Goal: Task Accomplishment & Management: Manage account settings

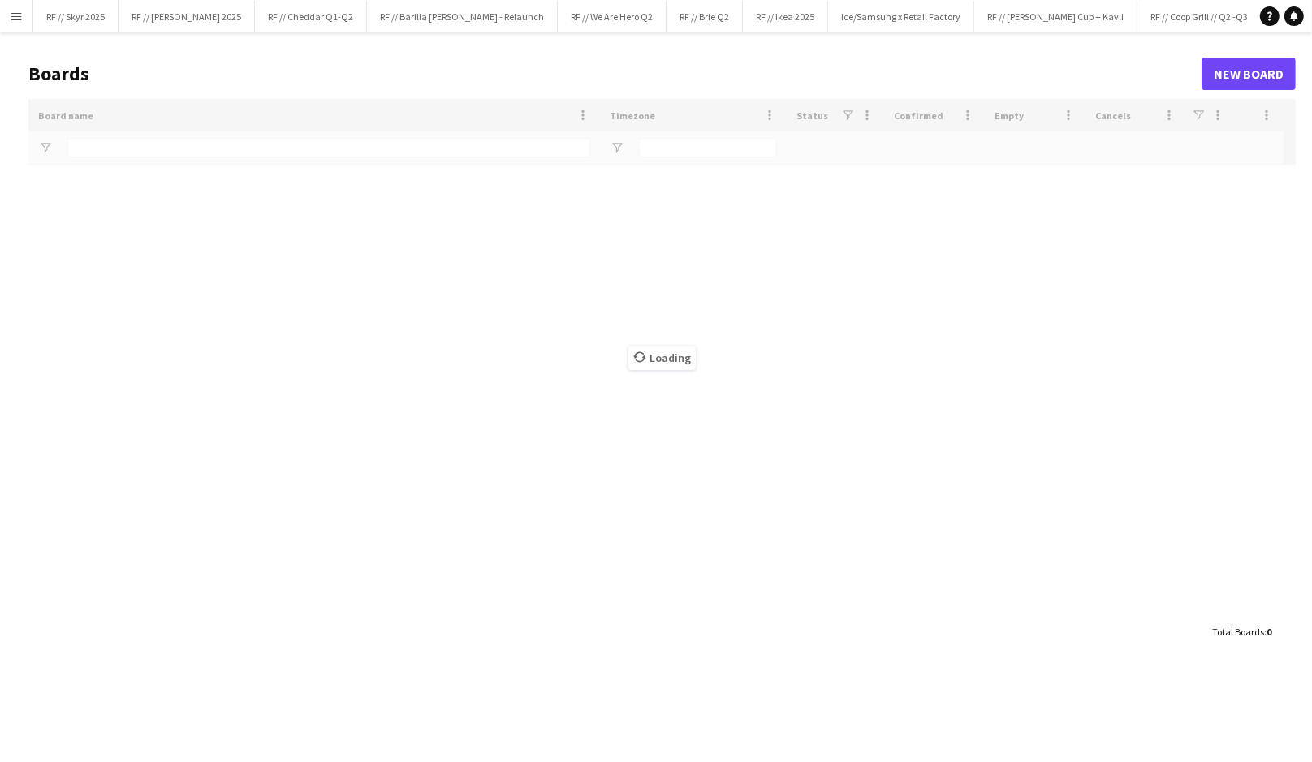
type input "*****"
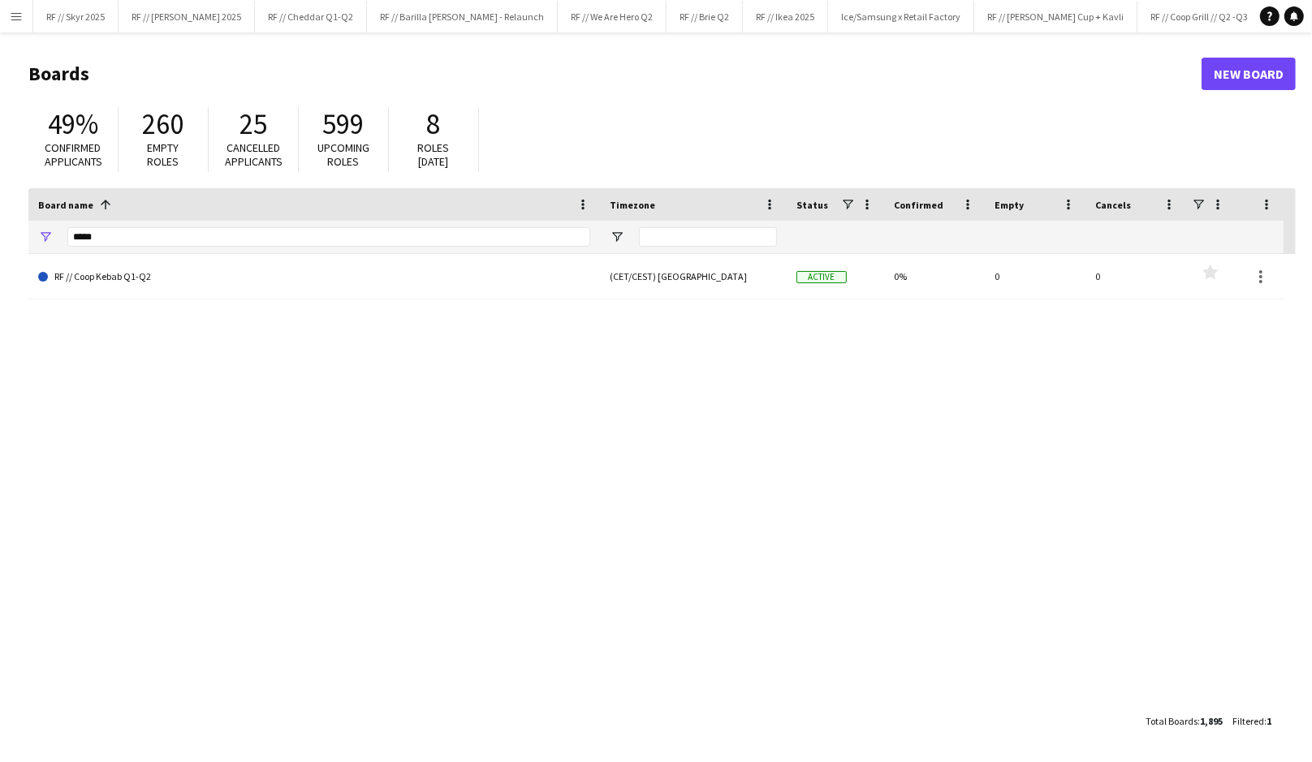
click at [14, 20] on app-icon "Menu" at bounding box center [16, 16] width 13 height 13
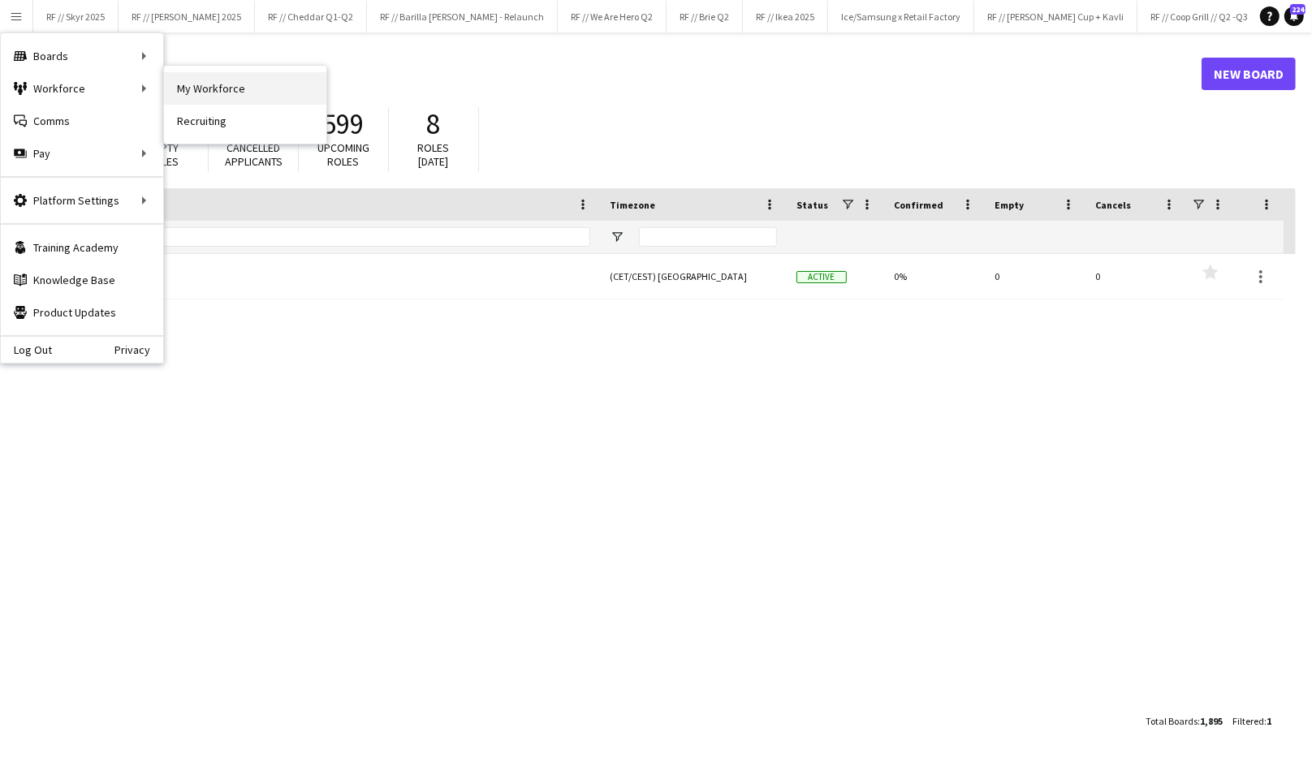
click at [207, 80] on link "My Workforce" at bounding box center [245, 88] width 162 height 32
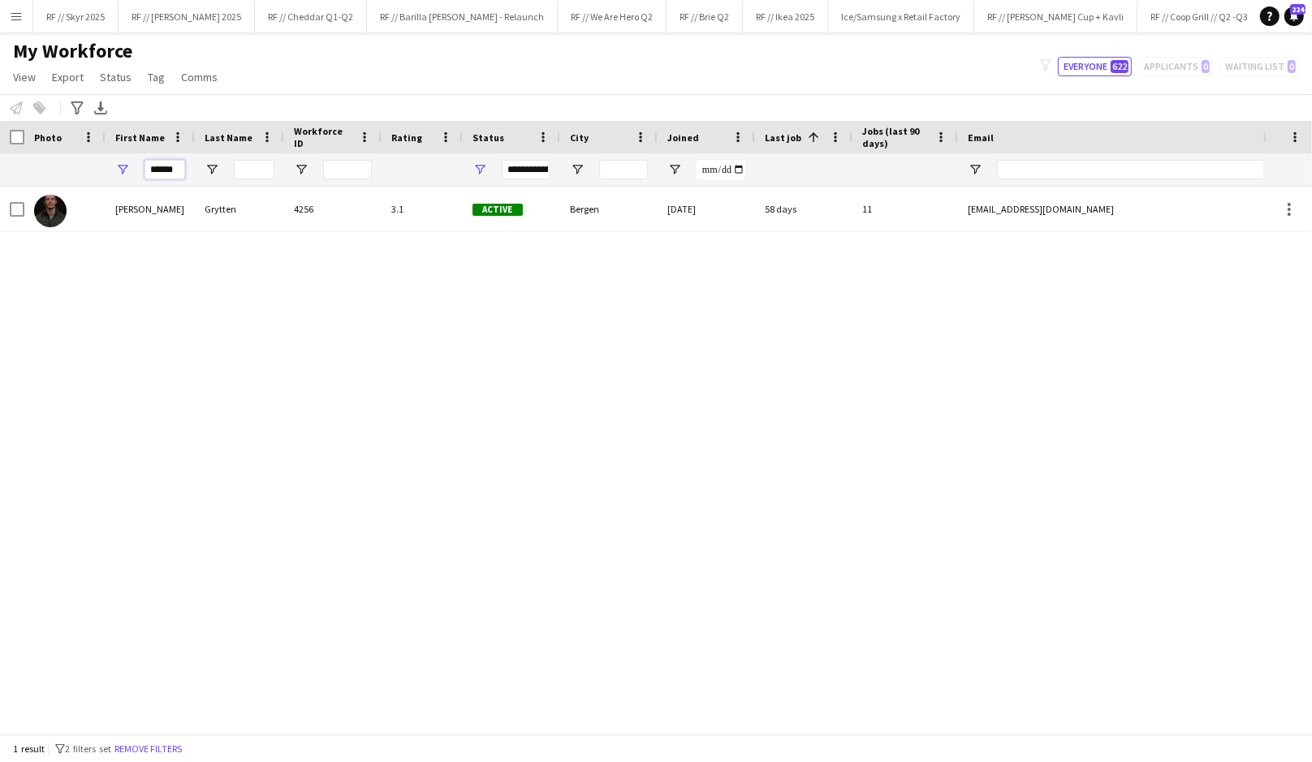
click at [163, 168] on input "******" at bounding box center [164, 169] width 41 height 19
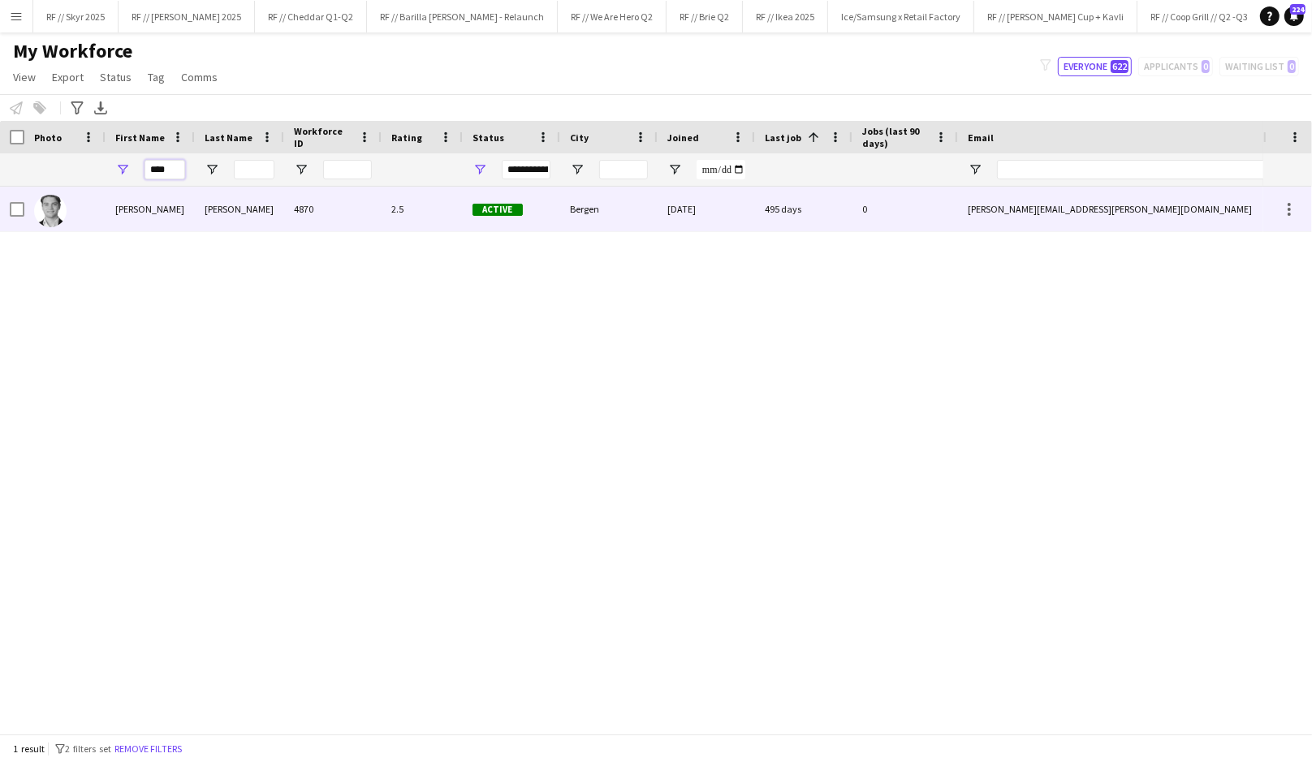
type input "****"
click at [178, 206] on div "Nils Lærum" at bounding box center [150, 209] width 89 height 45
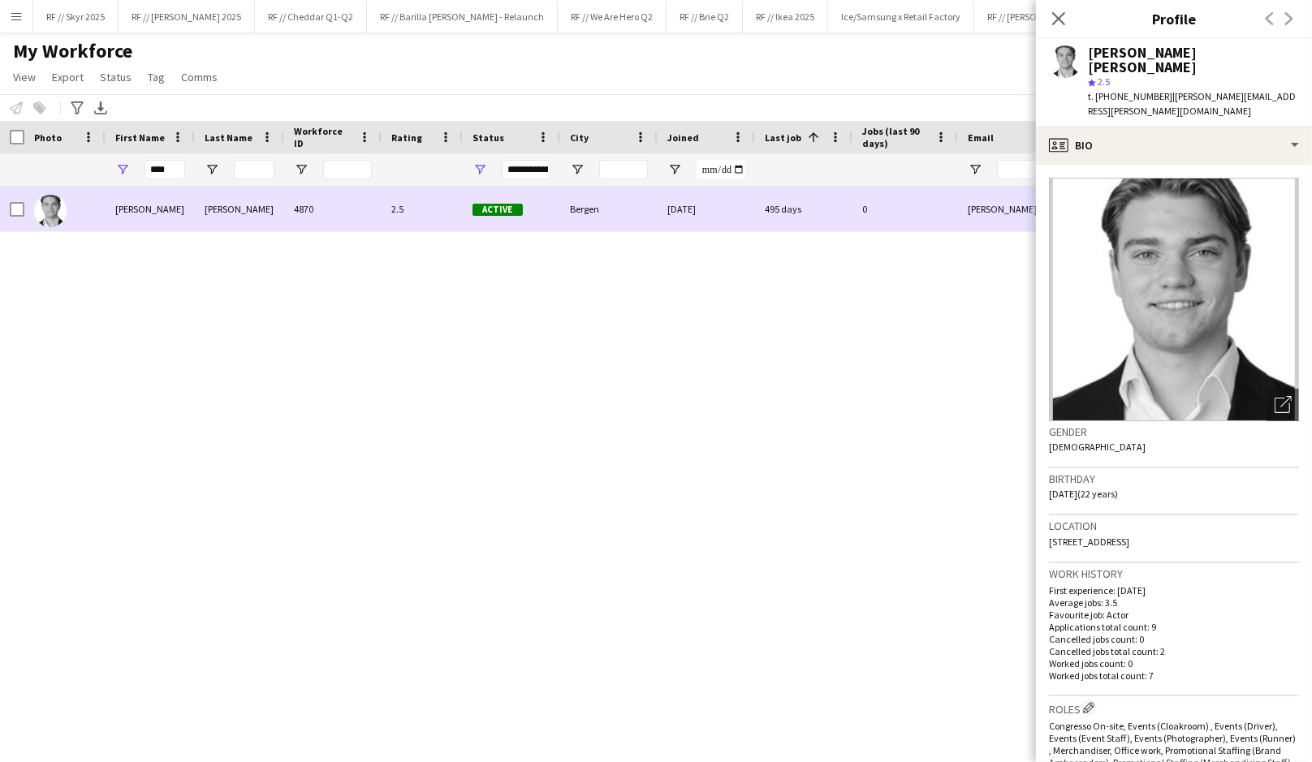
click at [178, 206] on div "Nils Lærum" at bounding box center [150, 209] width 89 height 45
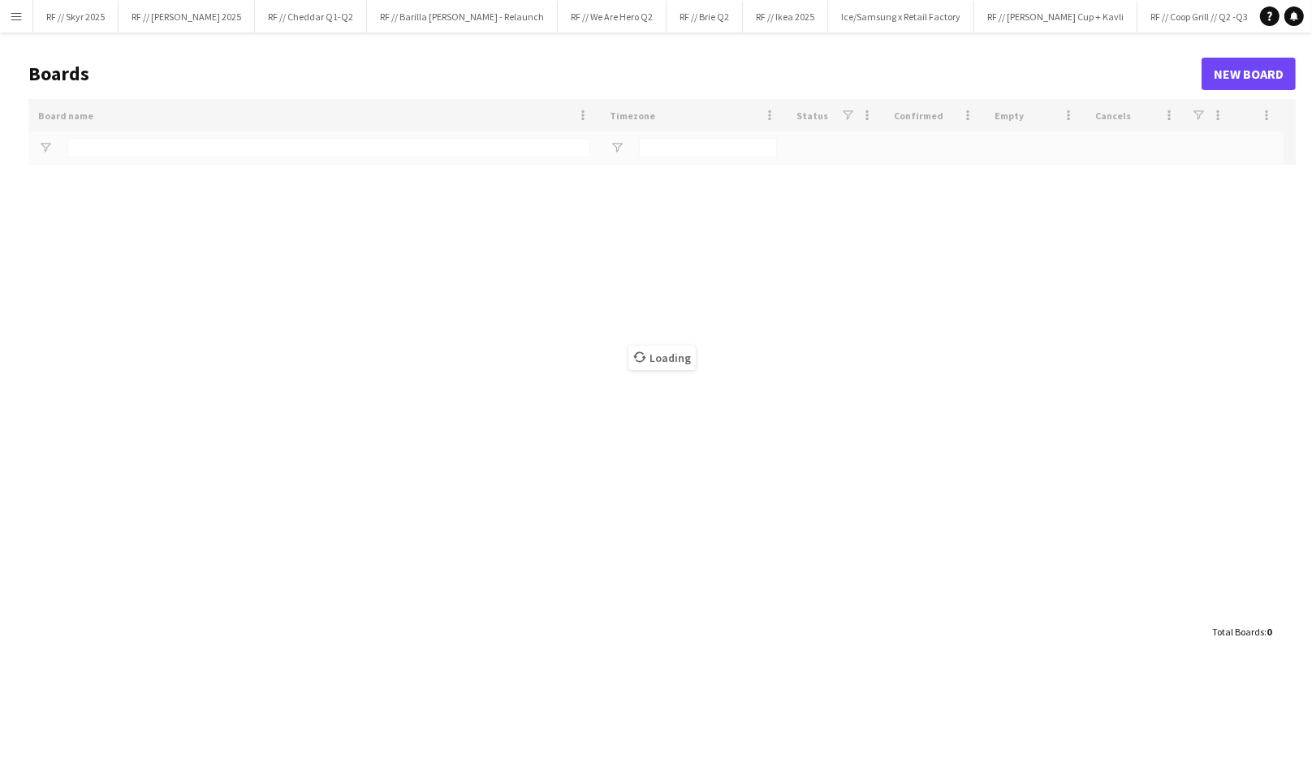
type input "*****"
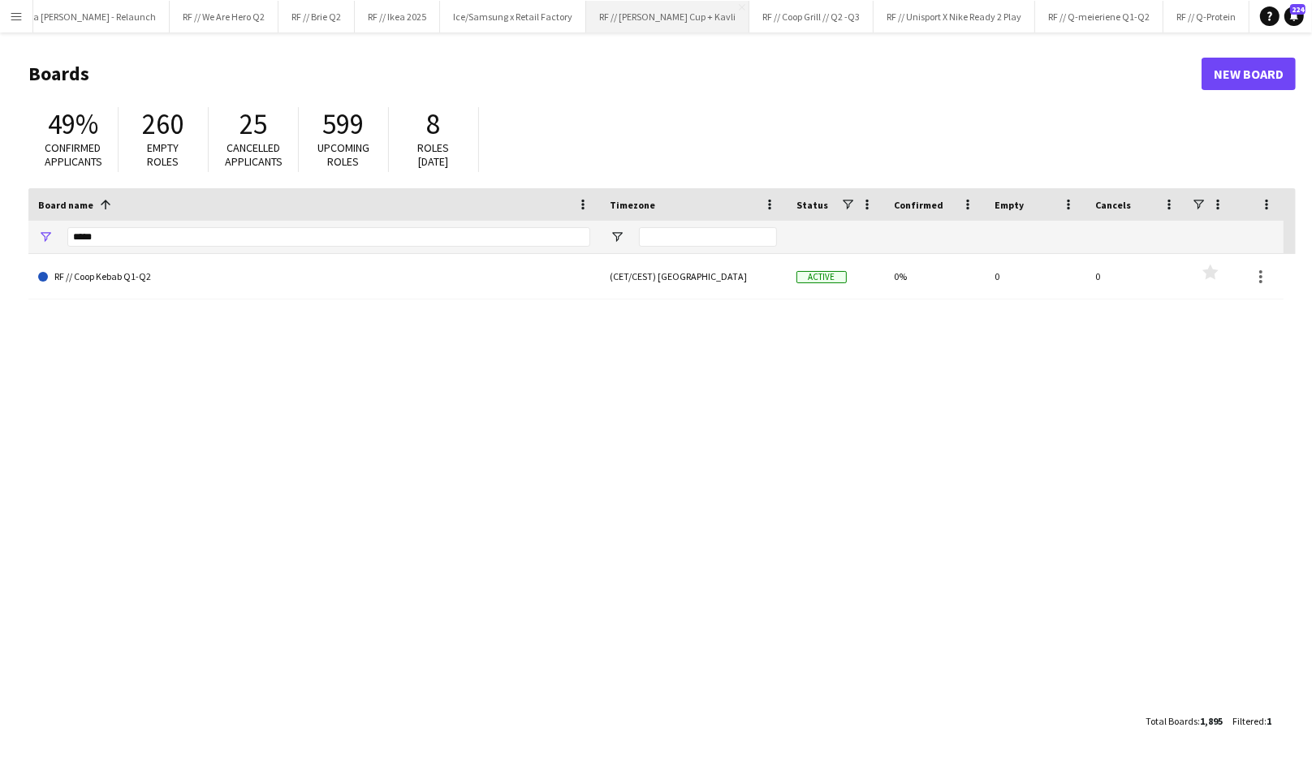
scroll to position [0, 617]
click at [1127, 10] on button "RF // Nestlé Close" at bounding box center [1163, 17] width 72 height 32
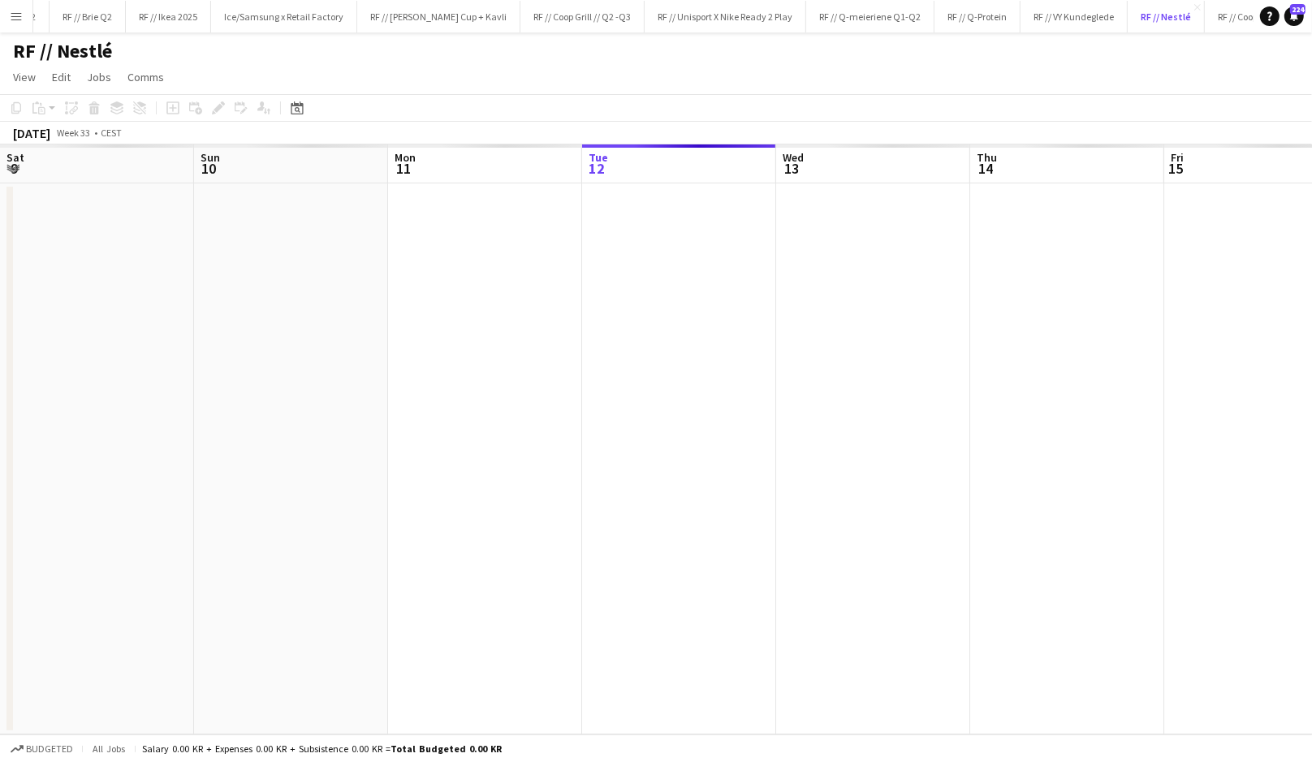
scroll to position [0, 388]
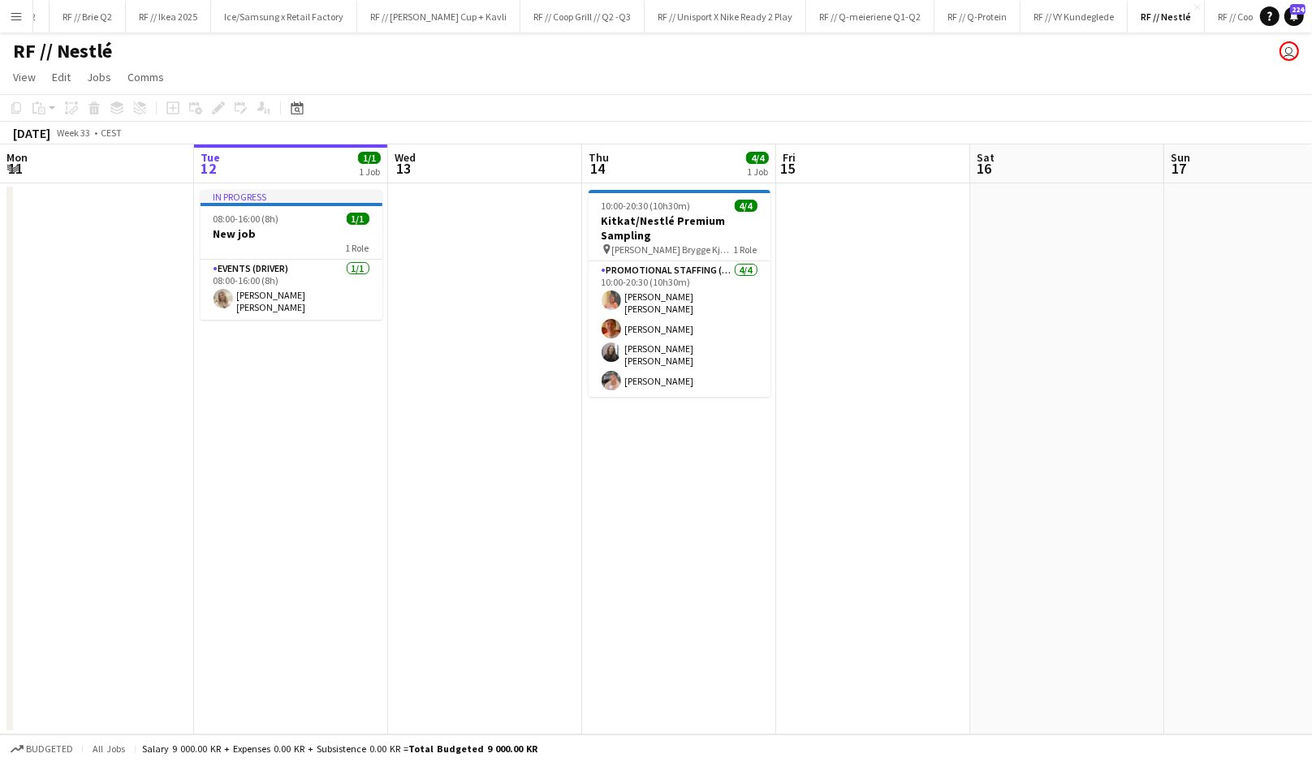
click at [449, 396] on app-date-cell at bounding box center [485, 458] width 194 height 551
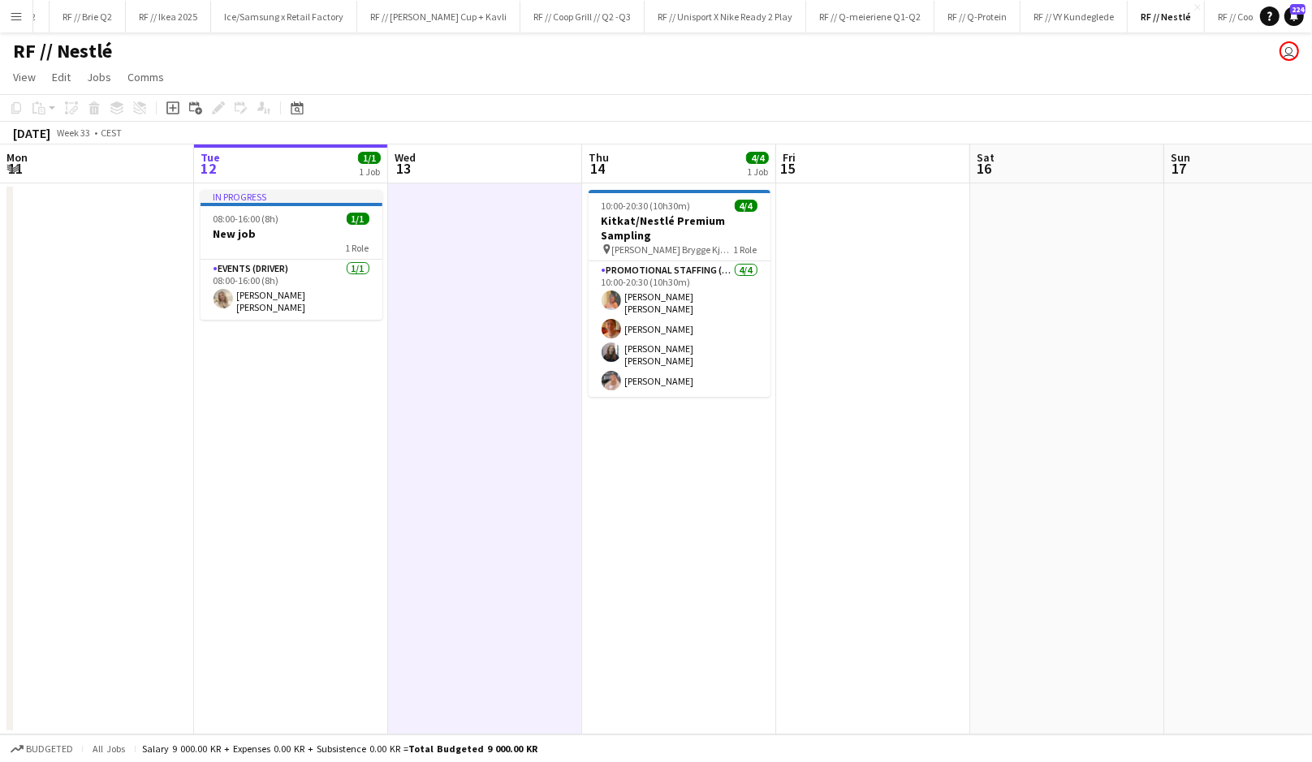
click at [449, 396] on app-date-cell at bounding box center [485, 458] width 194 height 551
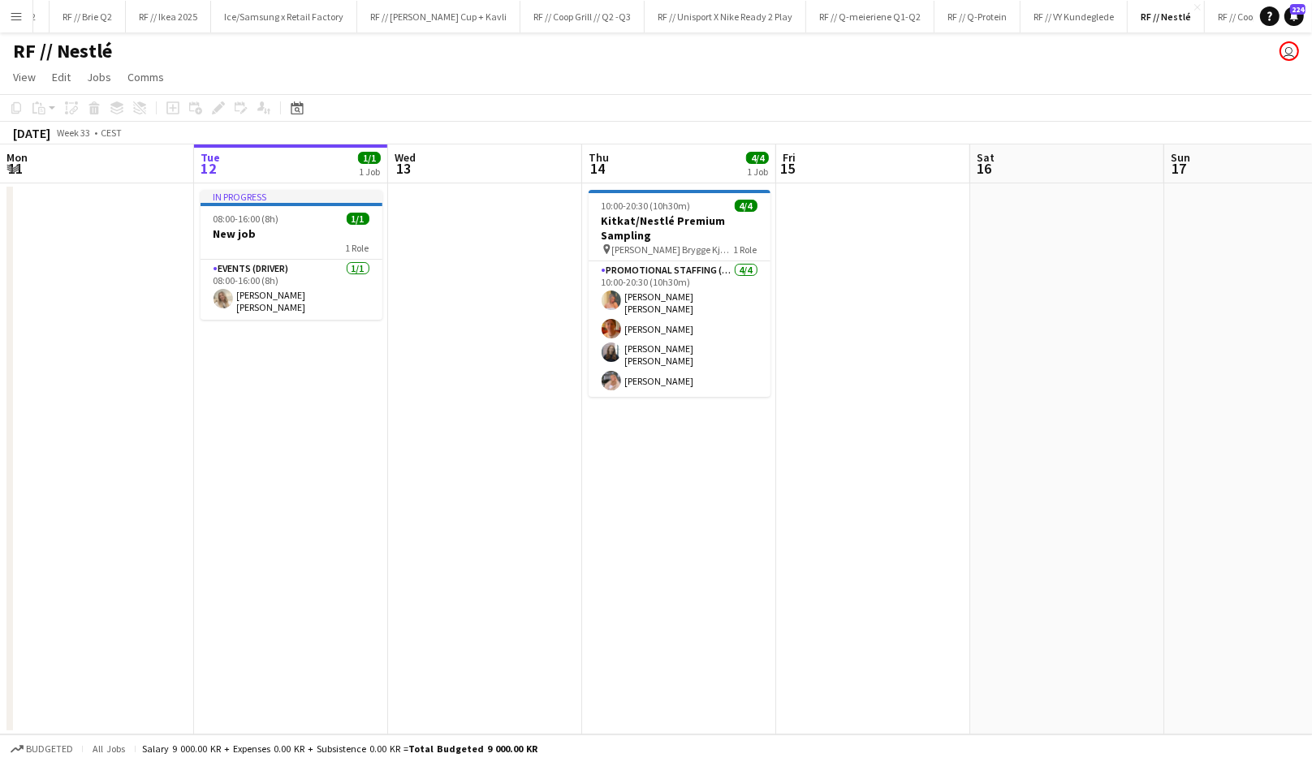
click at [678, 479] on app-date-cell "10:00-20:30 (10h30m) 4/4 Kitkat/Nestlé Premium Sampling pin Aker Brygge Kjøpese…" at bounding box center [679, 458] width 194 height 551
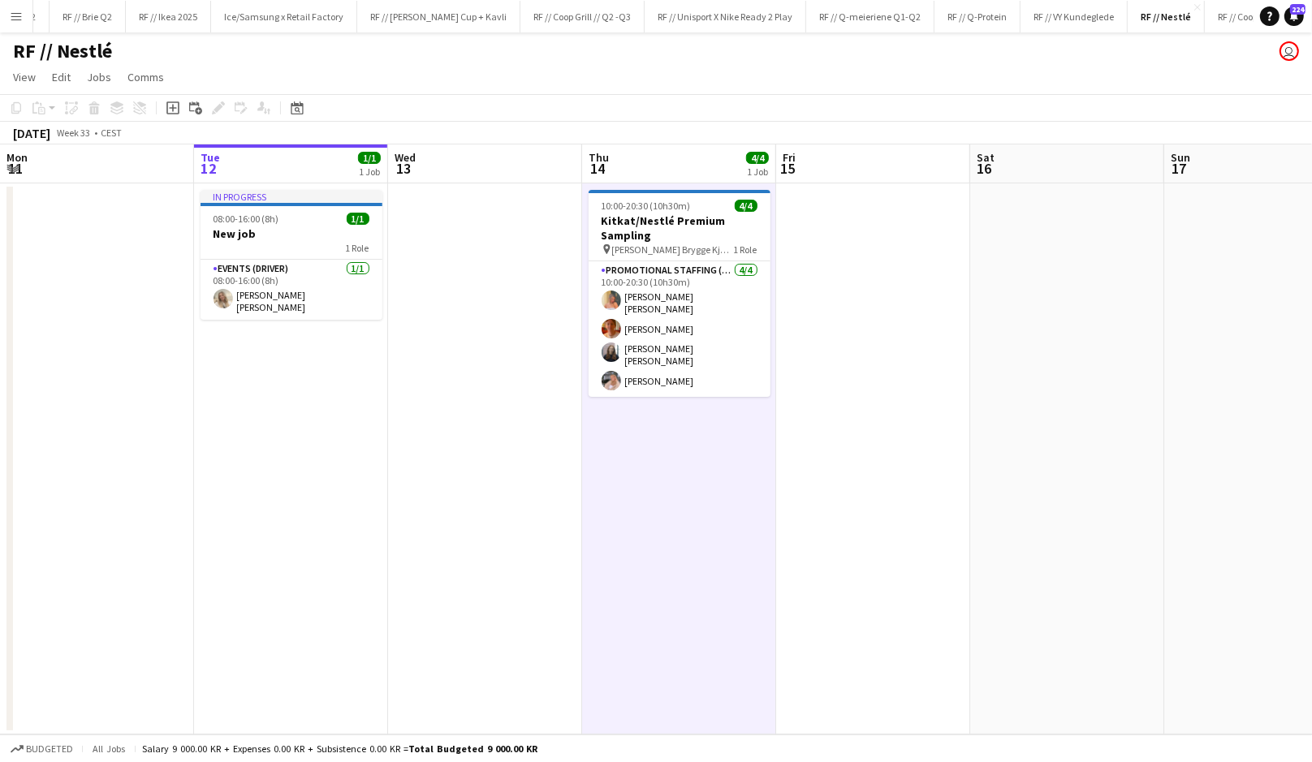
click at [678, 479] on app-date-cell "10:00-20:30 (10h30m) 4/4 Kitkat/Nestlé Premium Sampling pin Aker Brygge Kjøpese…" at bounding box center [679, 458] width 194 height 551
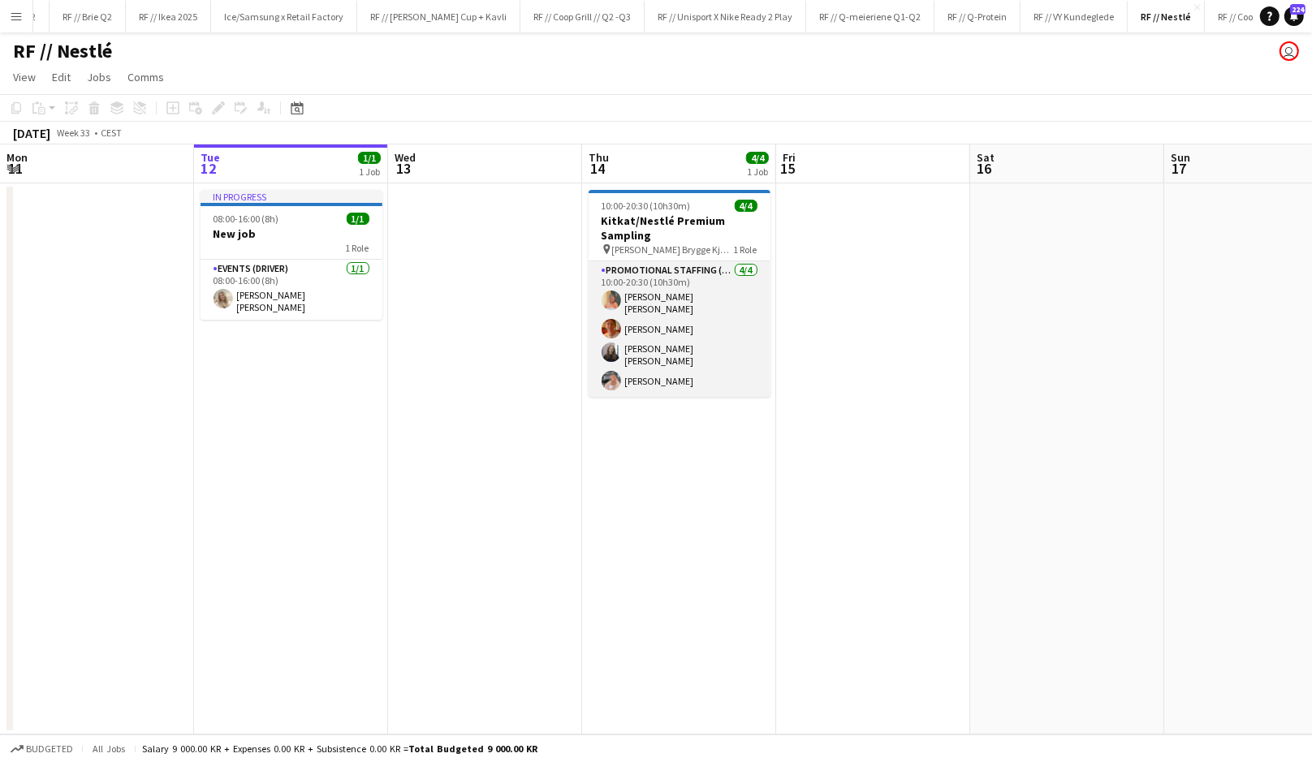
click at [658, 364] on app-card-role "Promotional Staffing (Brand Ambassadors) 4/4 10:00-20:30 (10h30m) Hannah Ludivi…" at bounding box center [679, 329] width 182 height 136
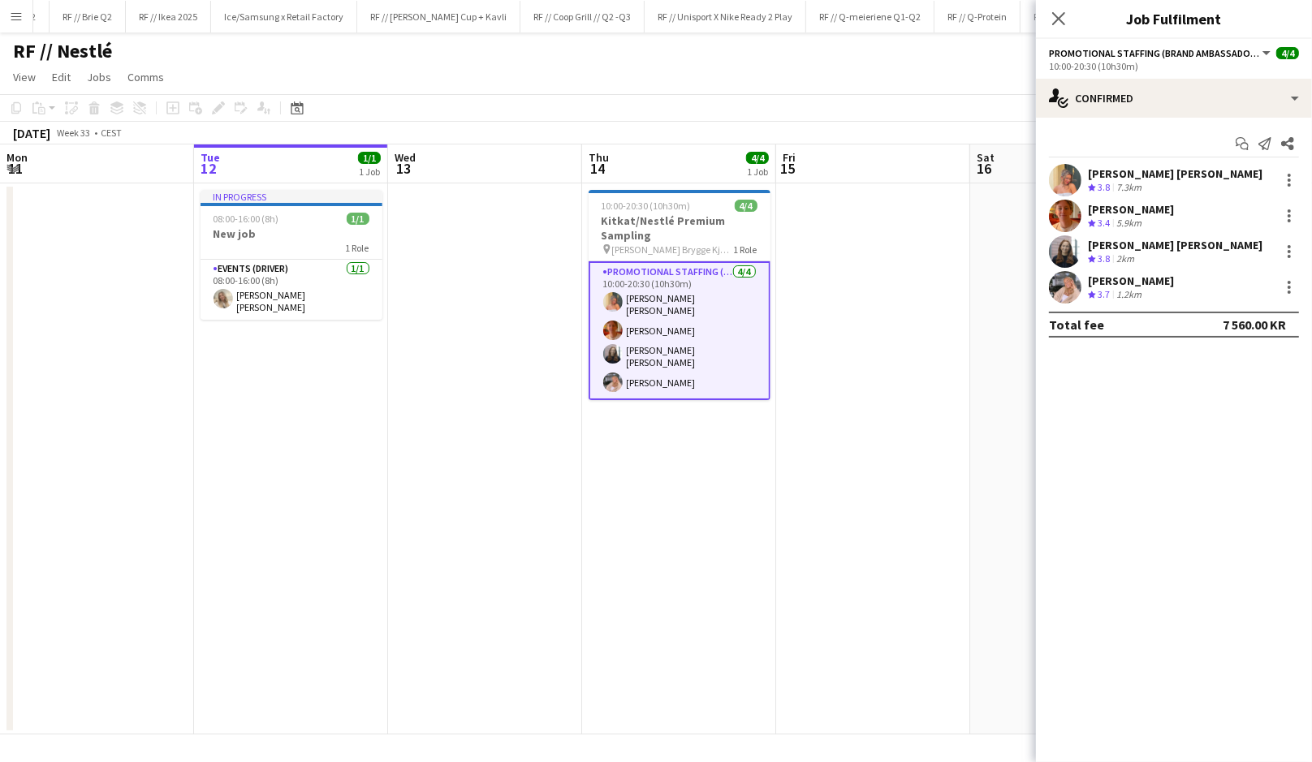
click at [835, 406] on app-date-cell at bounding box center [873, 458] width 194 height 551
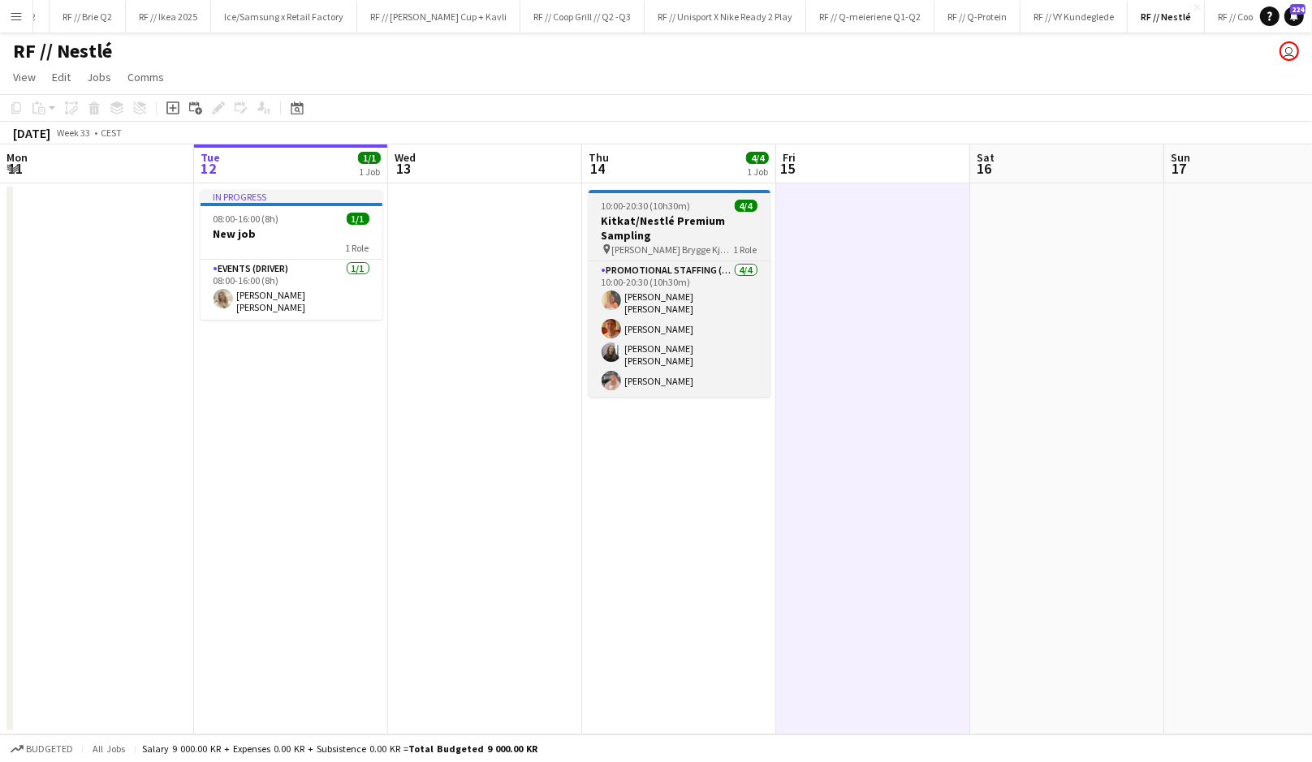
click at [658, 218] on h3 "Kitkat/Nestlé Premium Sampling" at bounding box center [679, 227] width 182 height 29
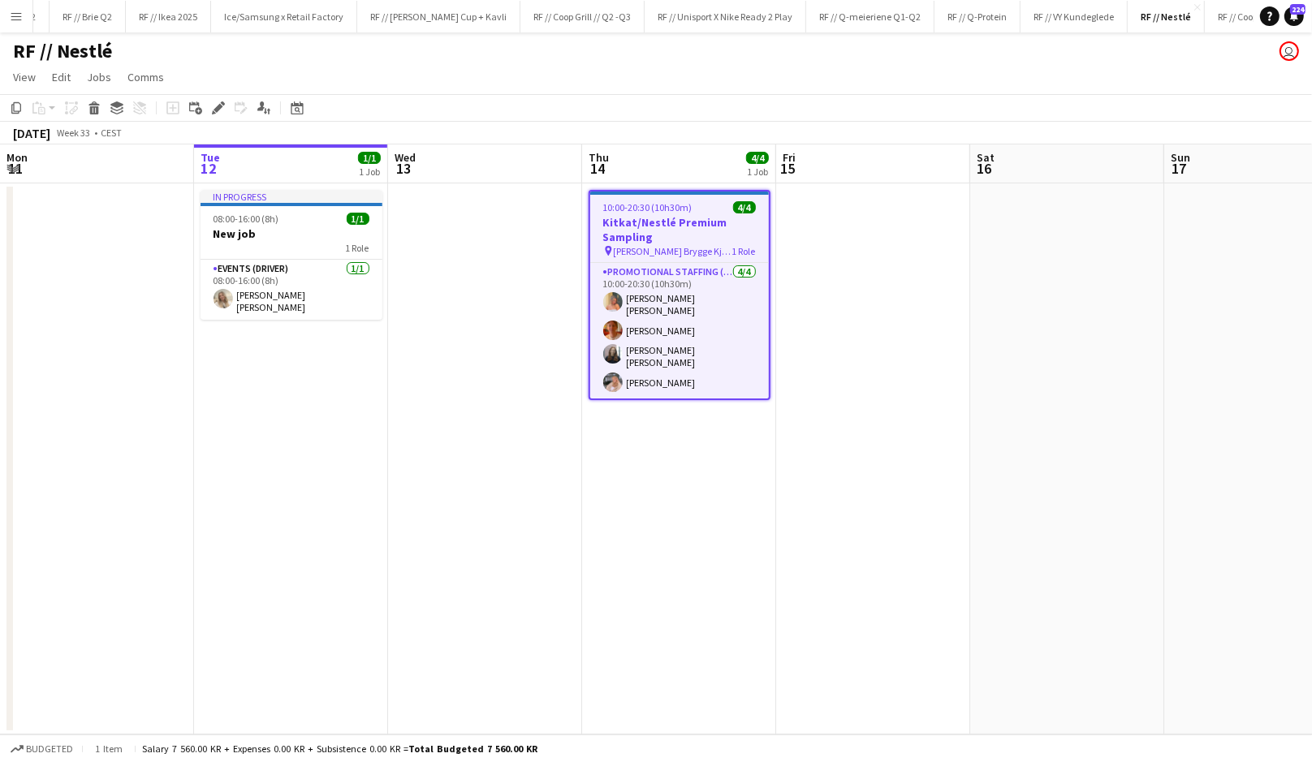
click at [676, 467] on app-date-cell "10:00-20:30 (10h30m) 4/4 Kitkat/Nestlé Premium Sampling pin Aker Brygge Kjøpese…" at bounding box center [679, 458] width 194 height 551
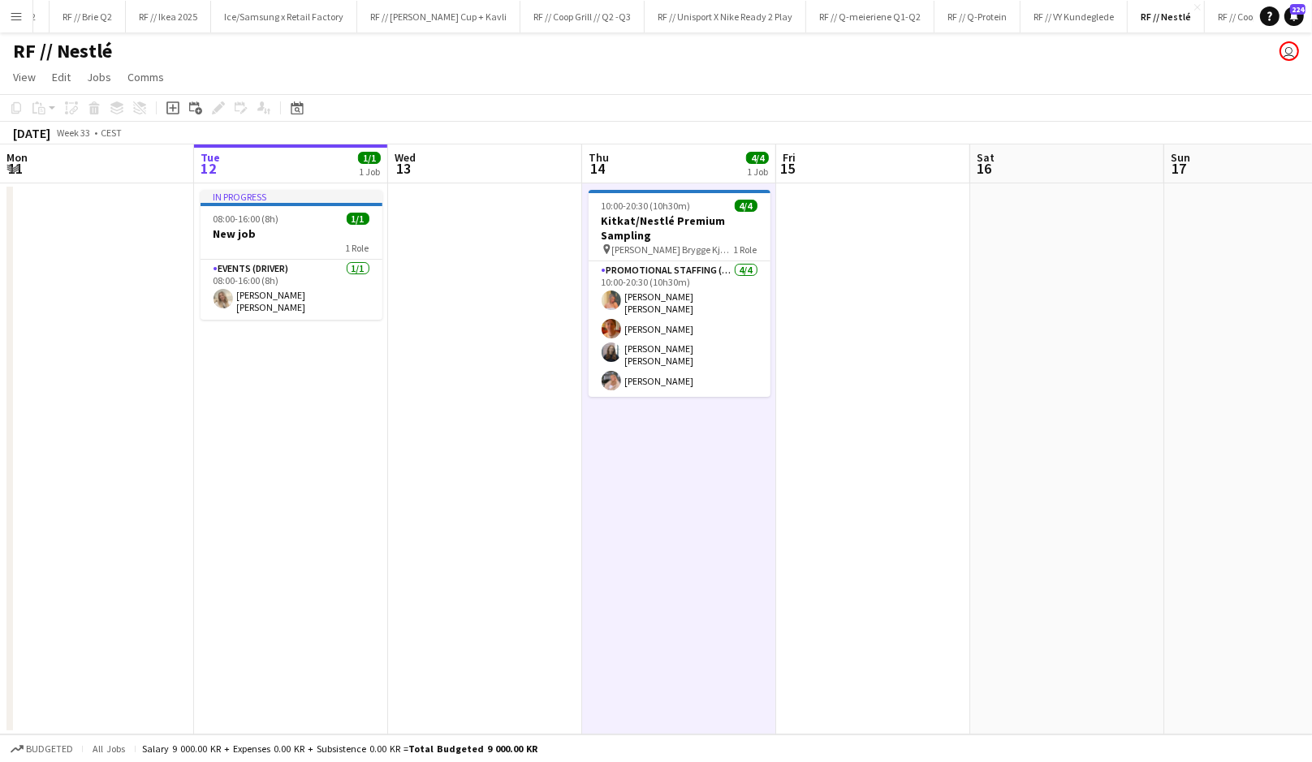
click at [676, 467] on app-date-cell "10:00-20:30 (10h30m) 4/4 Kitkat/Nestlé Premium Sampling pin Aker Brygge Kjøpese…" at bounding box center [679, 458] width 194 height 551
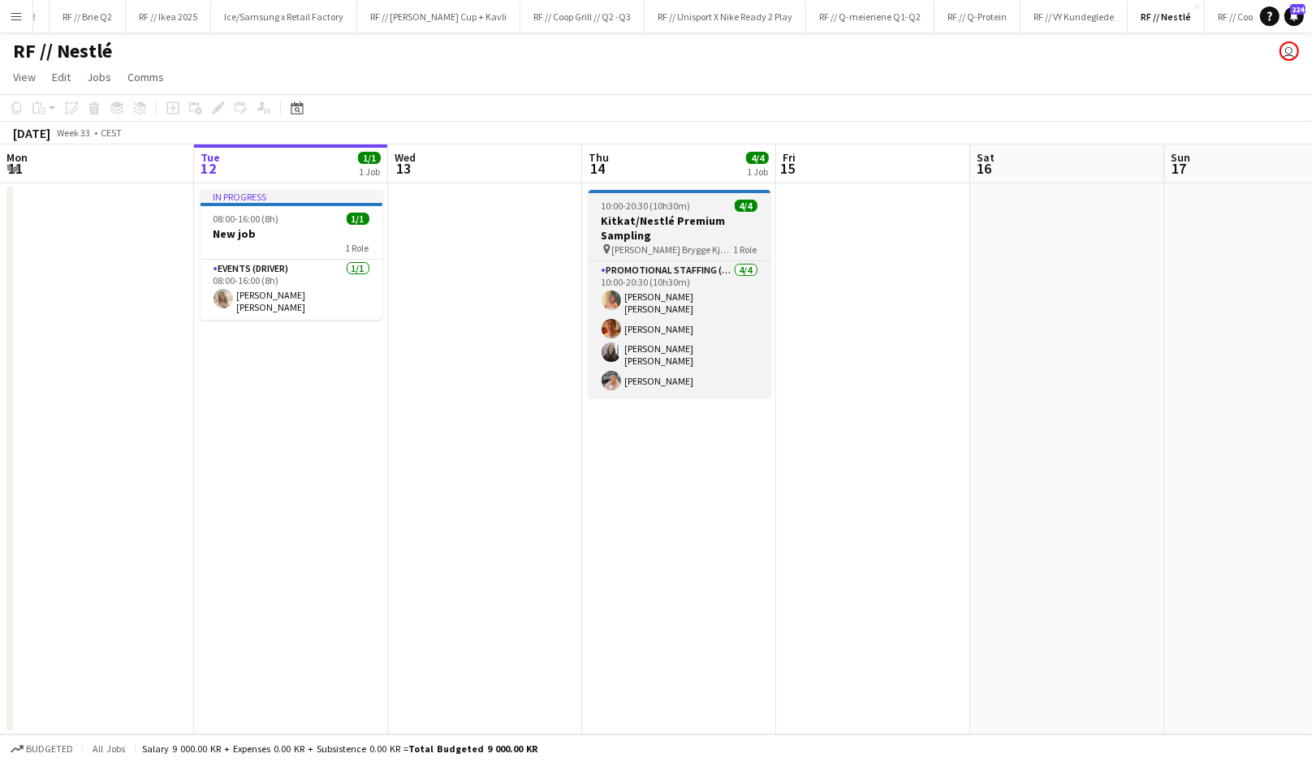
click at [639, 239] on h3 "Kitkat/Nestlé Premium Sampling" at bounding box center [679, 227] width 182 height 29
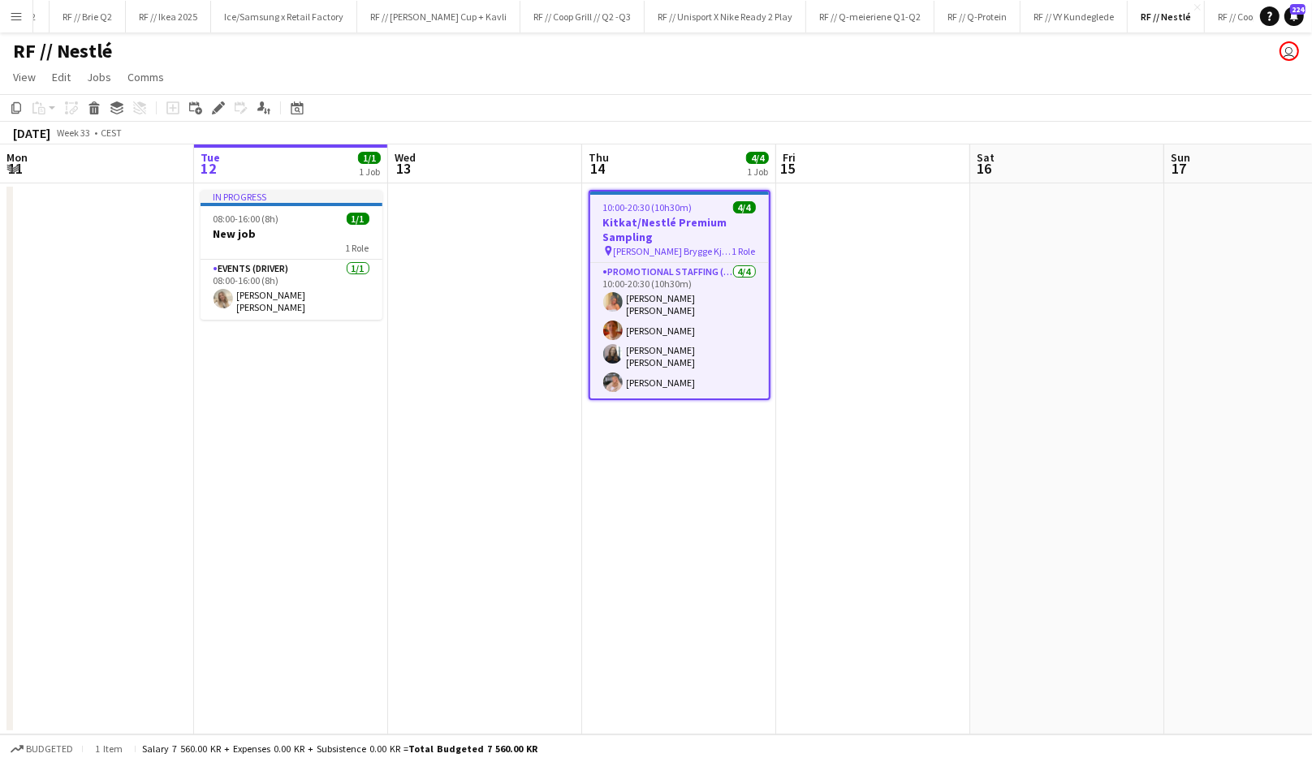
click at [659, 474] on app-date-cell "10:00-20:30 (10h30m) 4/4 Kitkat/Nestlé Premium Sampling pin Aker Brygge Kjøpese…" at bounding box center [679, 458] width 194 height 551
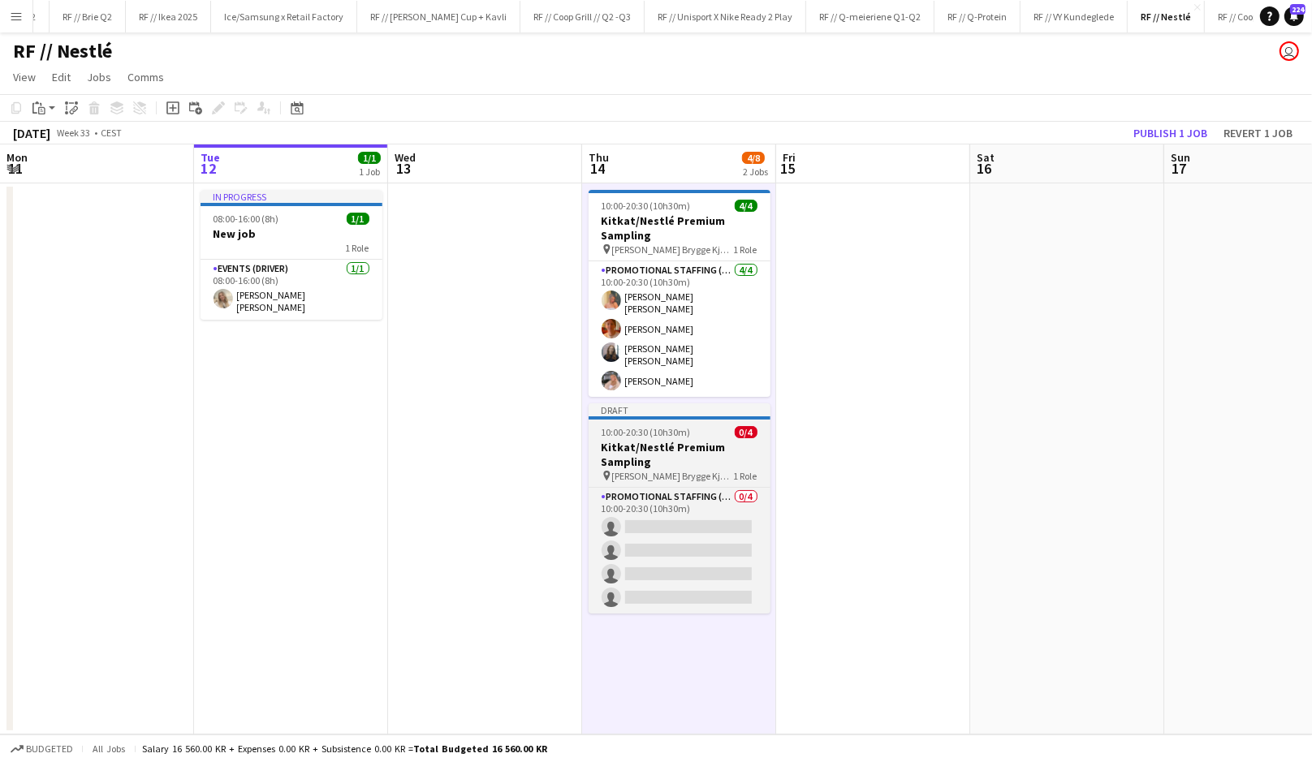
click at [636, 440] on h3 "Kitkat/Nestlé Premium Sampling" at bounding box center [679, 454] width 182 height 29
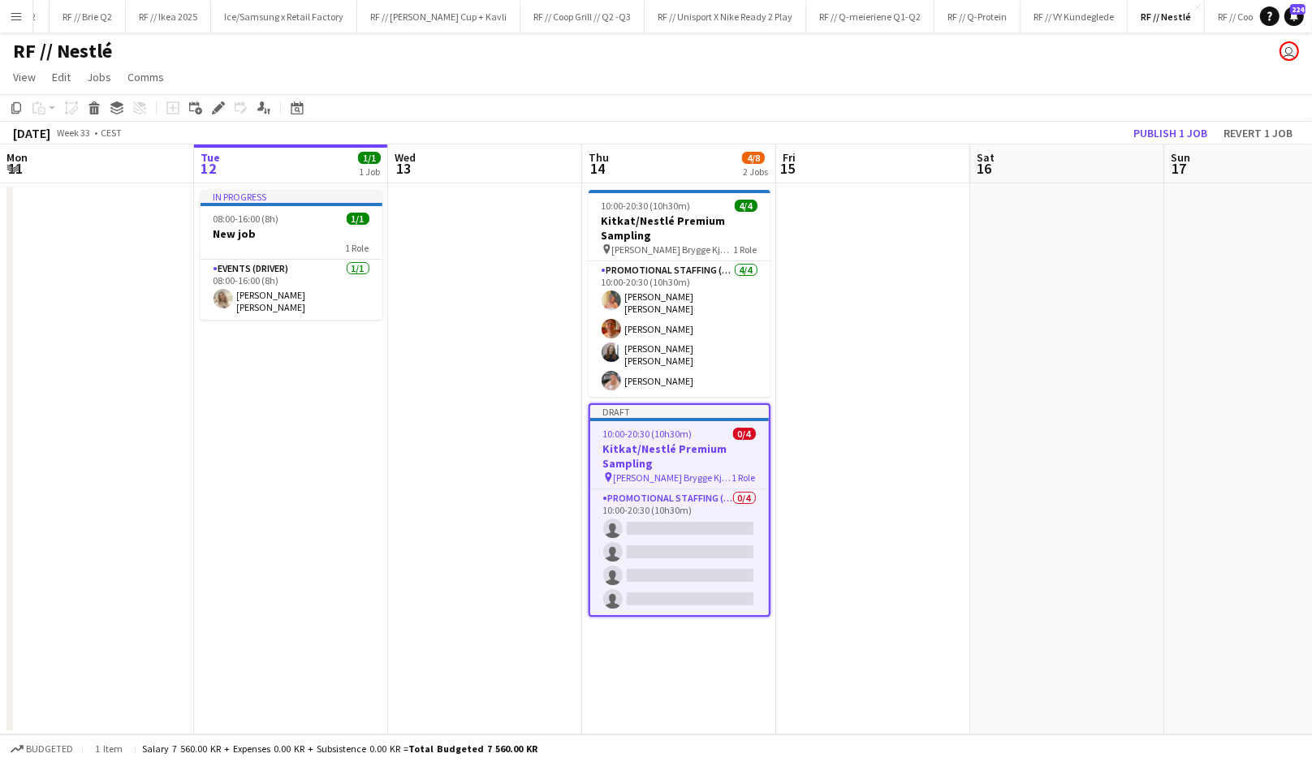
click at [480, 438] on app-date-cell at bounding box center [485, 458] width 194 height 551
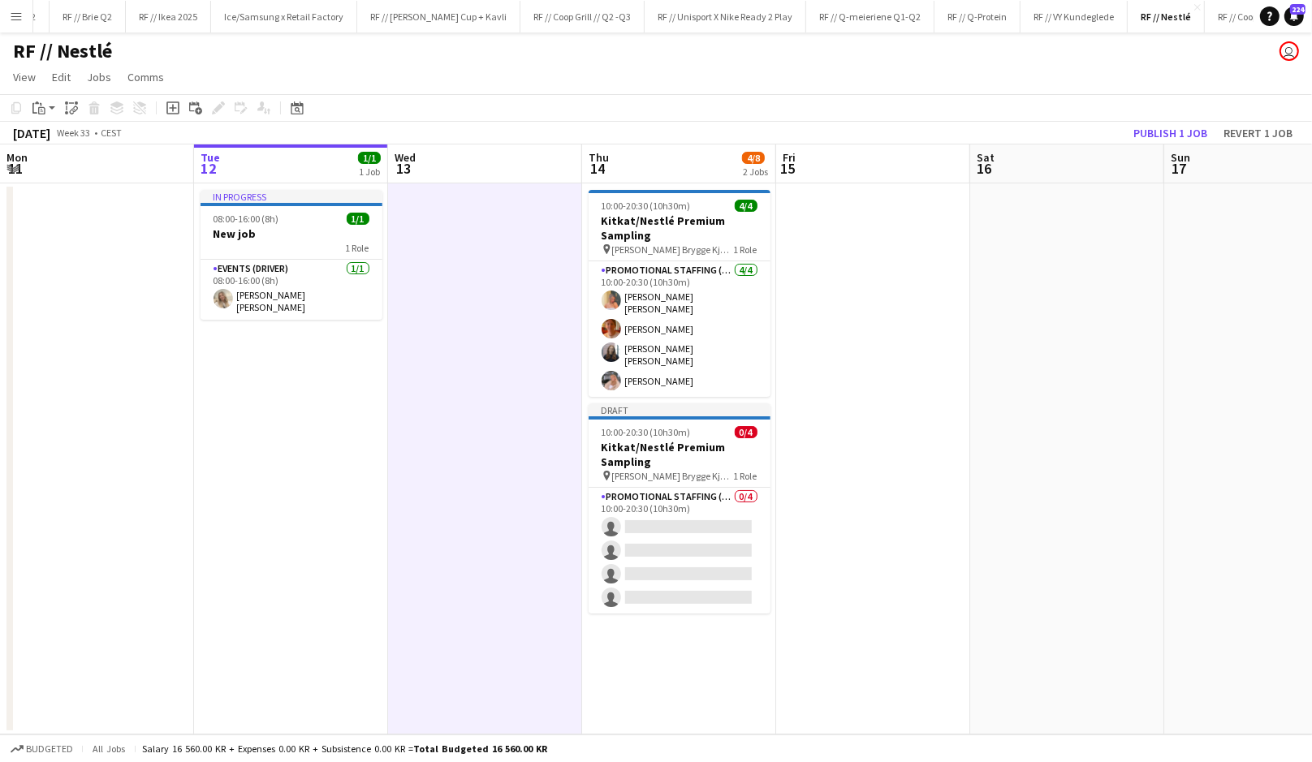
click at [480, 438] on app-date-cell at bounding box center [485, 458] width 194 height 551
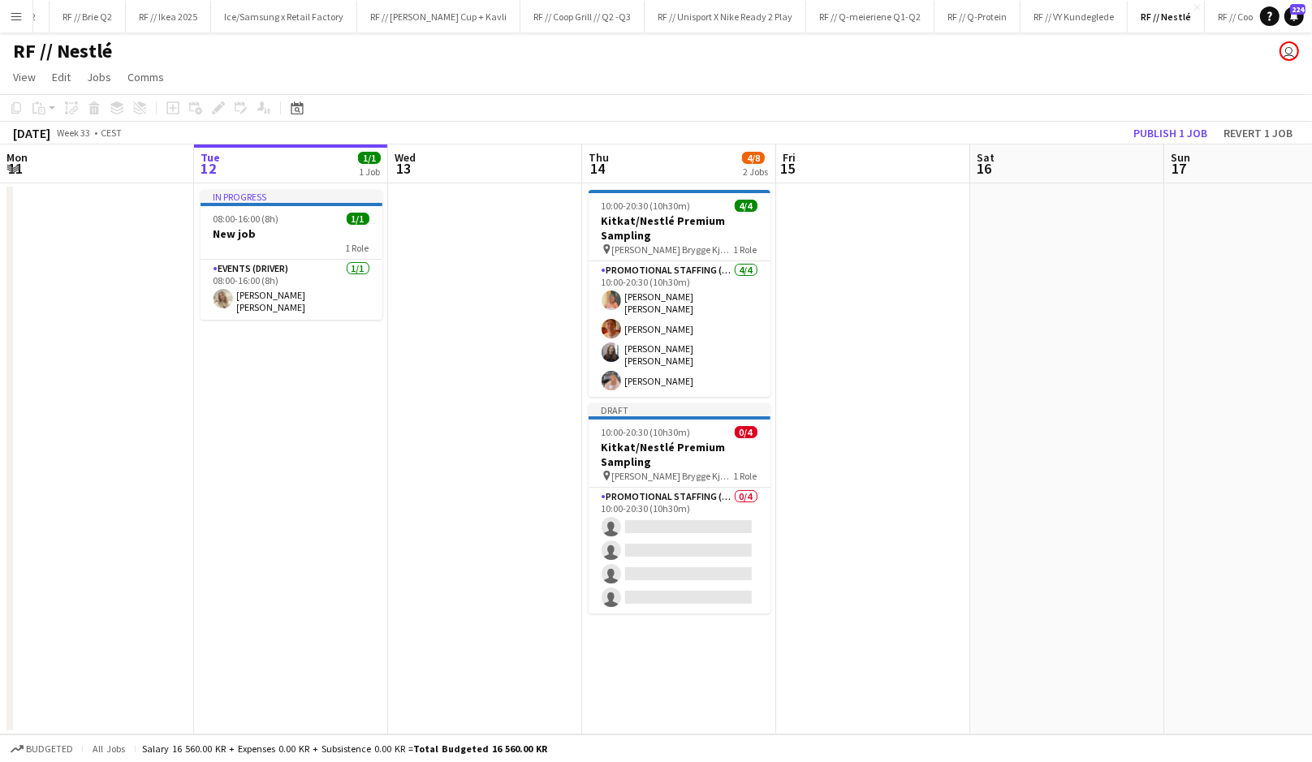
click at [847, 503] on app-date-cell at bounding box center [873, 458] width 194 height 551
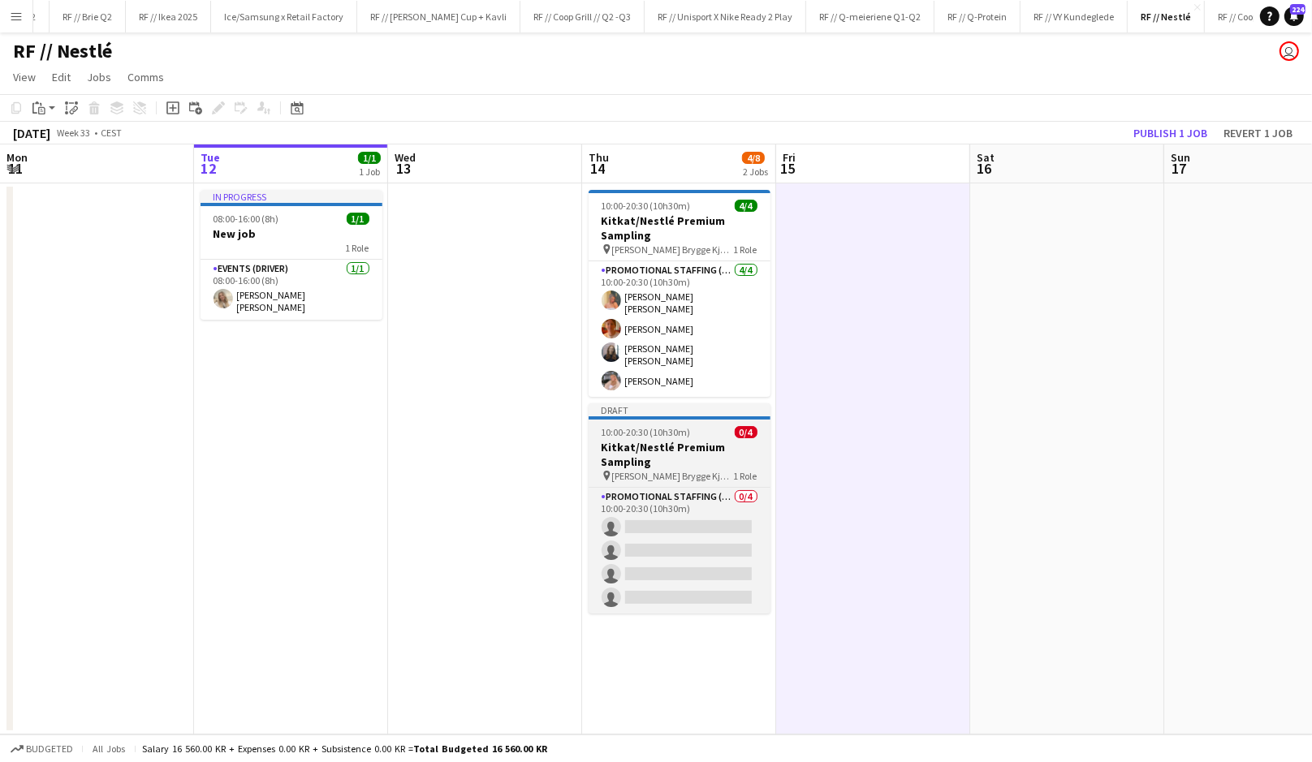
click at [618, 454] on h3 "Kitkat/Nestlé Premium Sampling" at bounding box center [679, 454] width 182 height 29
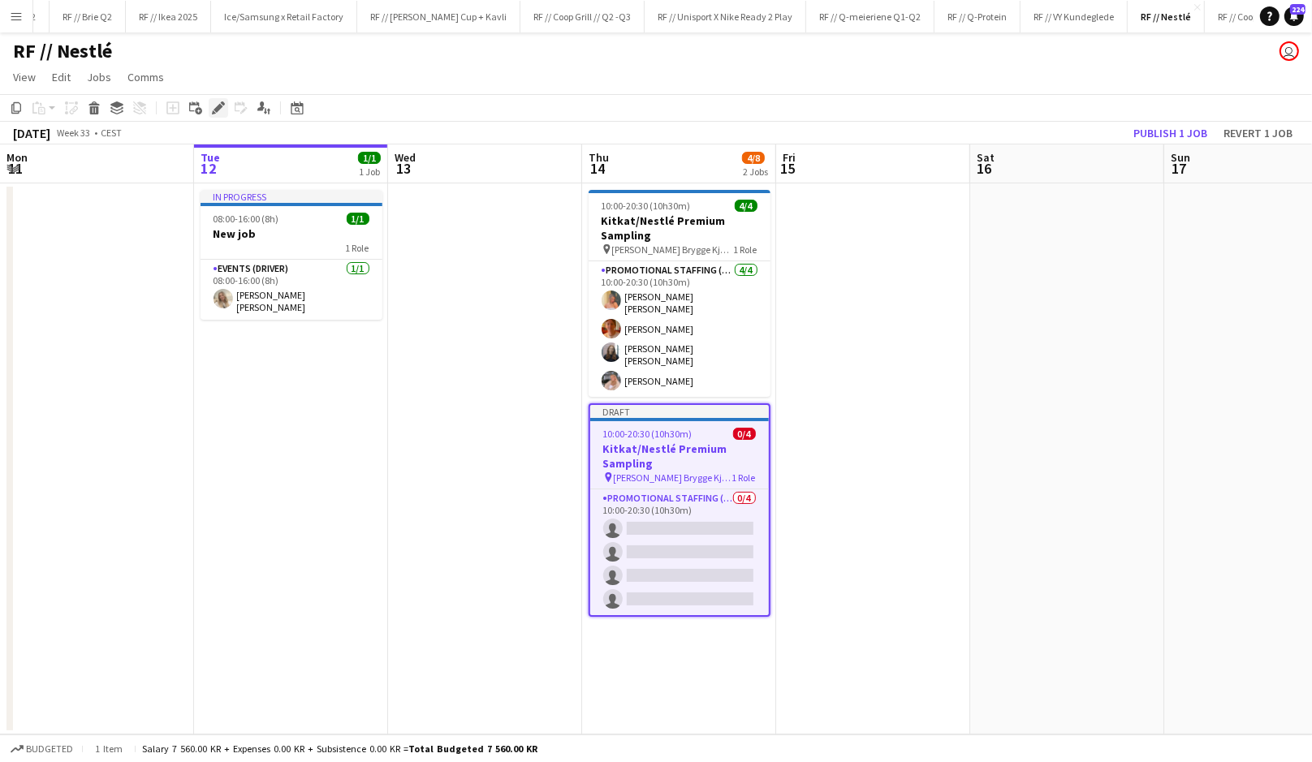
click at [222, 114] on icon "Edit" at bounding box center [218, 107] width 13 height 13
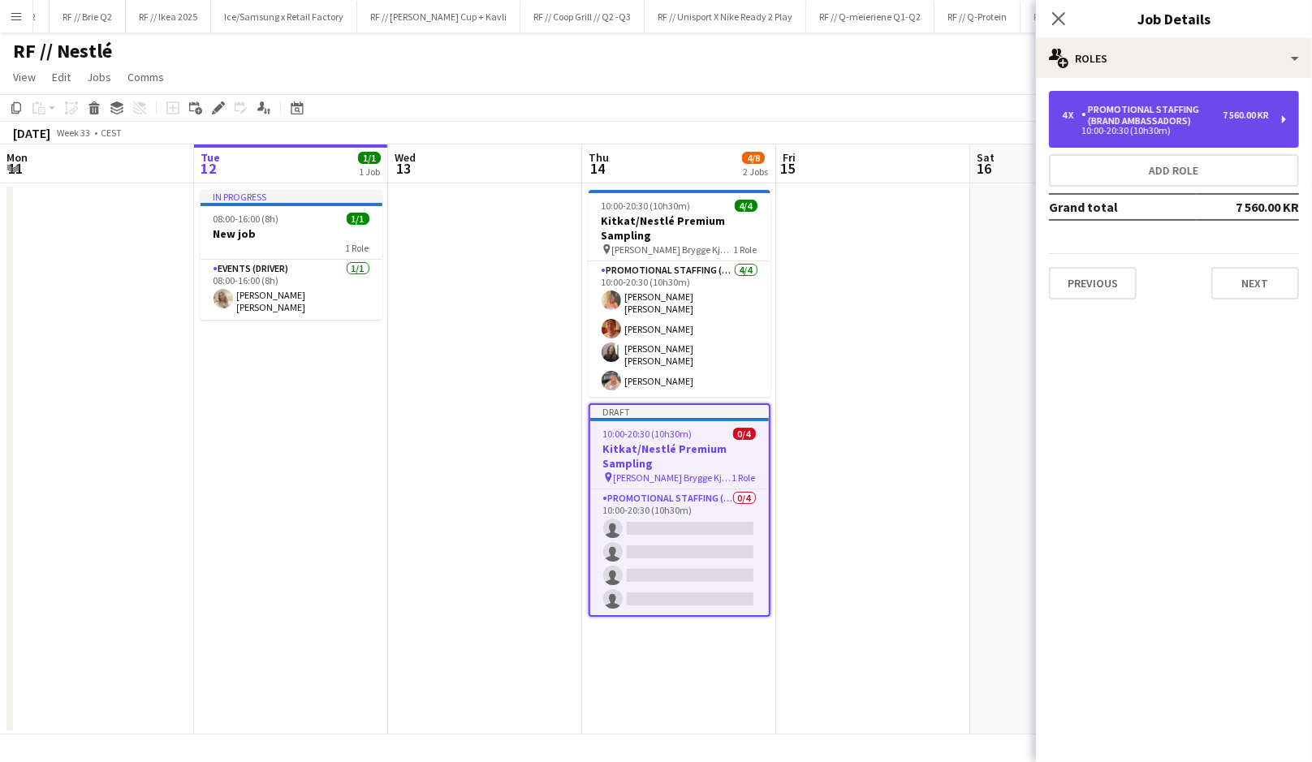
click at [1156, 133] on div "10:00-20:30 (10h30m)" at bounding box center [1165, 131] width 207 height 8
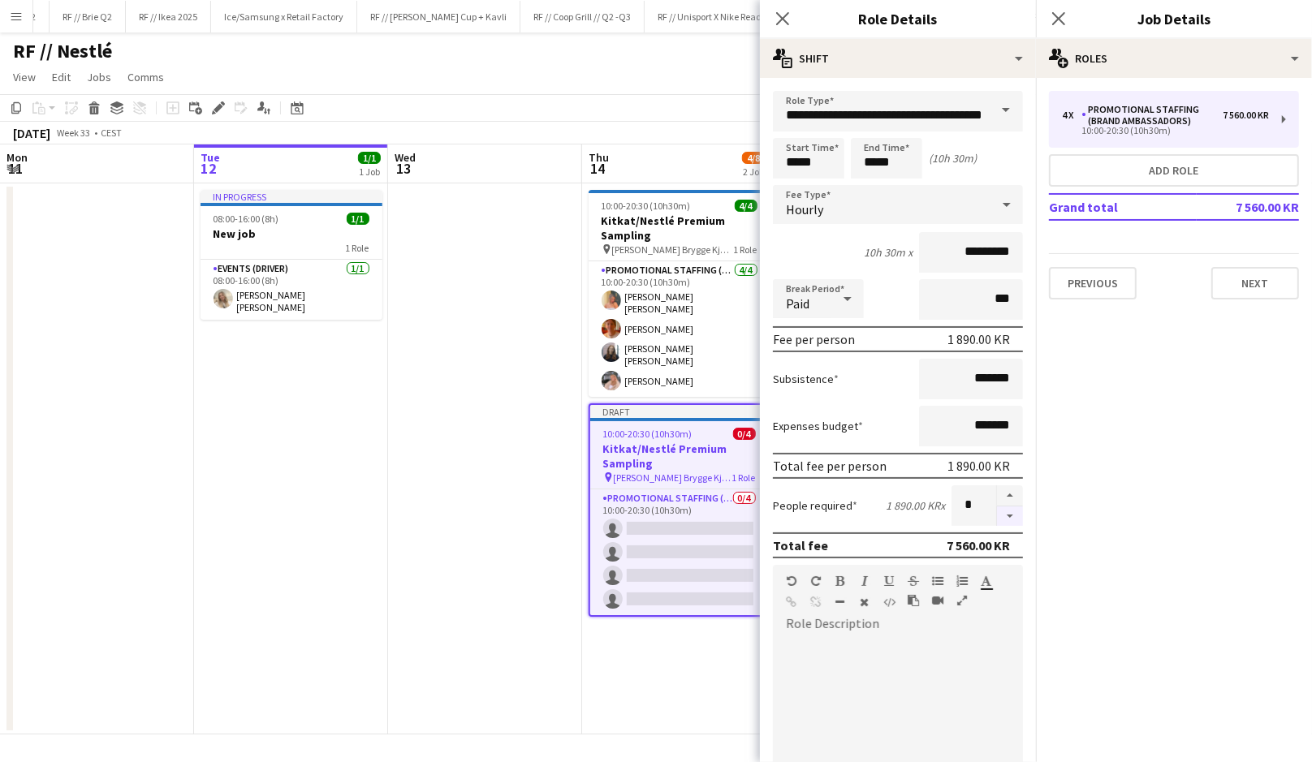
click at [1006, 517] on button "button" at bounding box center [1010, 516] width 26 height 20
type input "*"
click at [499, 492] on app-date-cell at bounding box center [485, 458] width 194 height 551
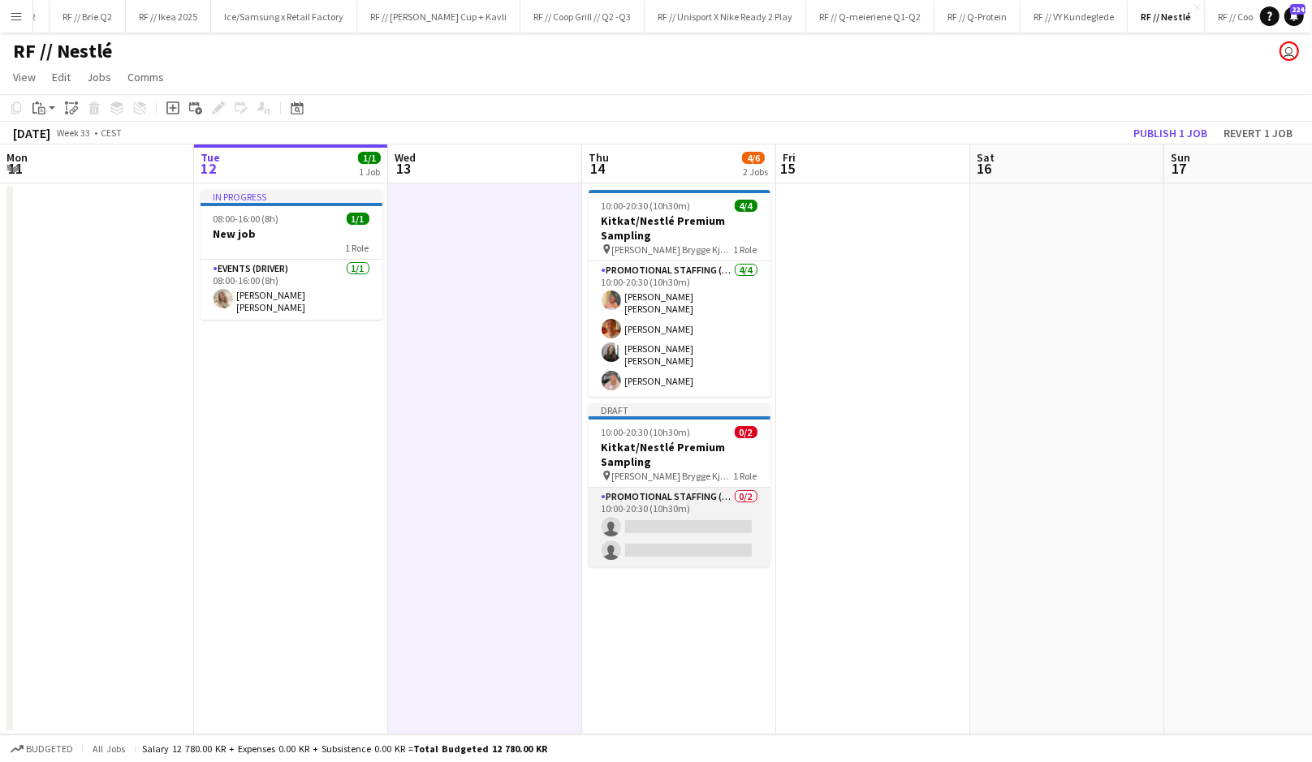
click at [686, 519] on app-card-role "Promotional Staffing (Brand Ambassadors) 0/2 10:00-20:30 (10h30m) single-neutra…" at bounding box center [679, 527] width 182 height 79
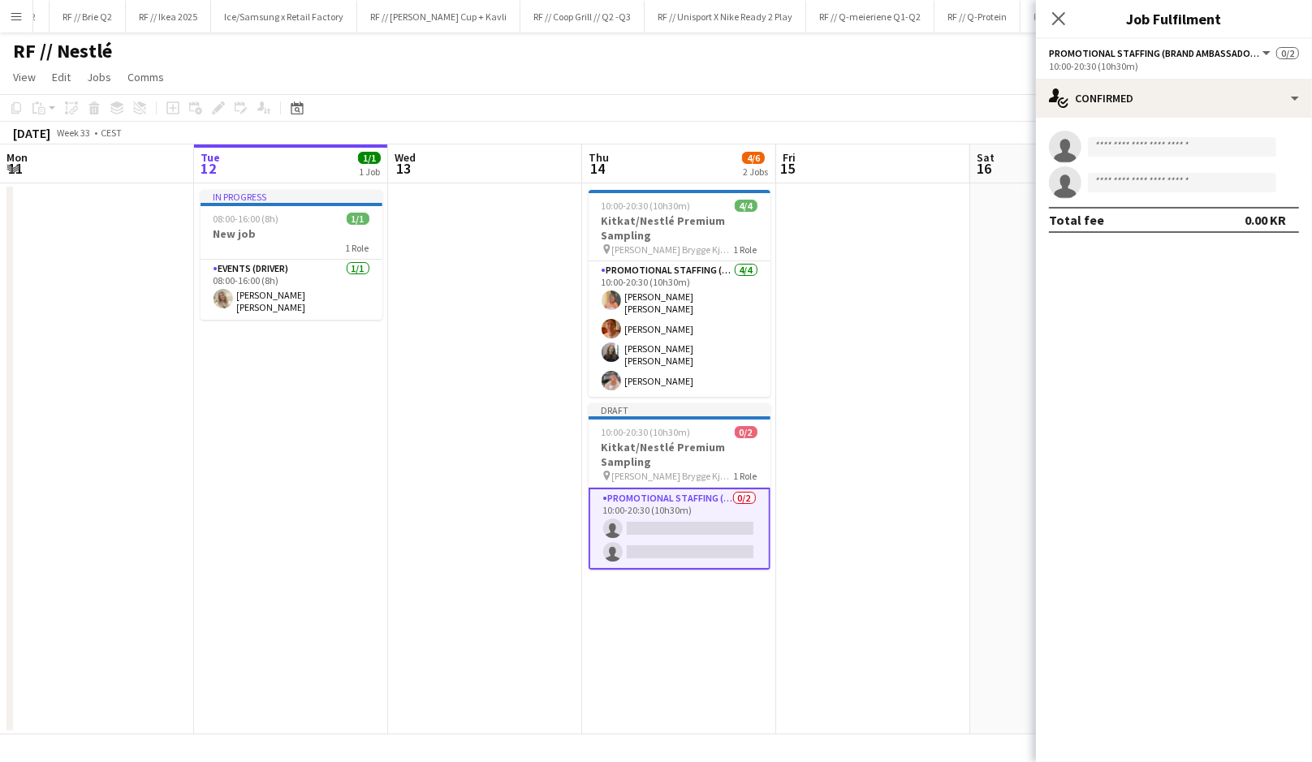
click at [548, 437] on app-date-cell at bounding box center [485, 458] width 194 height 551
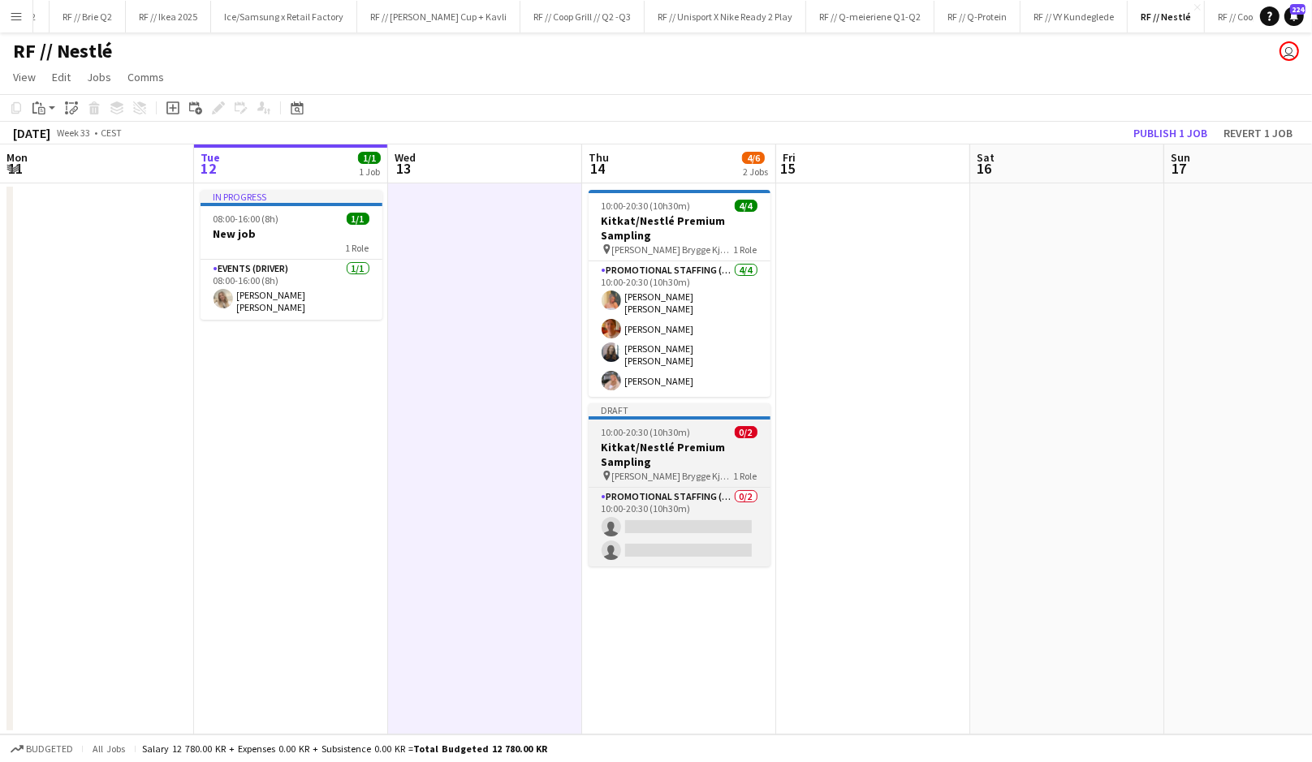
click at [649, 445] on h3 "Kitkat/Nestlé Premium Sampling" at bounding box center [679, 454] width 182 height 29
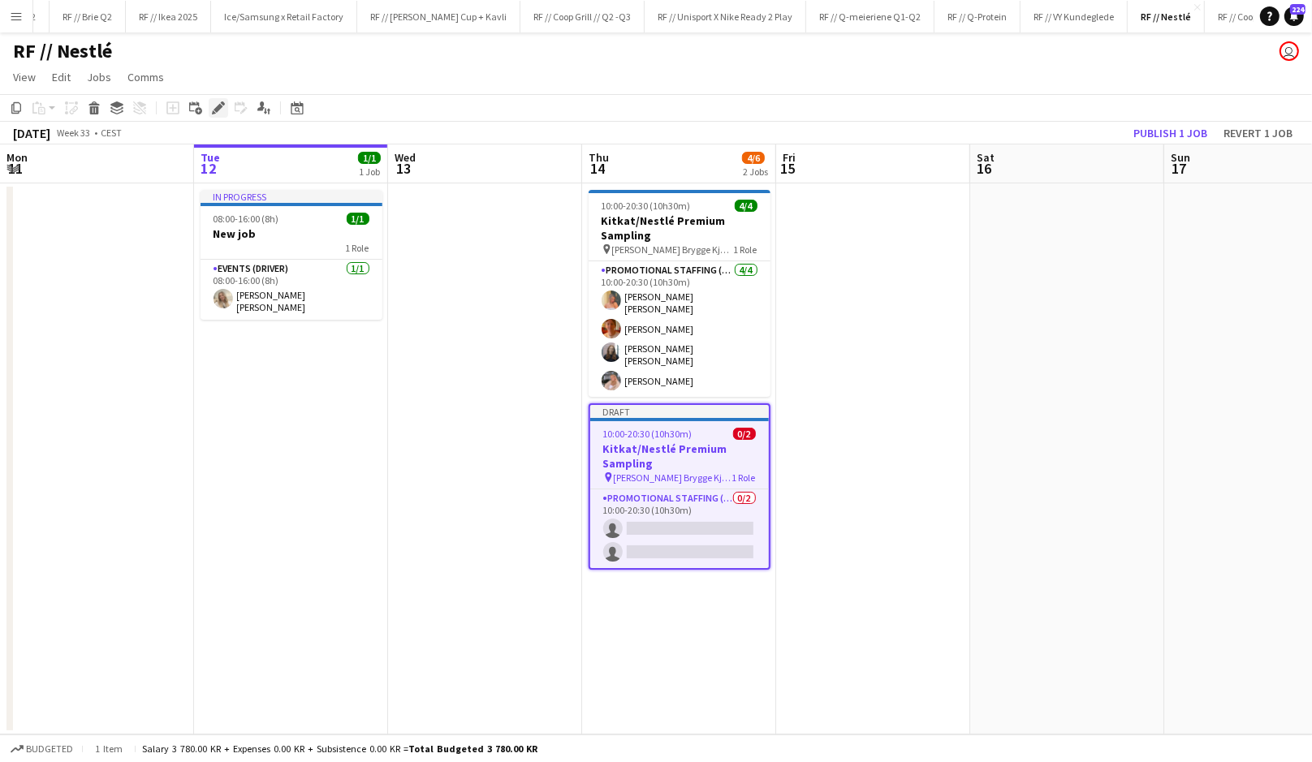
click at [222, 105] on icon at bounding box center [223, 103] width 4 height 4
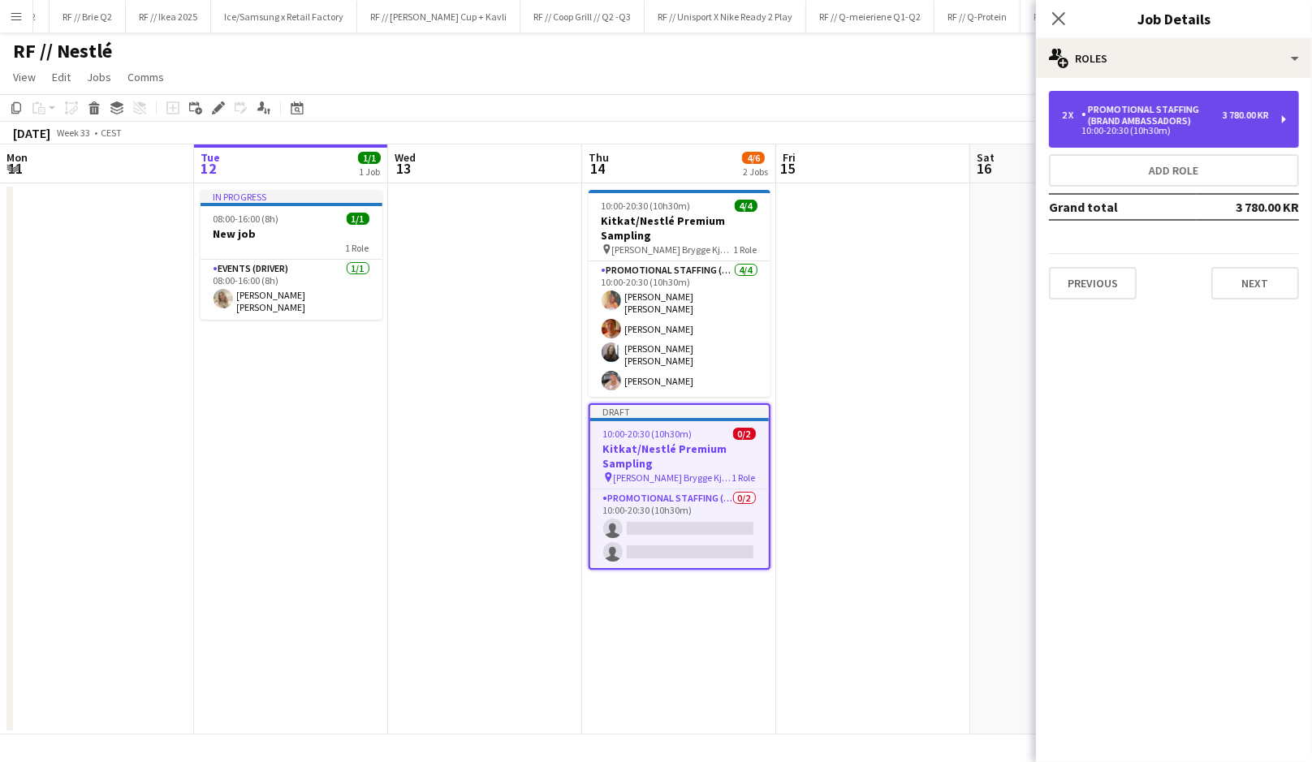
click at [1178, 116] on div "Promotional Staffing (Brand Ambassadors)" at bounding box center [1151, 115] width 141 height 23
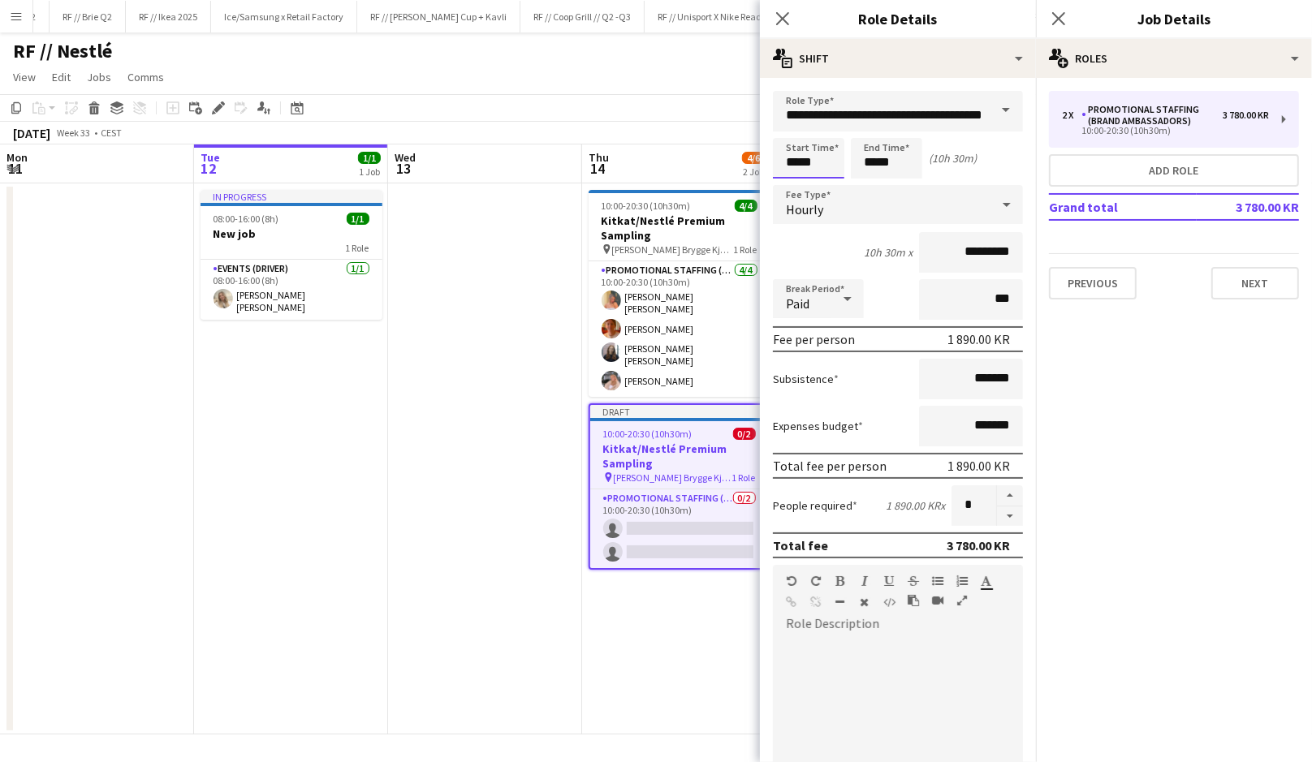
click at [814, 159] on input "*****" at bounding box center [808, 158] width 71 height 41
click at [792, 134] on div at bounding box center [792, 130] width 32 height 16
type input "*****"
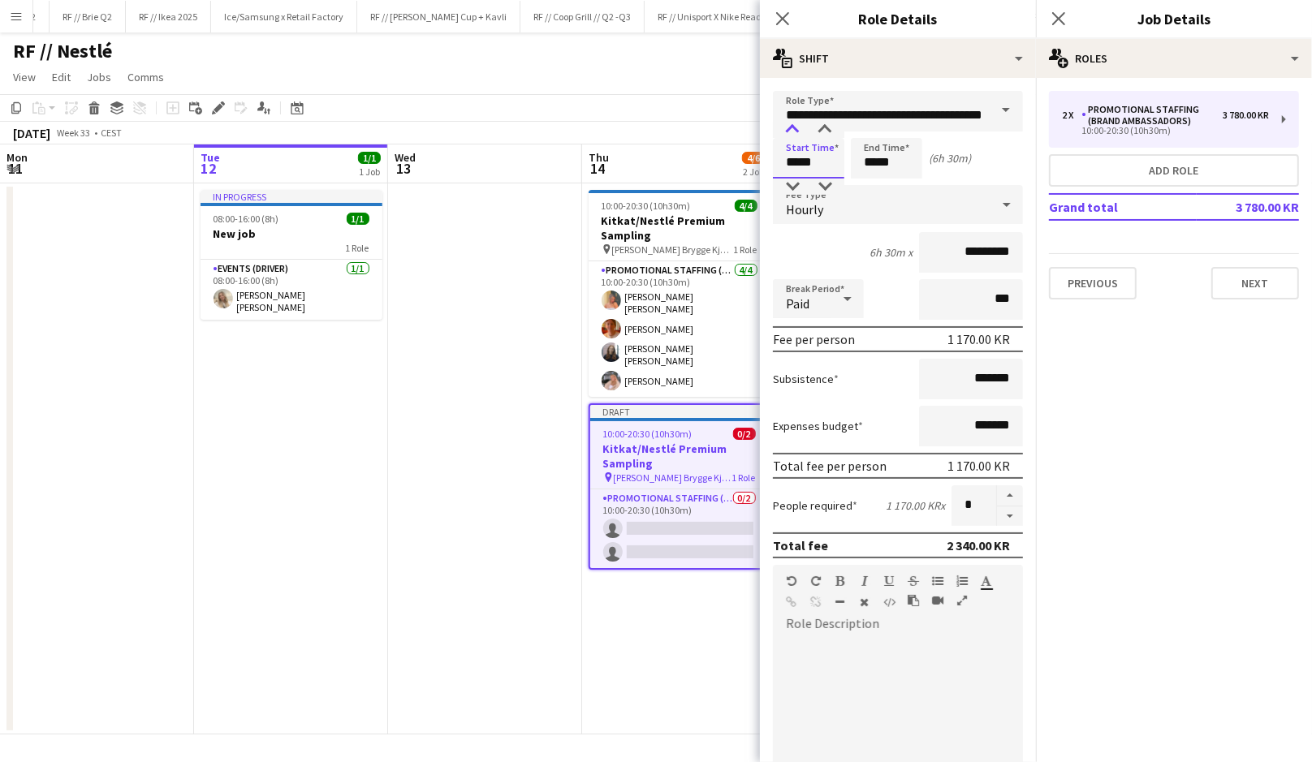
click at [792, 134] on div at bounding box center [792, 130] width 32 height 16
click at [881, 161] on input "*****" at bounding box center [886, 158] width 71 height 41
click at [902, 181] on div at bounding box center [902, 187] width 32 height 16
type input "*****"
click at [902, 181] on div at bounding box center [902, 187] width 32 height 16
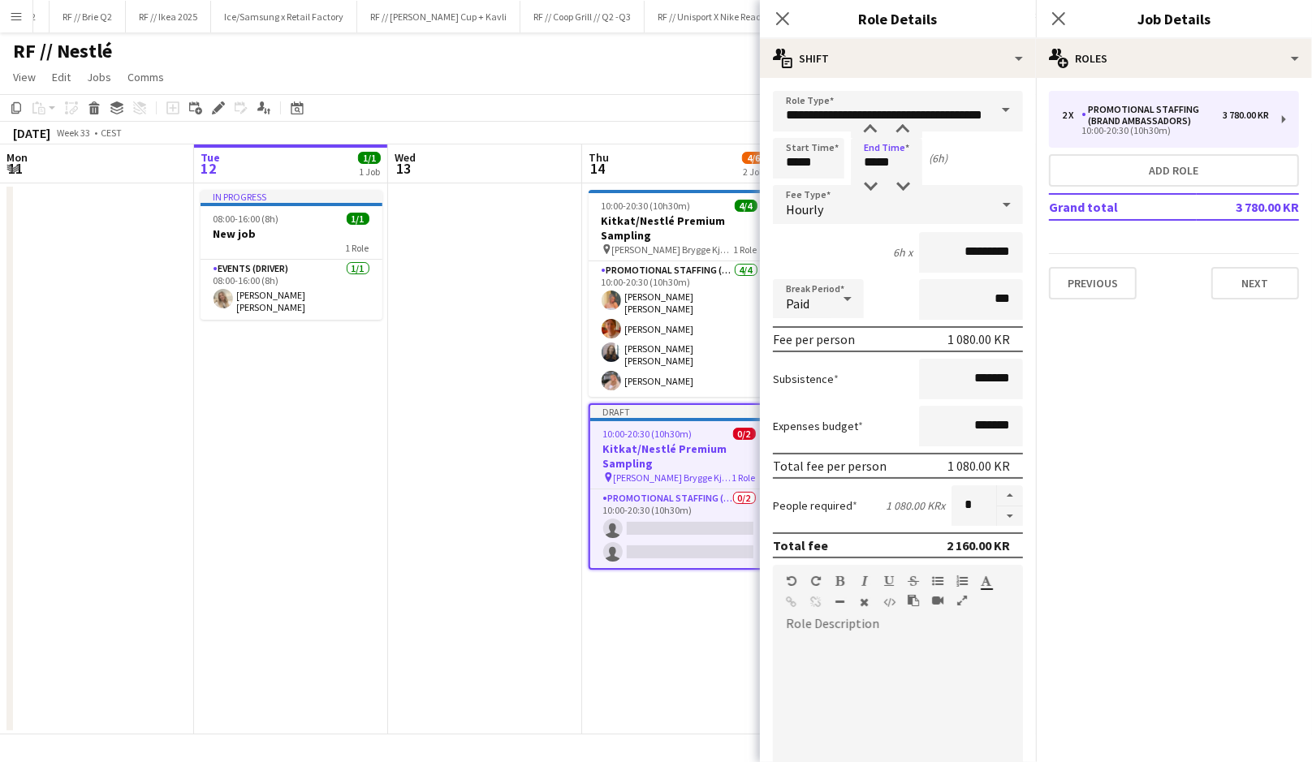
click at [549, 443] on app-date-cell at bounding box center [485, 458] width 194 height 551
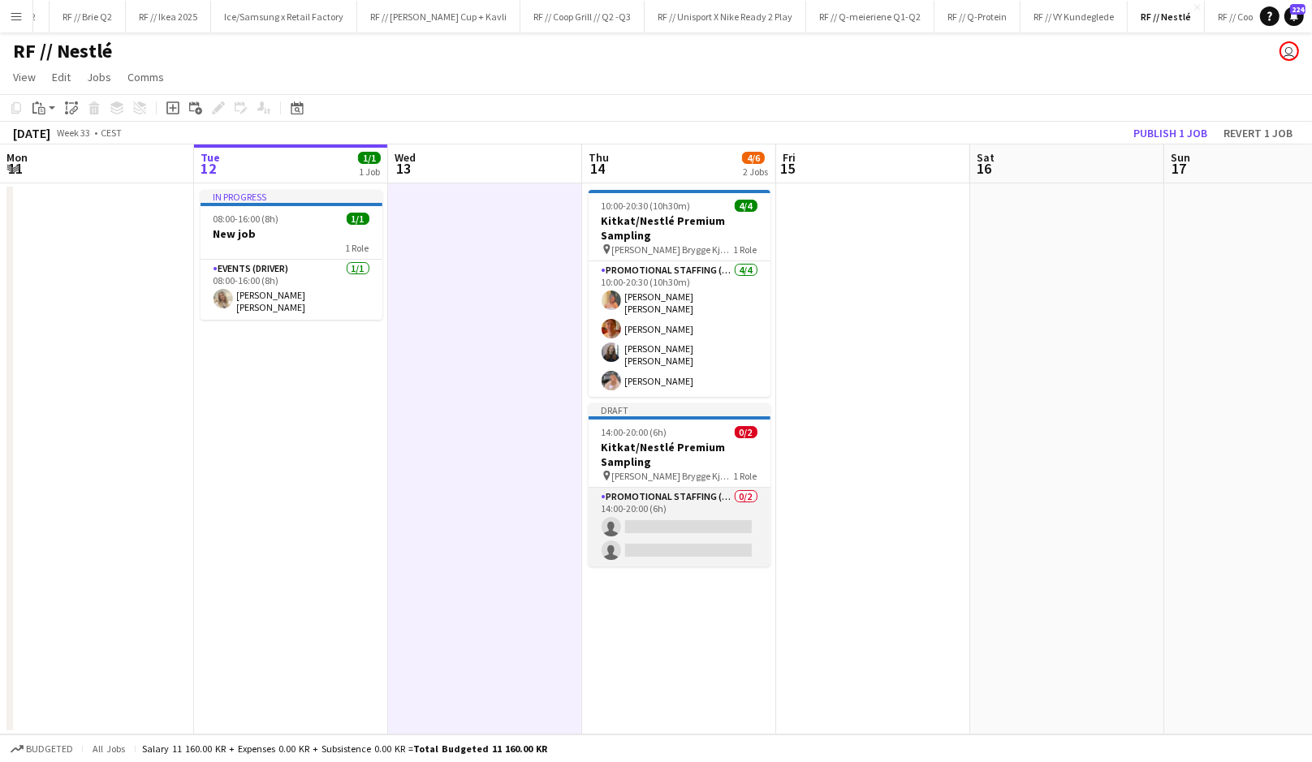
click at [674, 516] on app-card-role "Promotional Staffing (Brand Ambassadors) 0/2 14:00-20:00 (6h) single-neutral-ac…" at bounding box center [679, 527] width 182 height 79
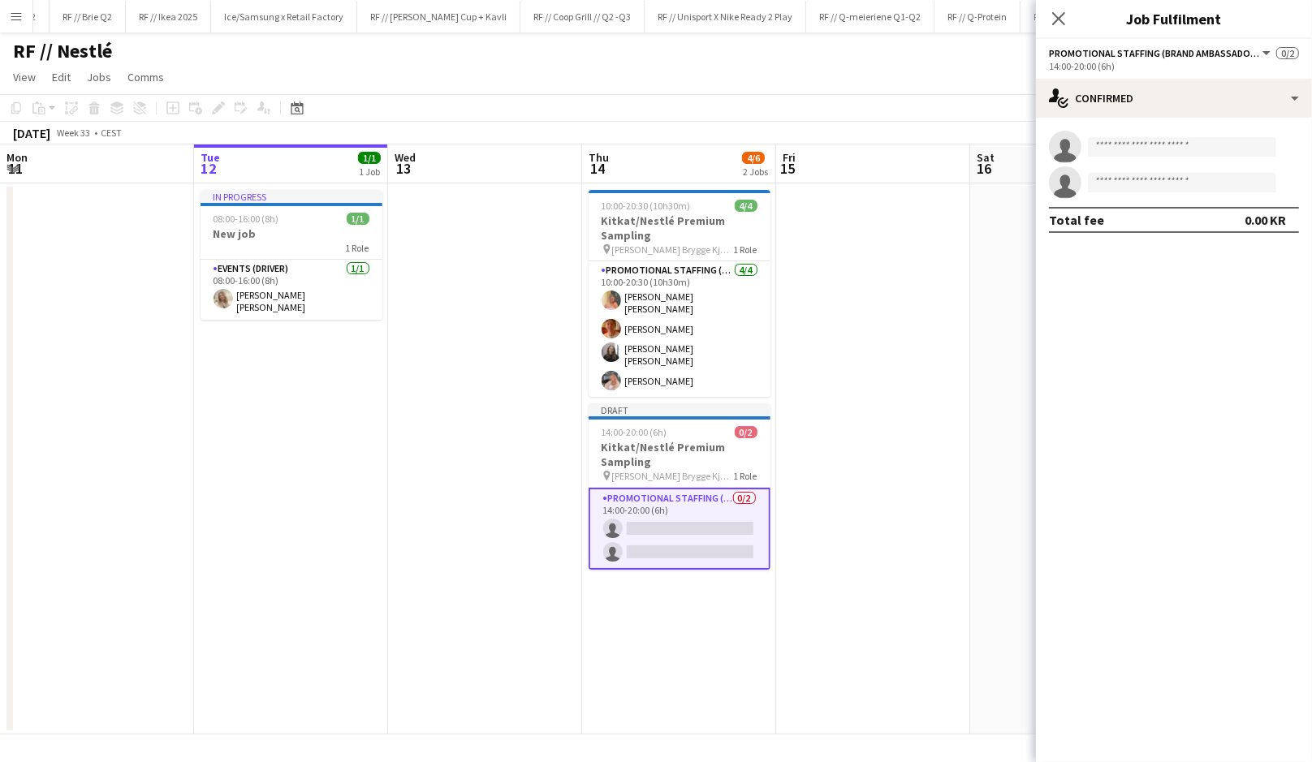
click at [828, 485] on app-date-cell at bounding box center [873, 458] width 194 height 551
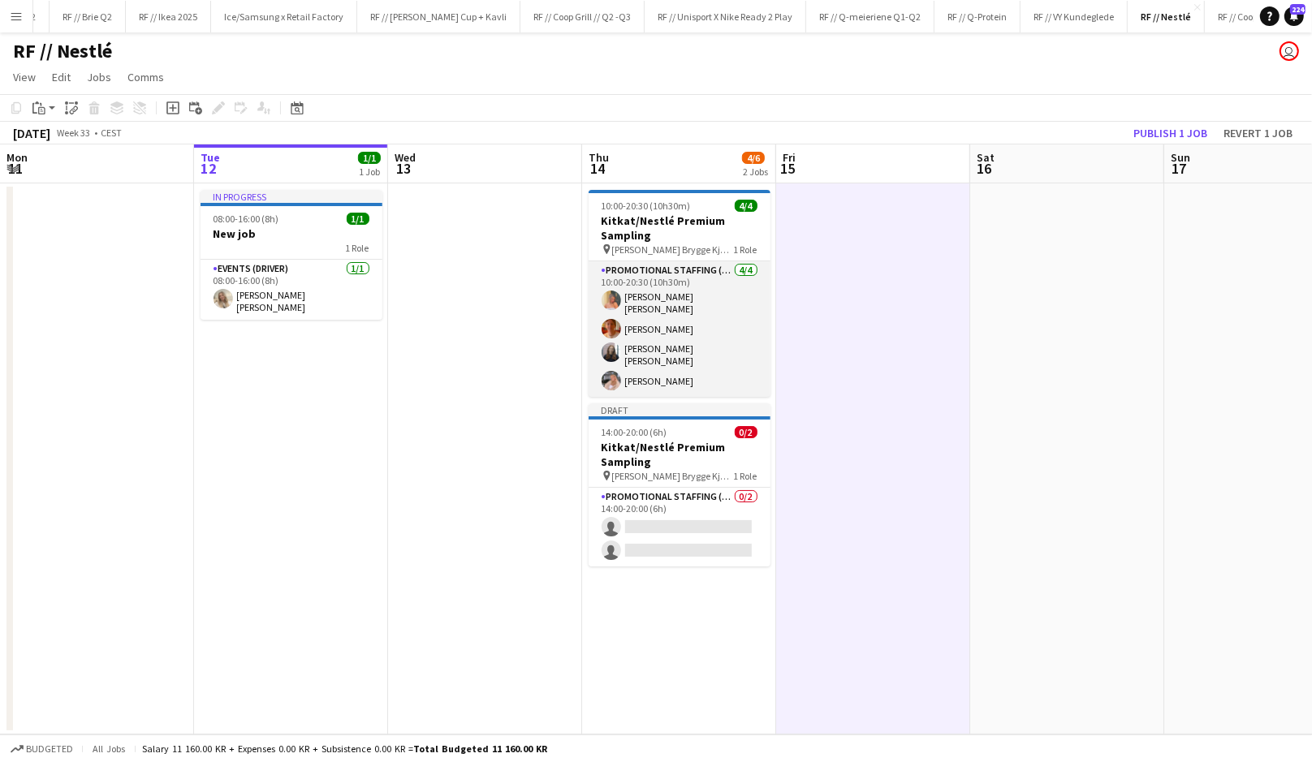
click at [675, 334] on app-card-role "Promotional Staffing (Brand Ambassadors) 4/4 10:00-20:30 (10h30m) Hannah Ludivi…" at bounding box center [679, 329] width 182 height 136
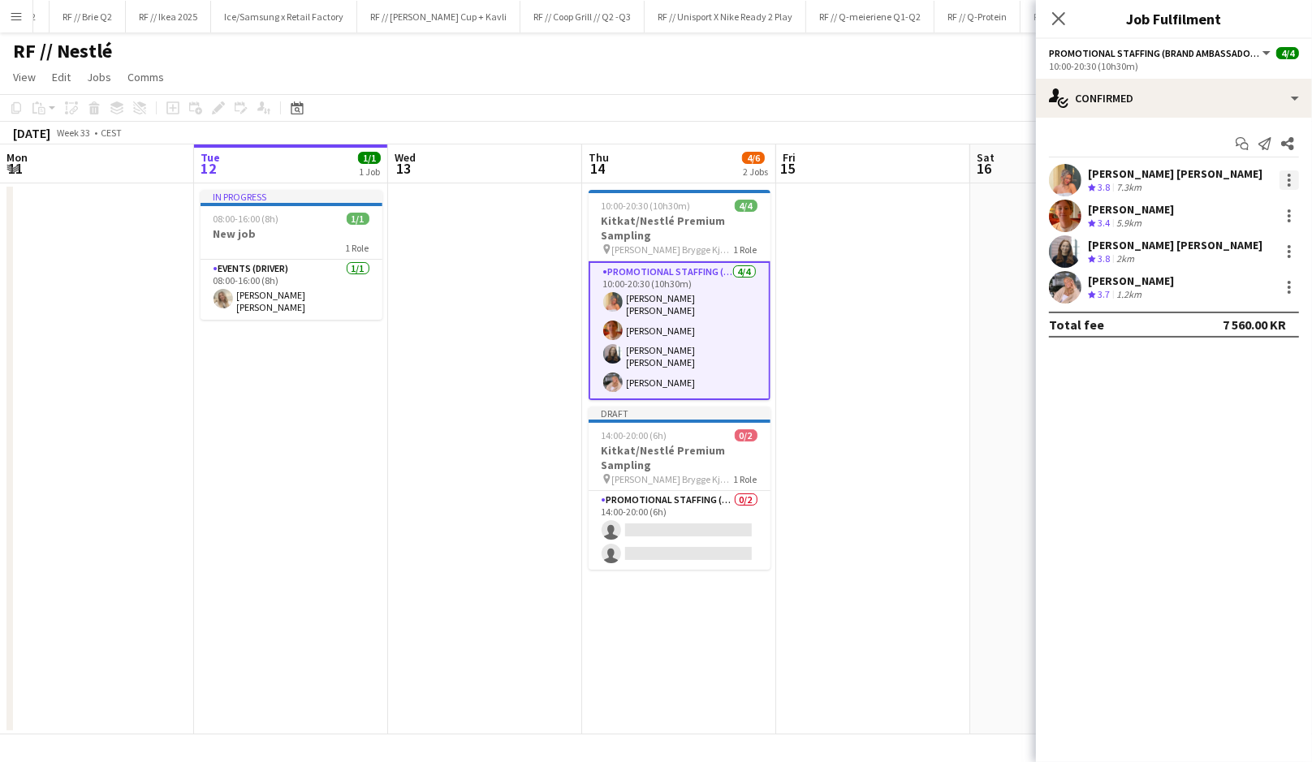
click at [1287, 180] on div at bounding box center [1288, 180] width 3 height 3
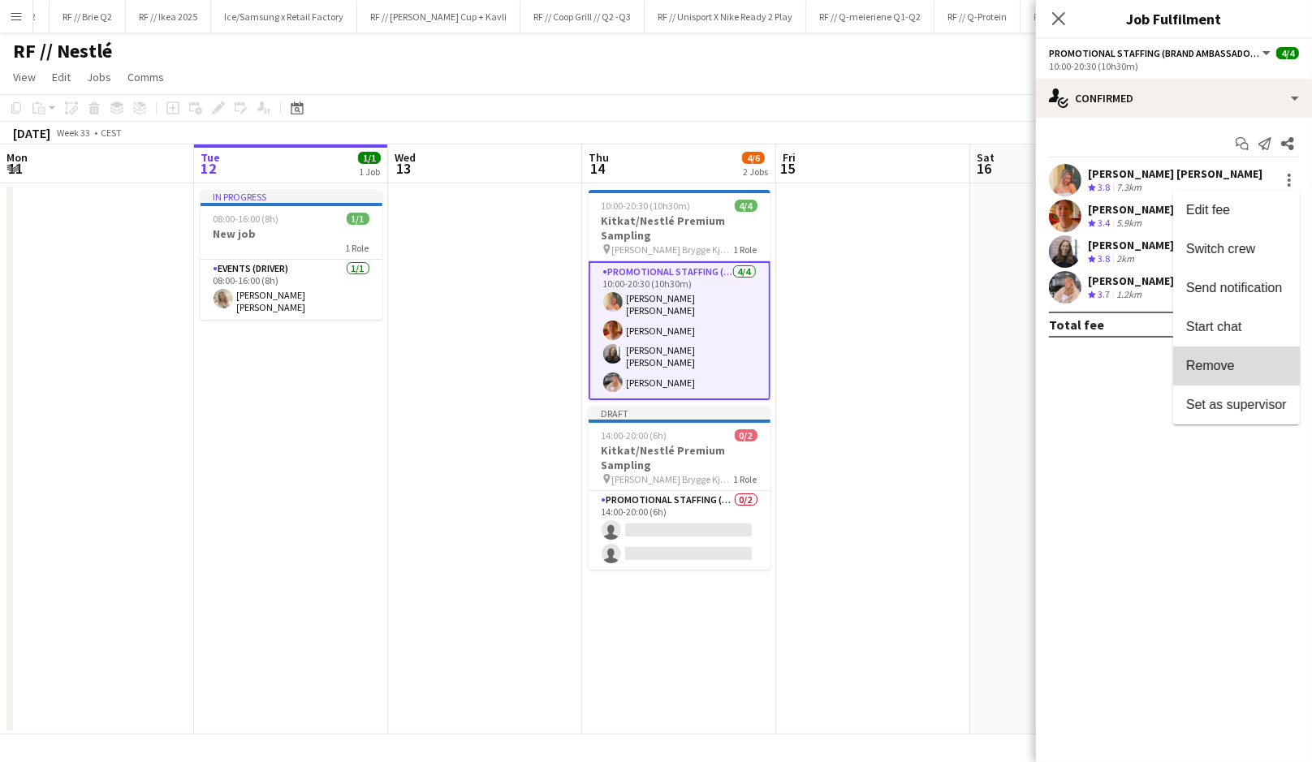
click at [1217, 364] on span "Remove" at bounding box center [1210, 366] width 49 height 14
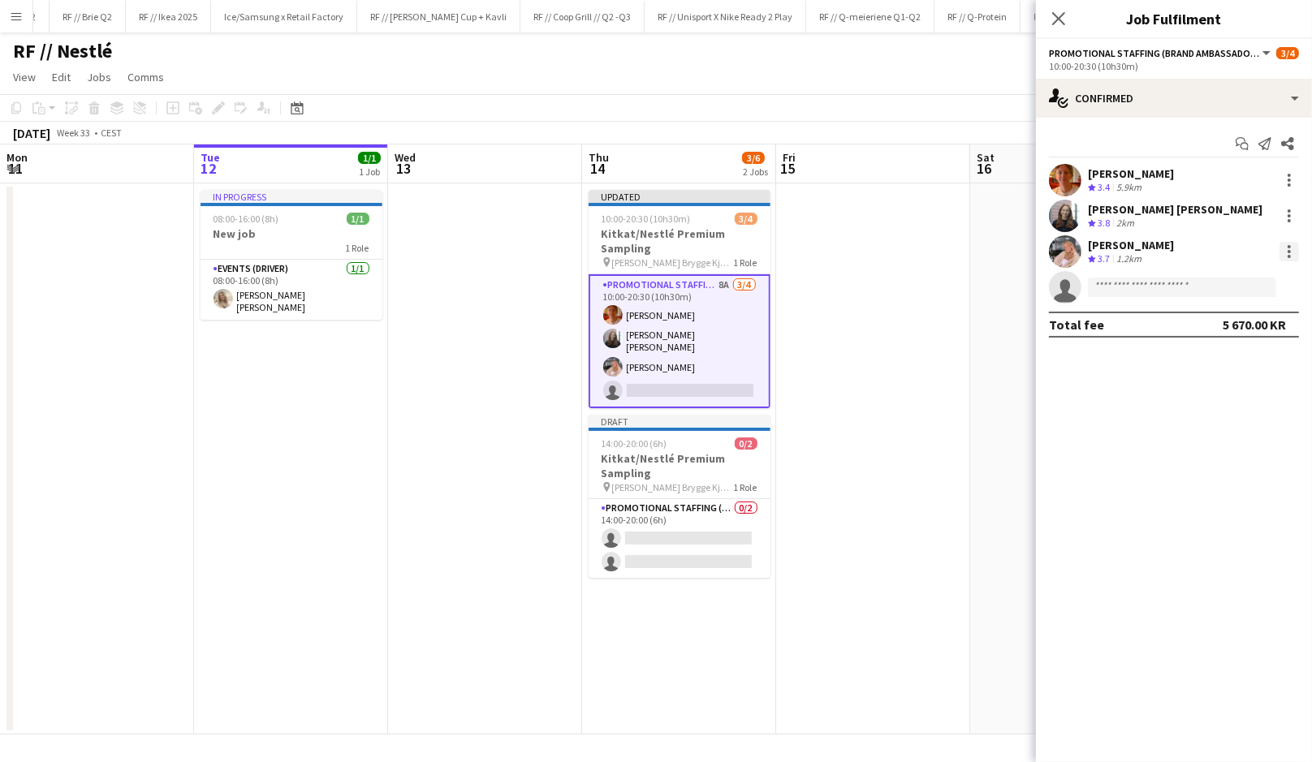
click at [1295, 254] on div at bounding box center [1288, 251] width 19 height 19
click at [1224, 431] on span "Remove" at bounding box center [1210, 437] width 49 height 14
click at [901, 407] on app-date-cell at bounding box center [873, 458] width 194 height 551
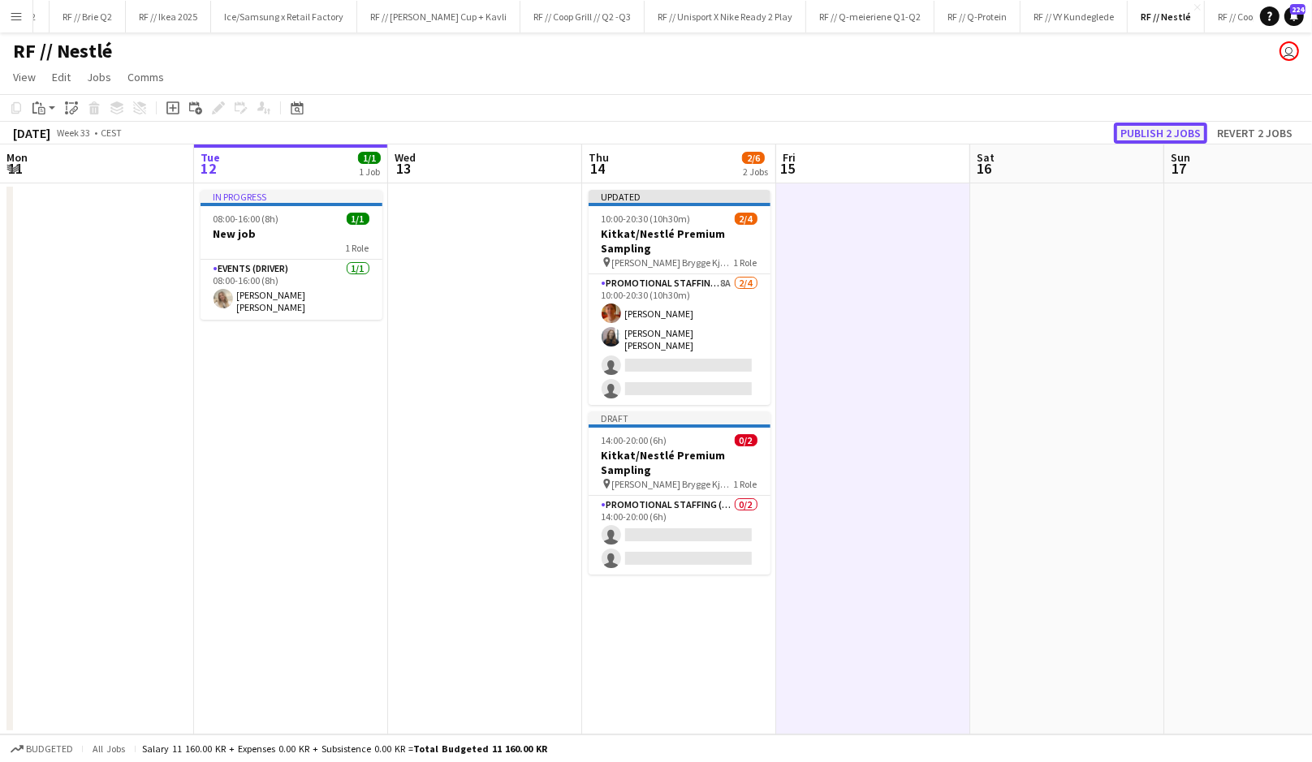
click at [1163, 130] on button "Publish 2 jobs" at bounding box center [1159, 133] width 93 height 21
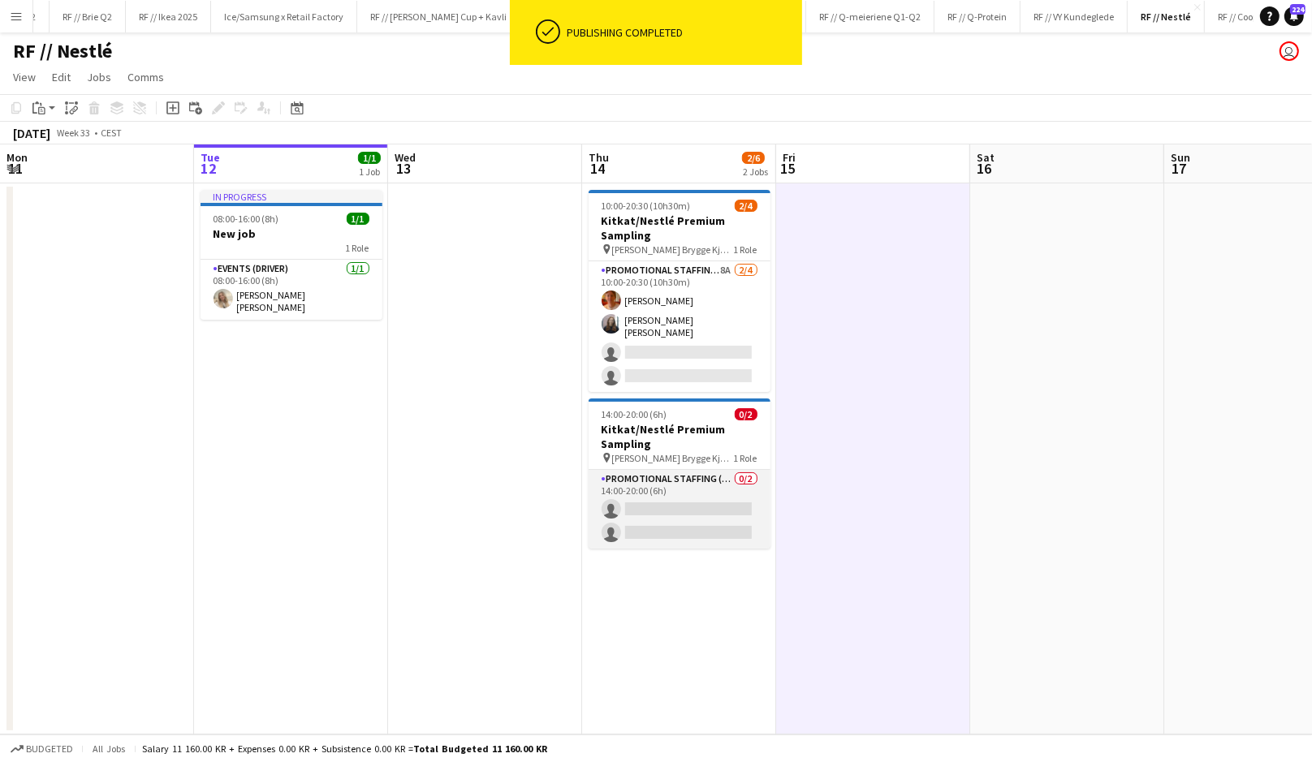
click at [660, 498] on app-card-role "Promotional Staffing (Brand Ambassadors) 0/2 14:00-20:00 (6h) single-neutral-ac…" at bounding box center [679, 509] width 182 height 79
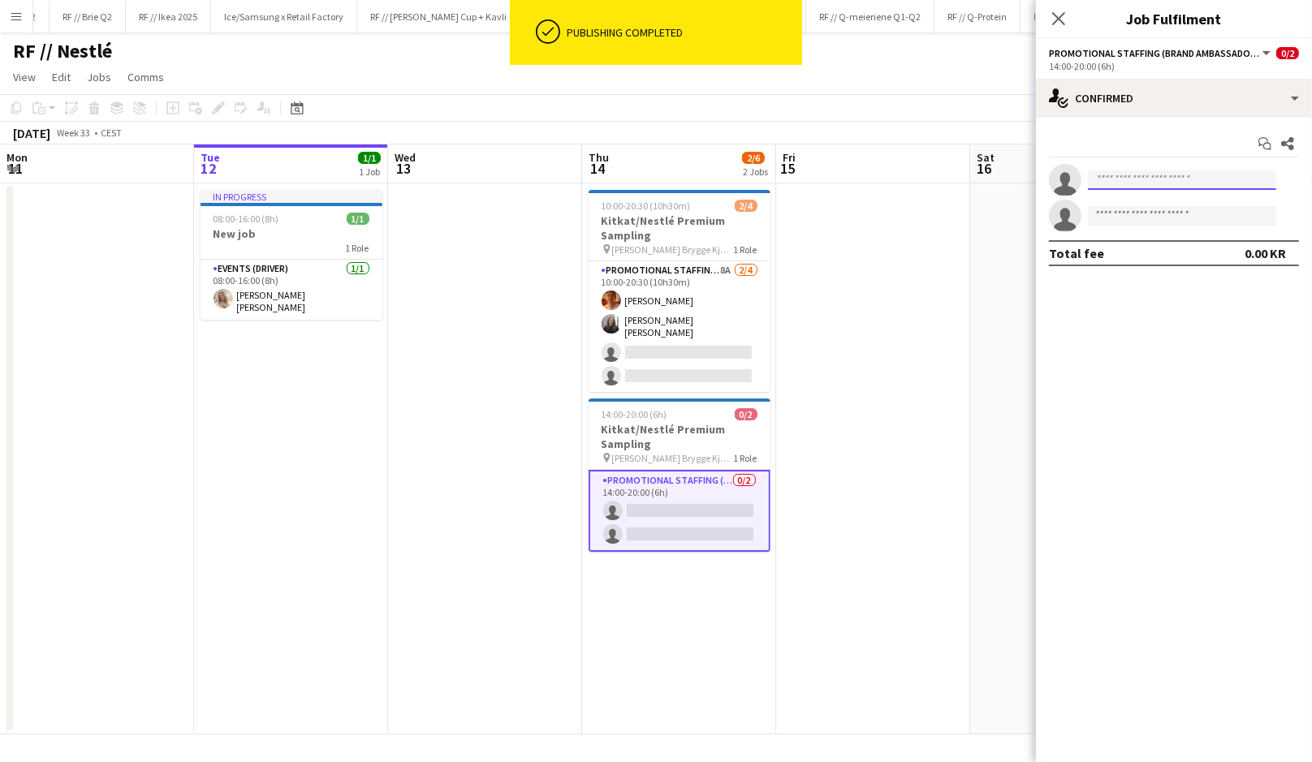
click at [1109, 176] on input at bounding box center [1182, 179] width 188 height 19
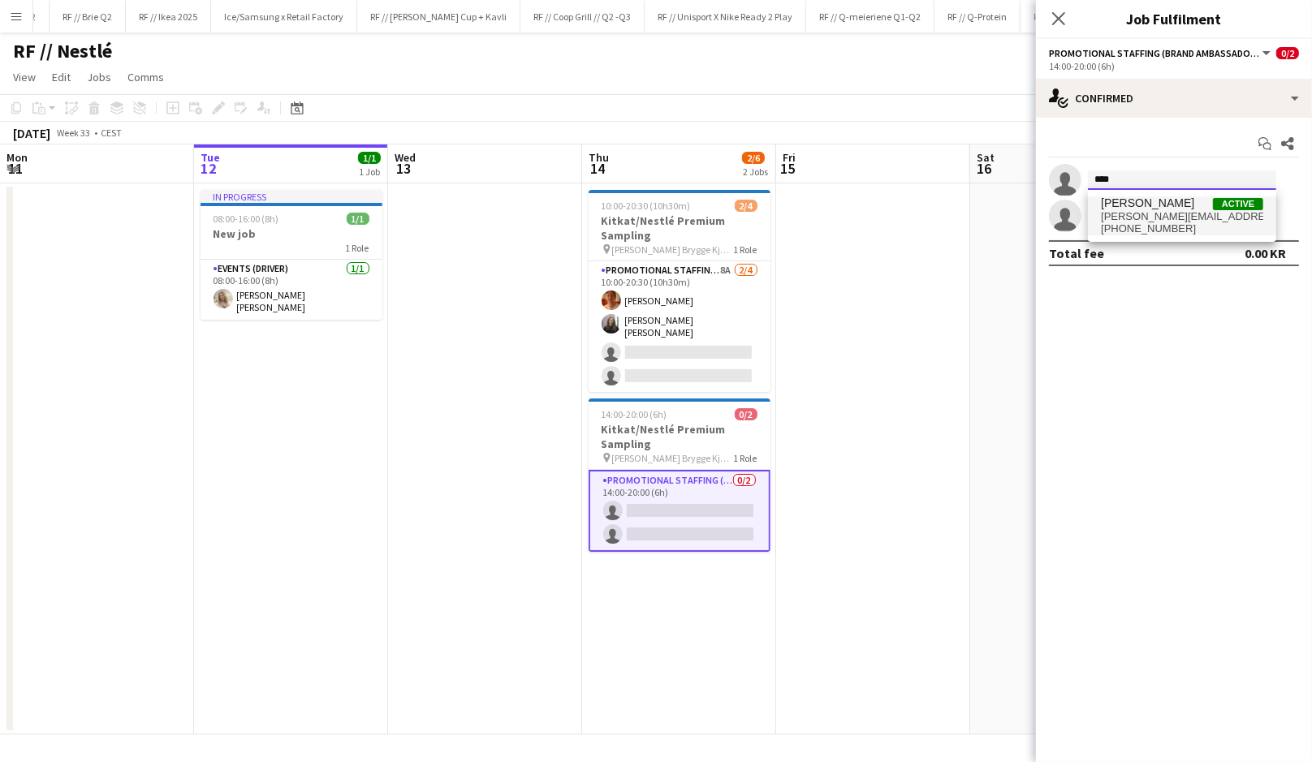
type input "****"
click at [1129, 205] on span "Lise Lockwood" at bounding box center [1147, 203] width 93 height 14
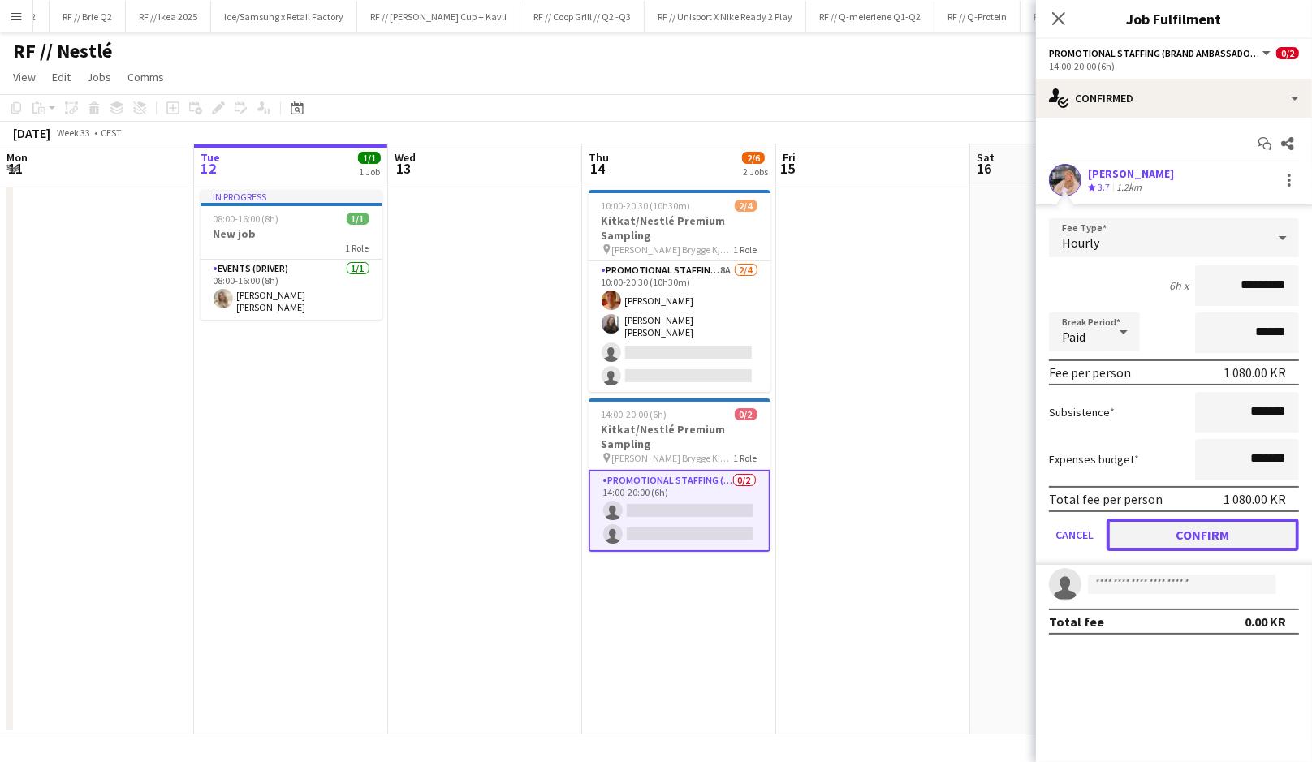
click at [1204, 534] on button "Confirm" at bounding box center [1202, 535] width 192 height 32
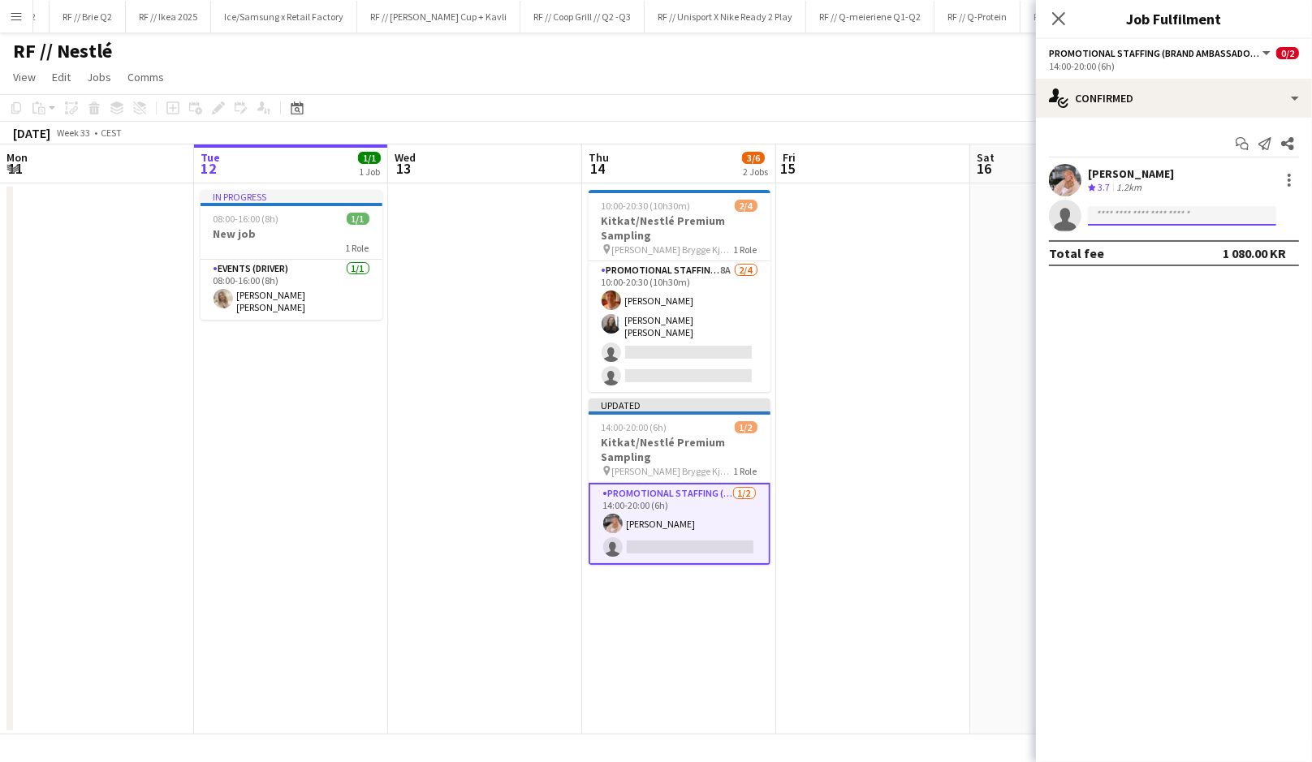
click at [1130, 220] on input at bounding box center [1182, 215] width 188 height 19
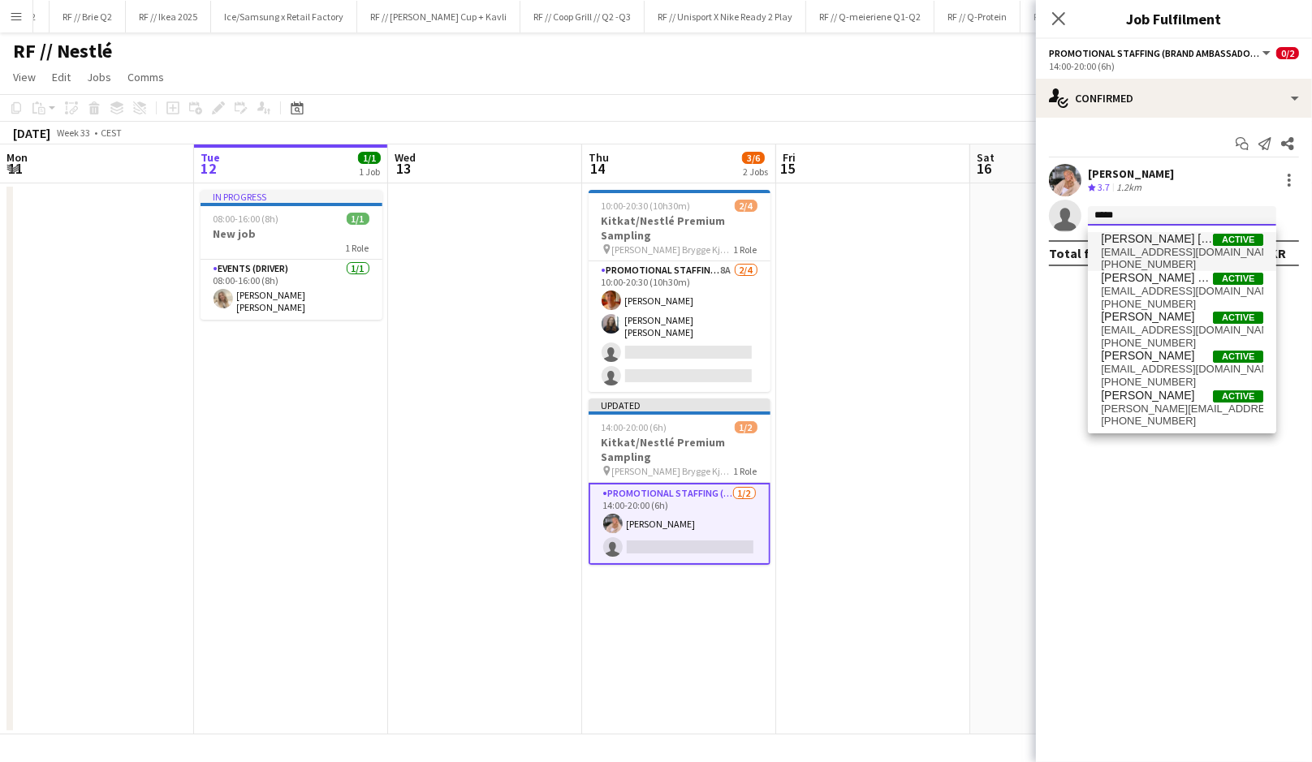
type input "*****"
click at [1164, 260] on span "+4794492925" at bounding box center [1182, 264] width 162 height 13
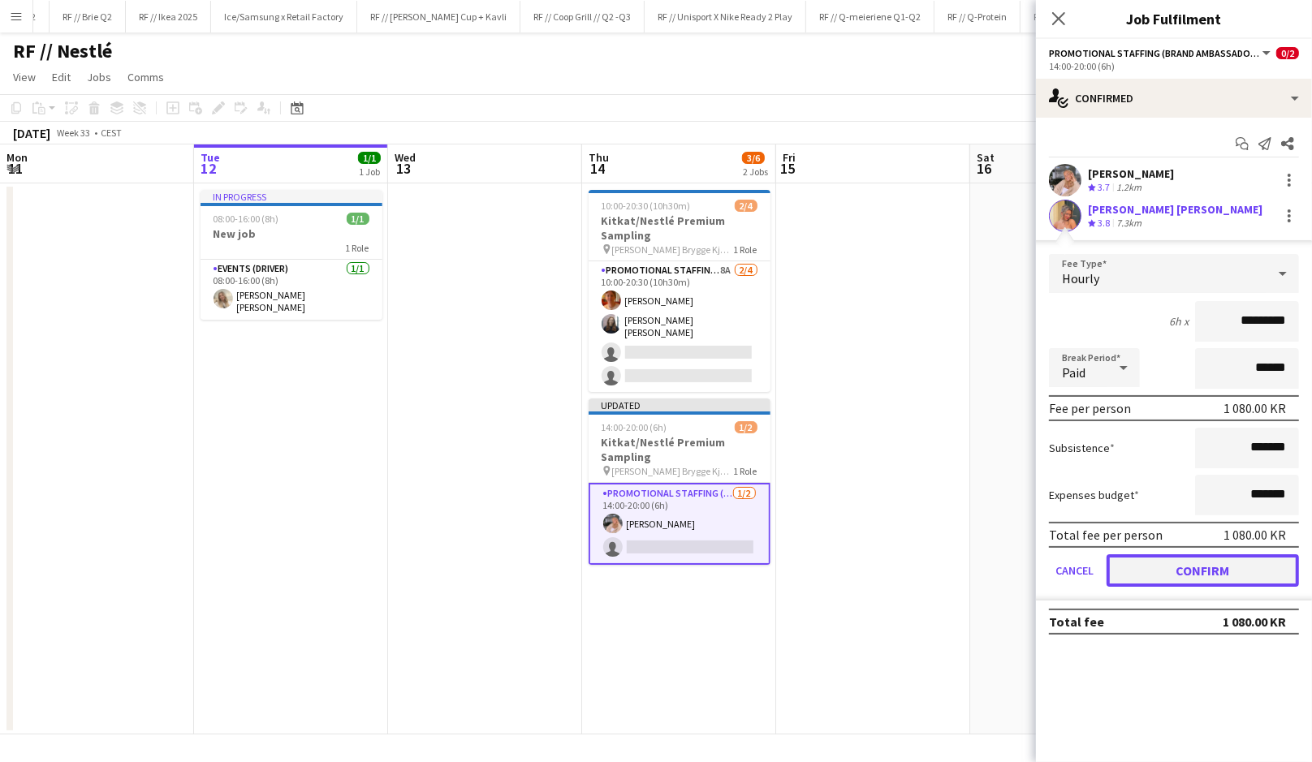
click at [1198, 573] on button "Confirm" at bounding box center [1202, 570] width 192 height 32
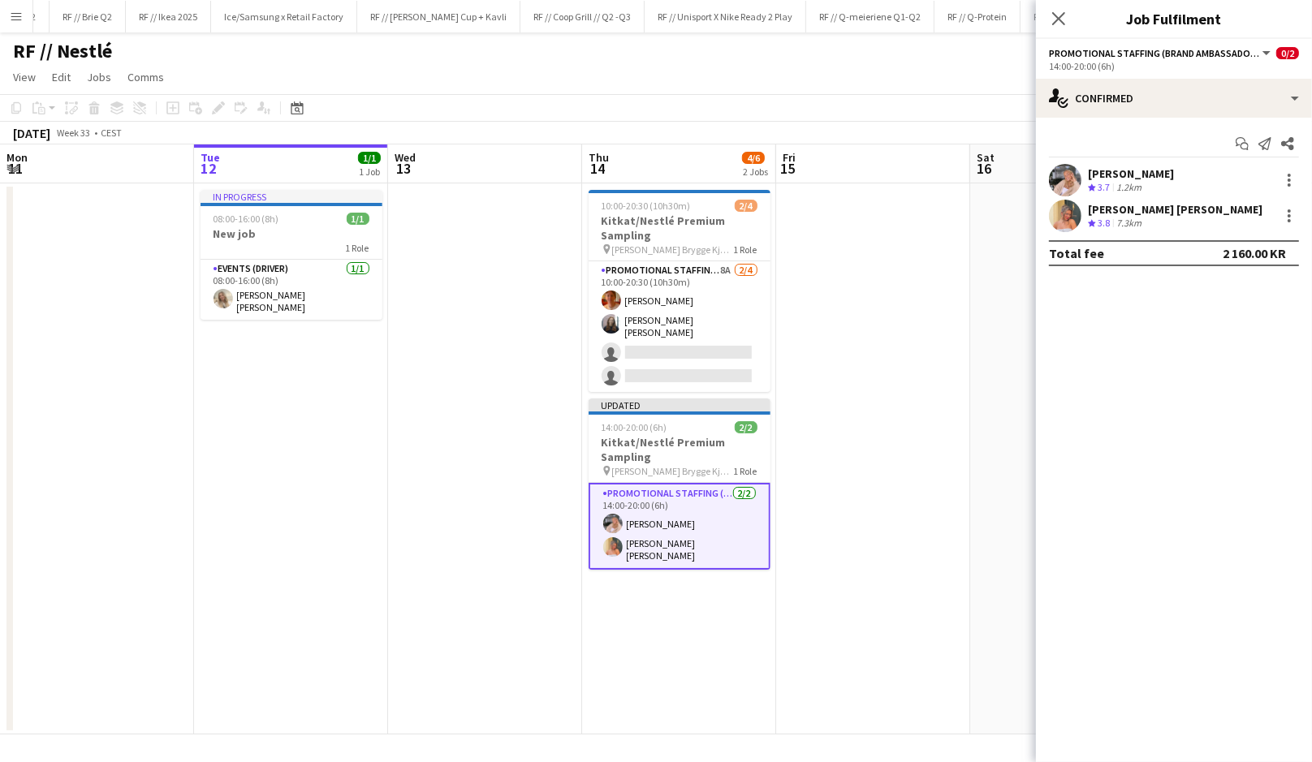
click at [878, 447] on app-date-cell at bounding box center [873, 458] width 194 height 551
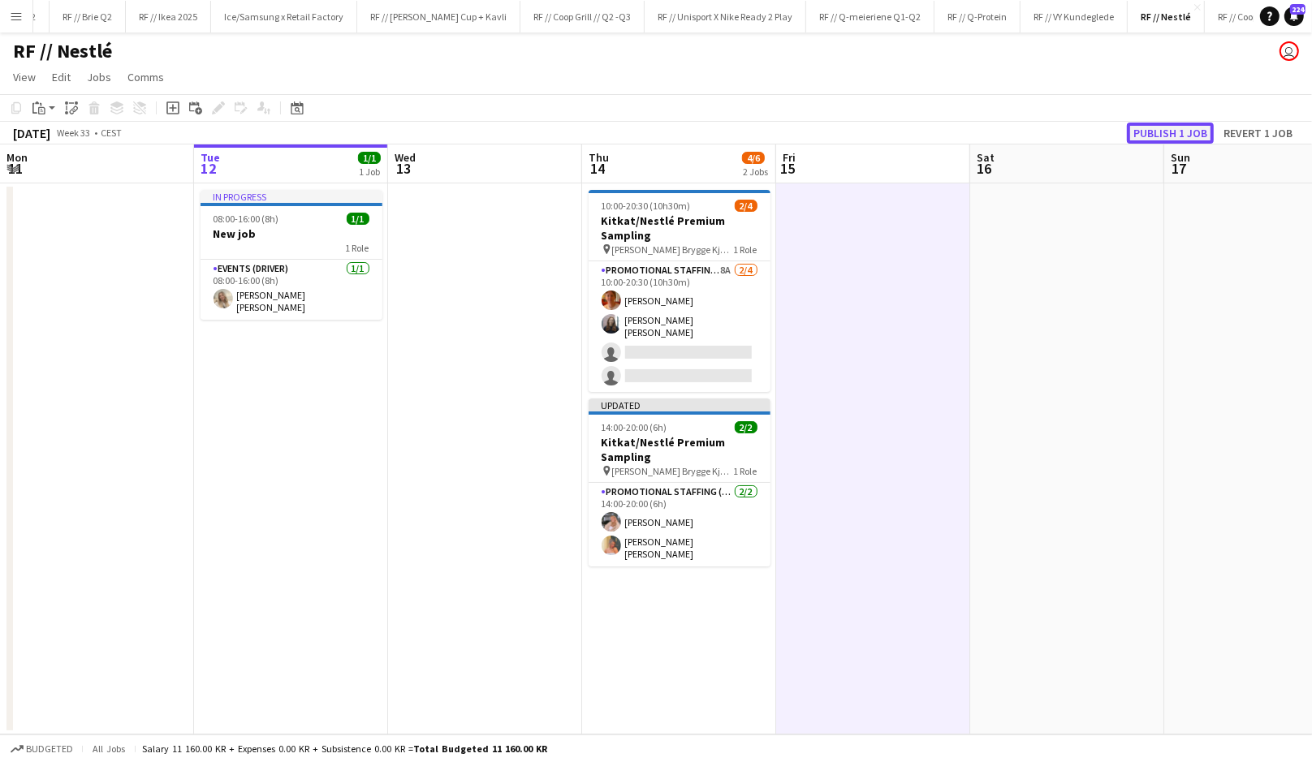
click at [1154, 136] on button "Publish 1 job" at bounding box center [1169, 133] width 87 height 21
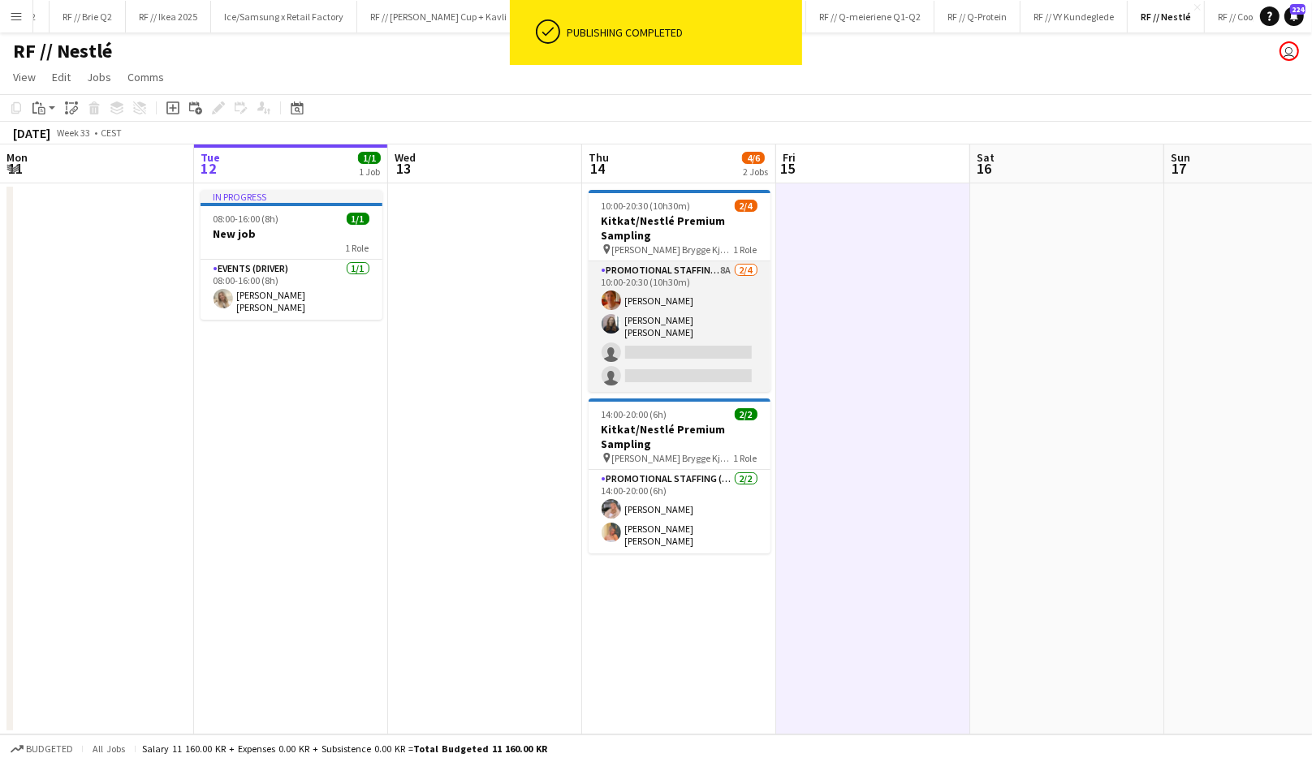
click at [643, 349] on app-card-role "Promotional Staffing (Brand Ambassadors) 8A 2/4 10:00-20:30 (10h30m) Ulrik Kala…" at bounding box center [679, 326] width 182 height 131
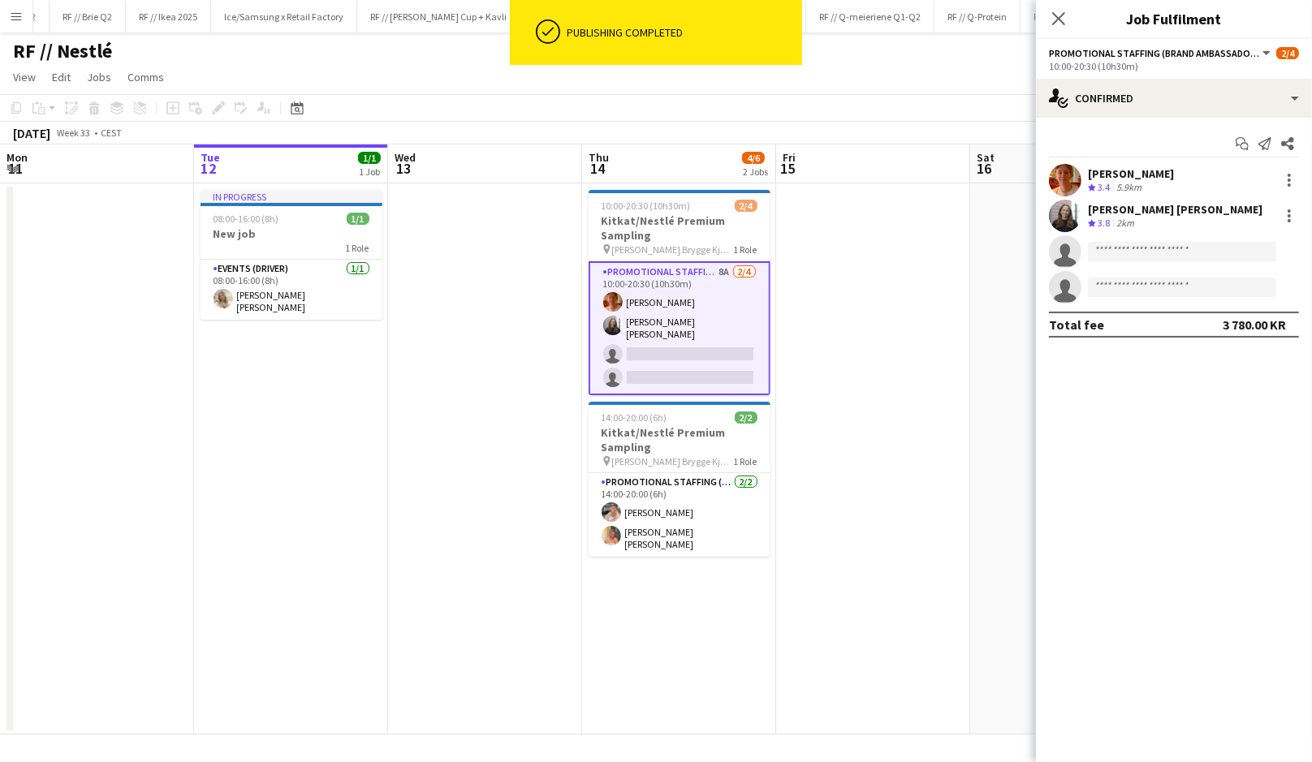
click at [870, 256] on app-date-cell at bounding box center [873, 458] width 194 height 551
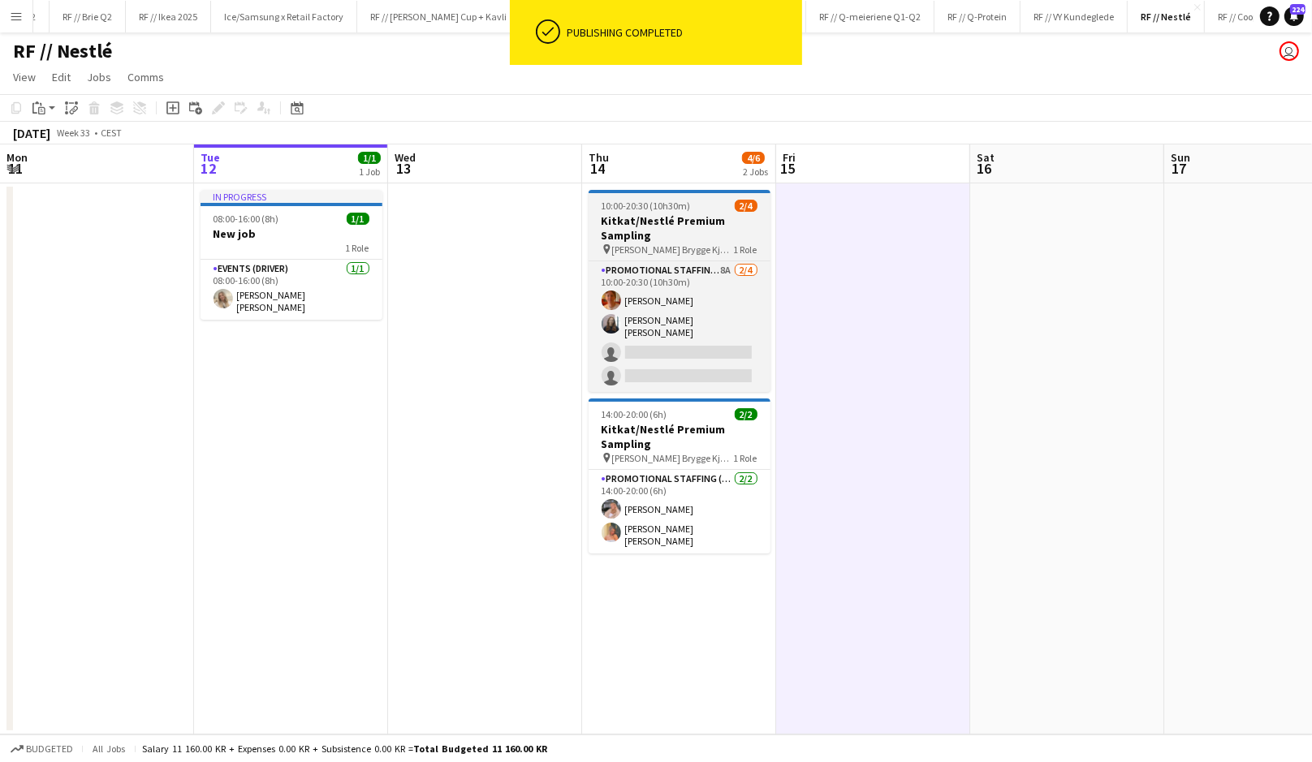
click at [644, 224] on h3 "Kitkat/Nestlé Premium Sampling" at bounding box center [679, 227] width 182 height 29
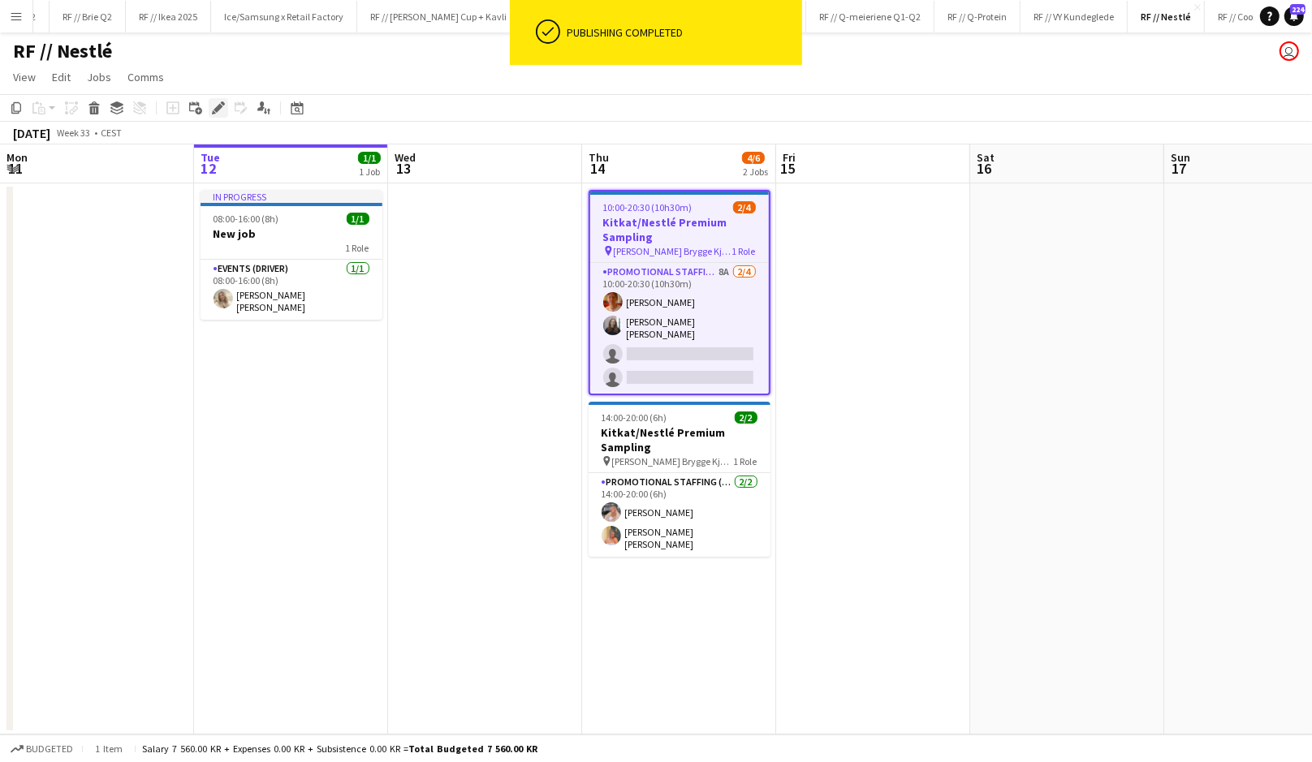
click at [224, 110] on div "Edit" at bounding box center [218, 107] width 19 height 19
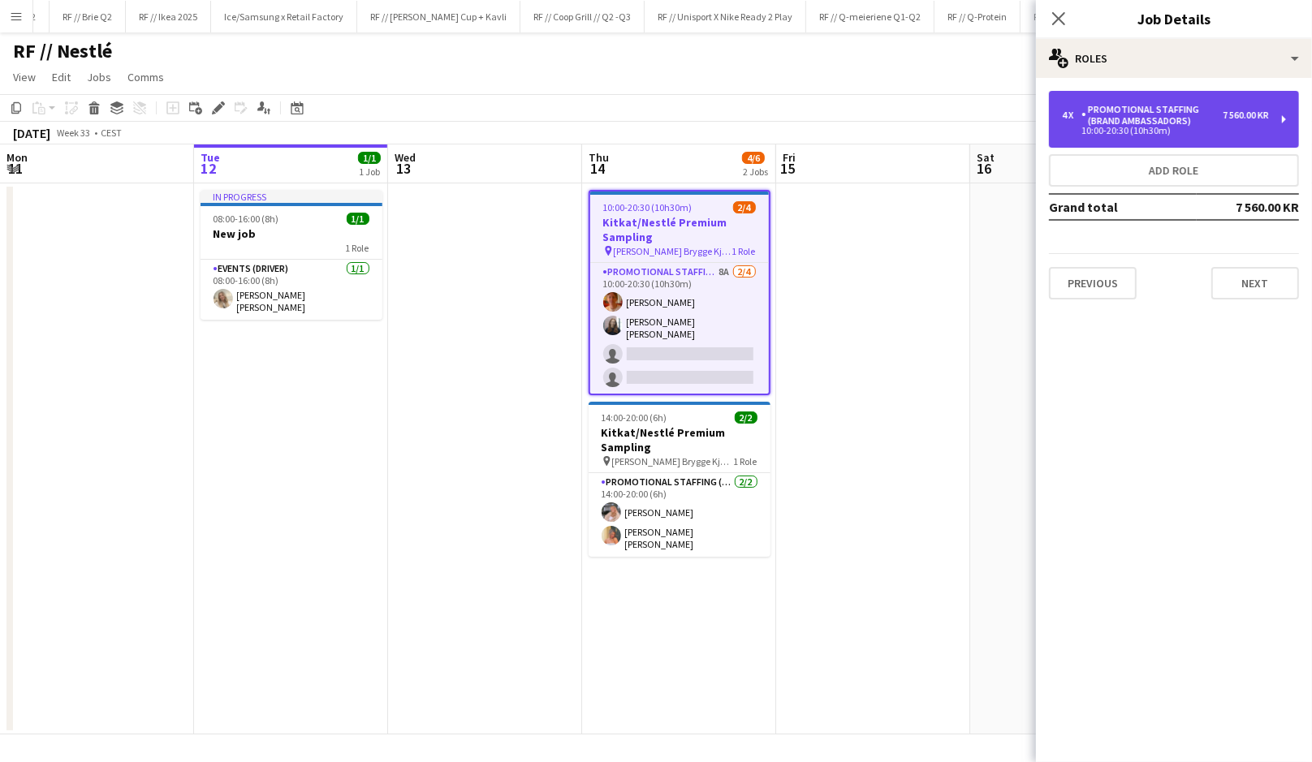
click at [1157, 133] on div "10:00-20:30 (10h30m)" at bounding box center [1165, 131] width 207 height 8
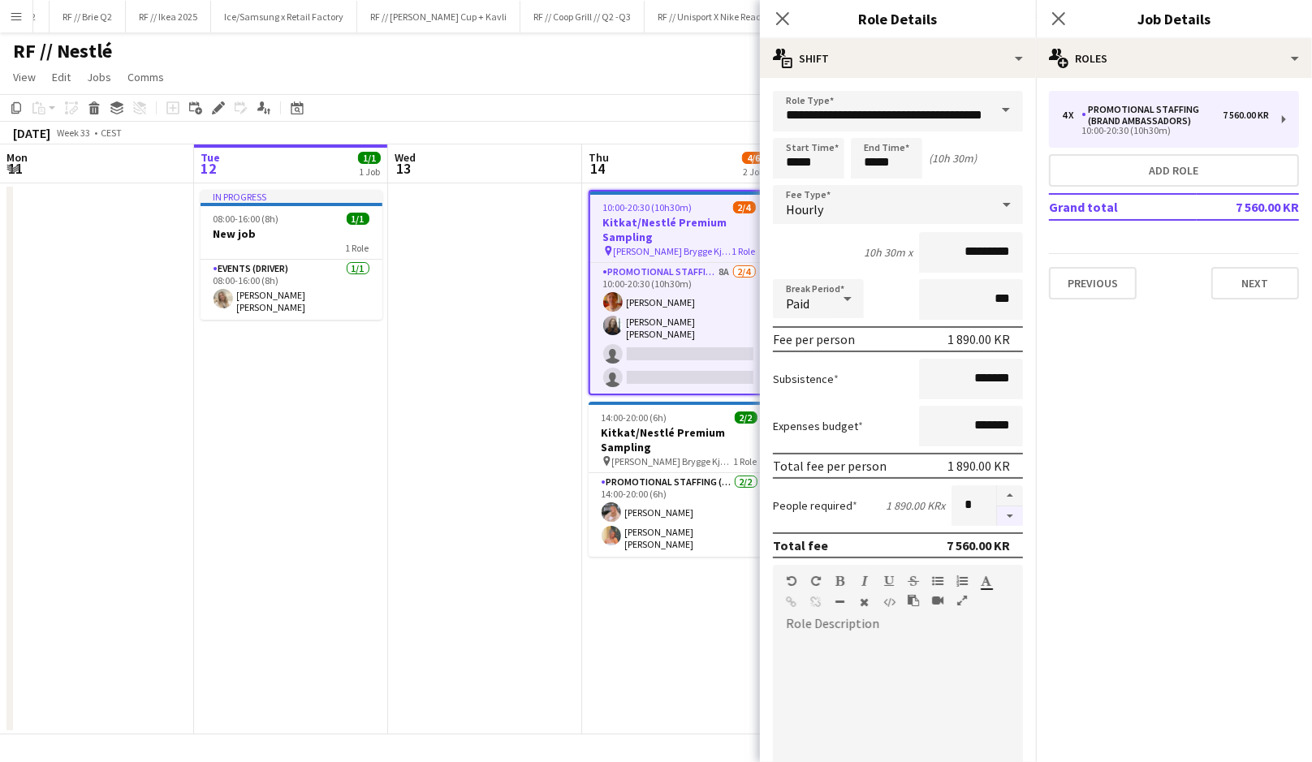
click at [1014, 513] on button "button" at bounding box center [1010, 516] width 26 height 20
type input "*"
click at [516, 510] on app-date-cell at bounding box center [485, 458] width 194 height 551
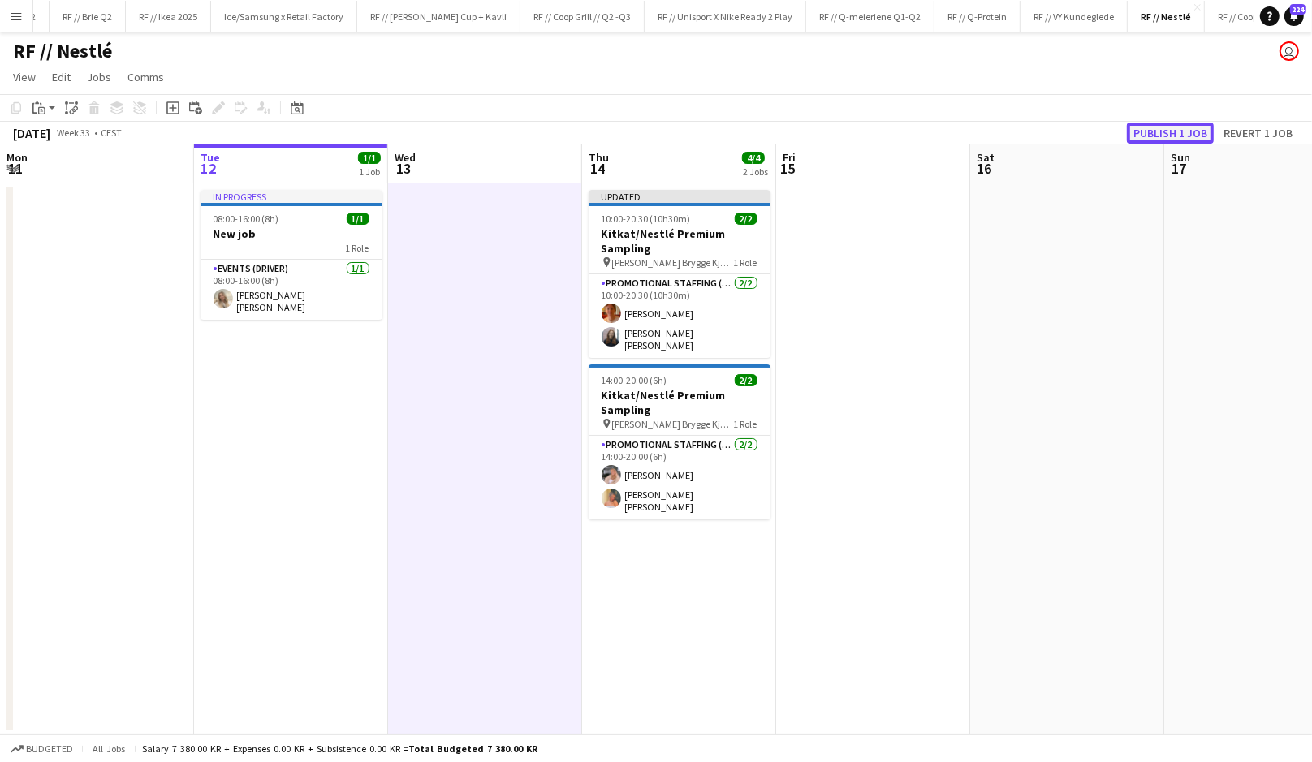
click at [1152, 127] on button "Publish 1 job" at bounding box center [1169, 133] width 87 height 21
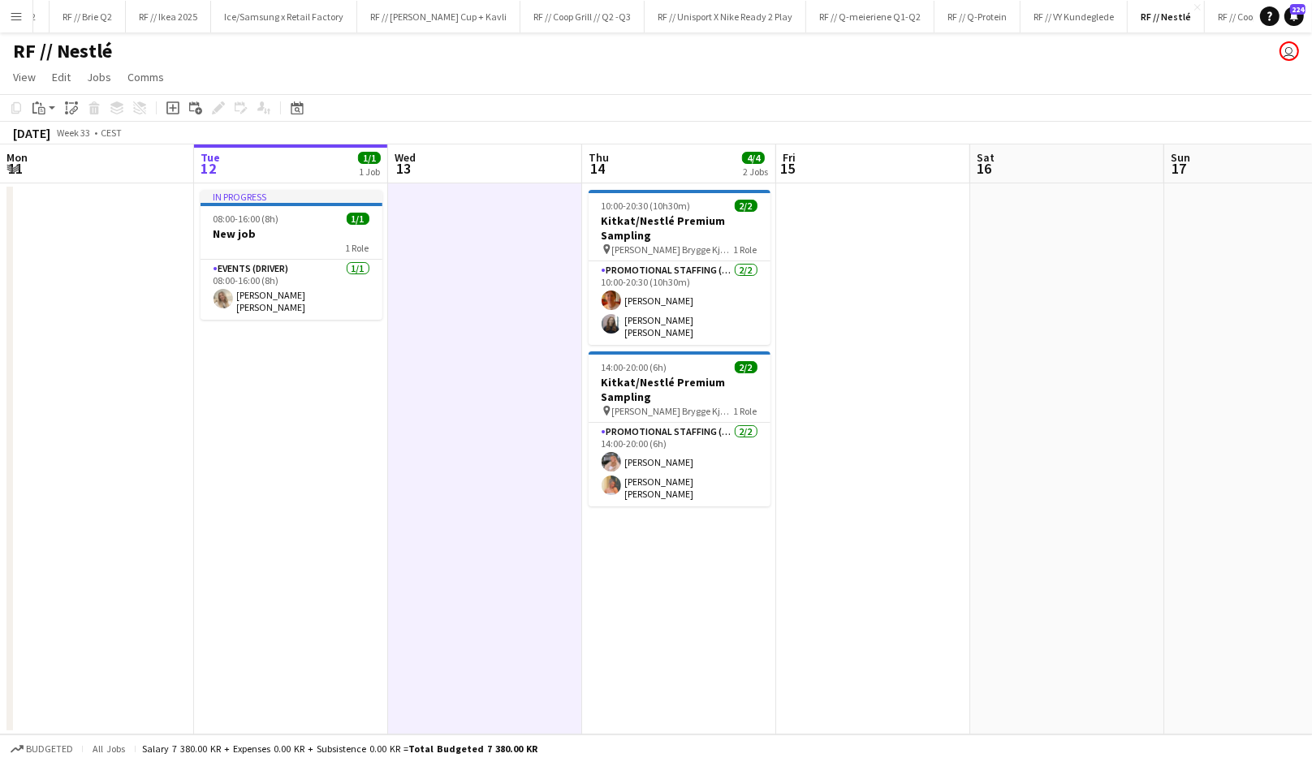
click at [476, 368] on app-date-cell at bounding box center [485, 458] width 194 height 551
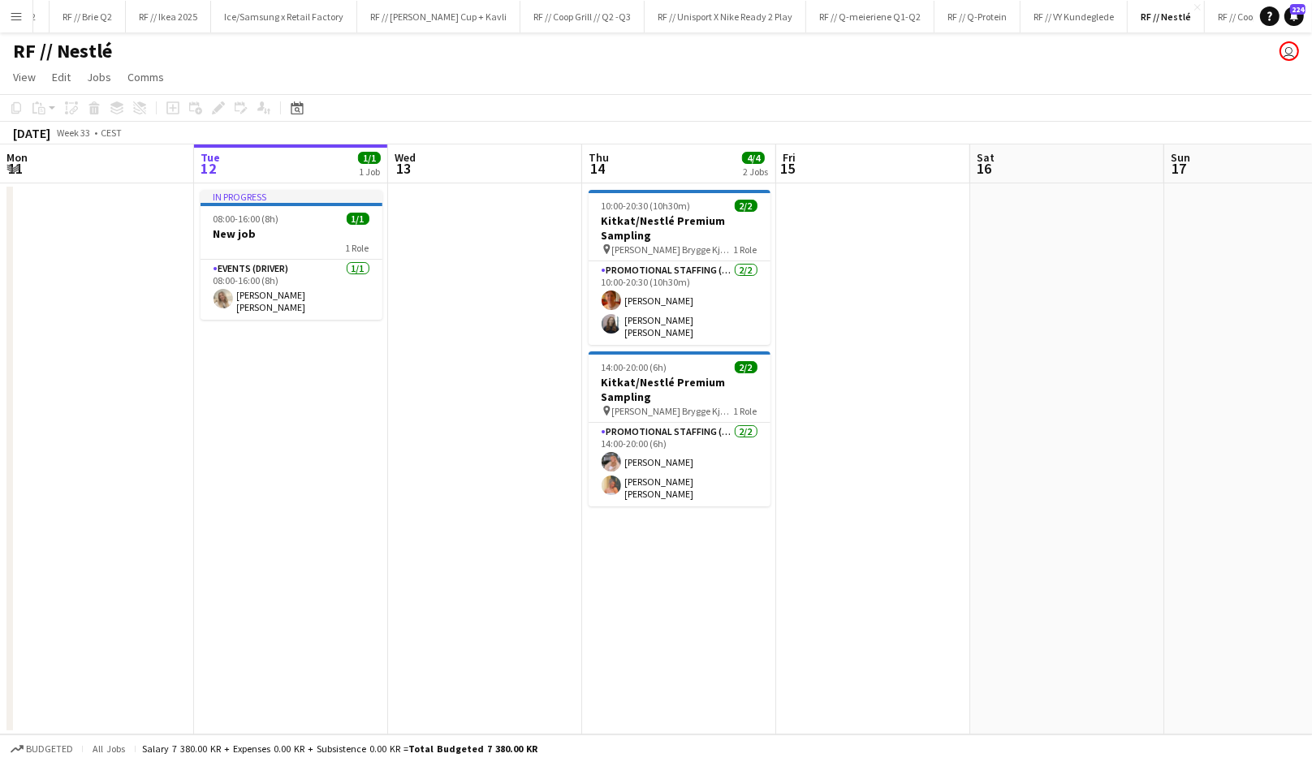
click at [821, 345] on app-date-cell at bounding box center [873, 458] width 194 height 551
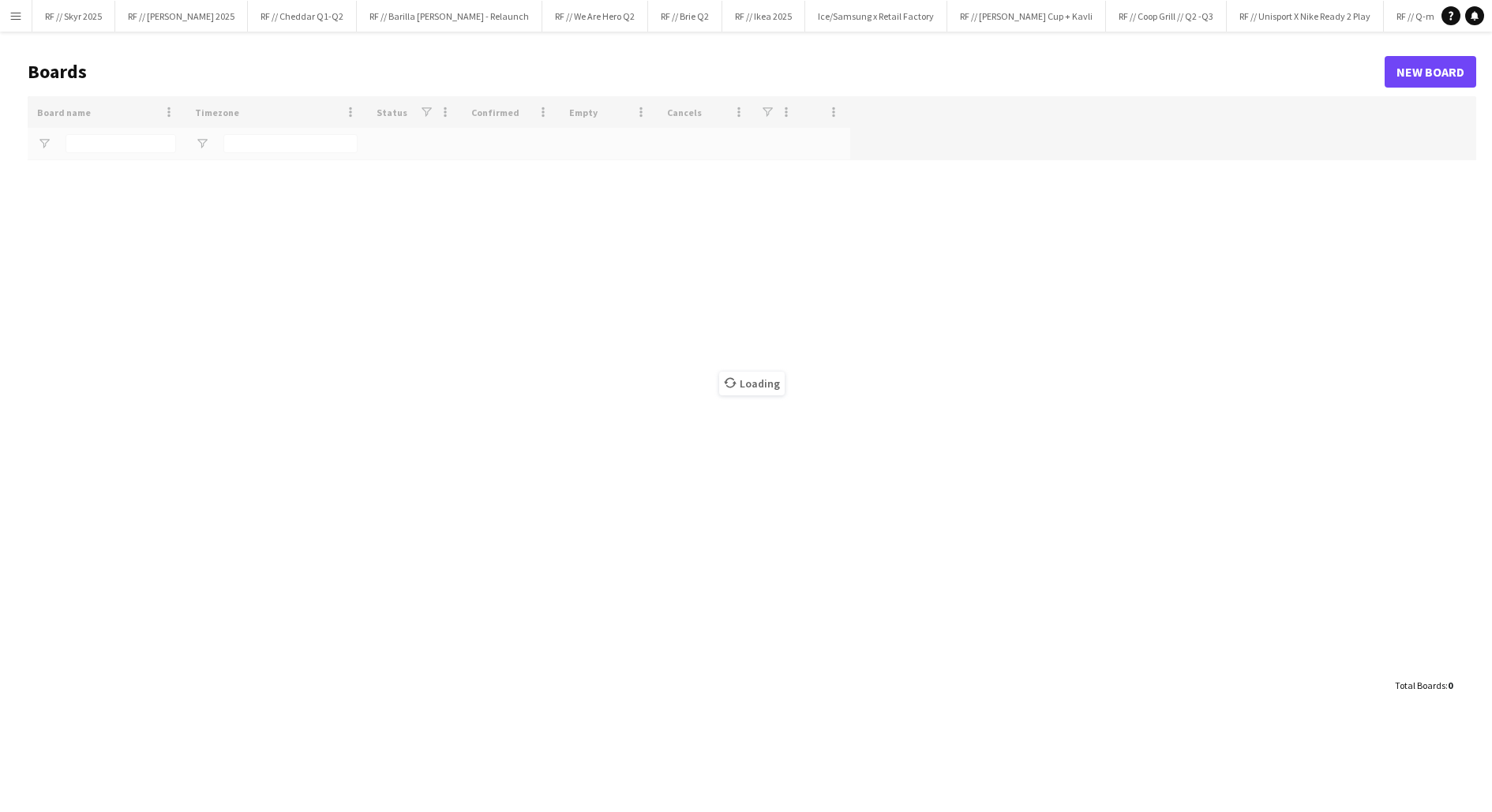
type input "*****"
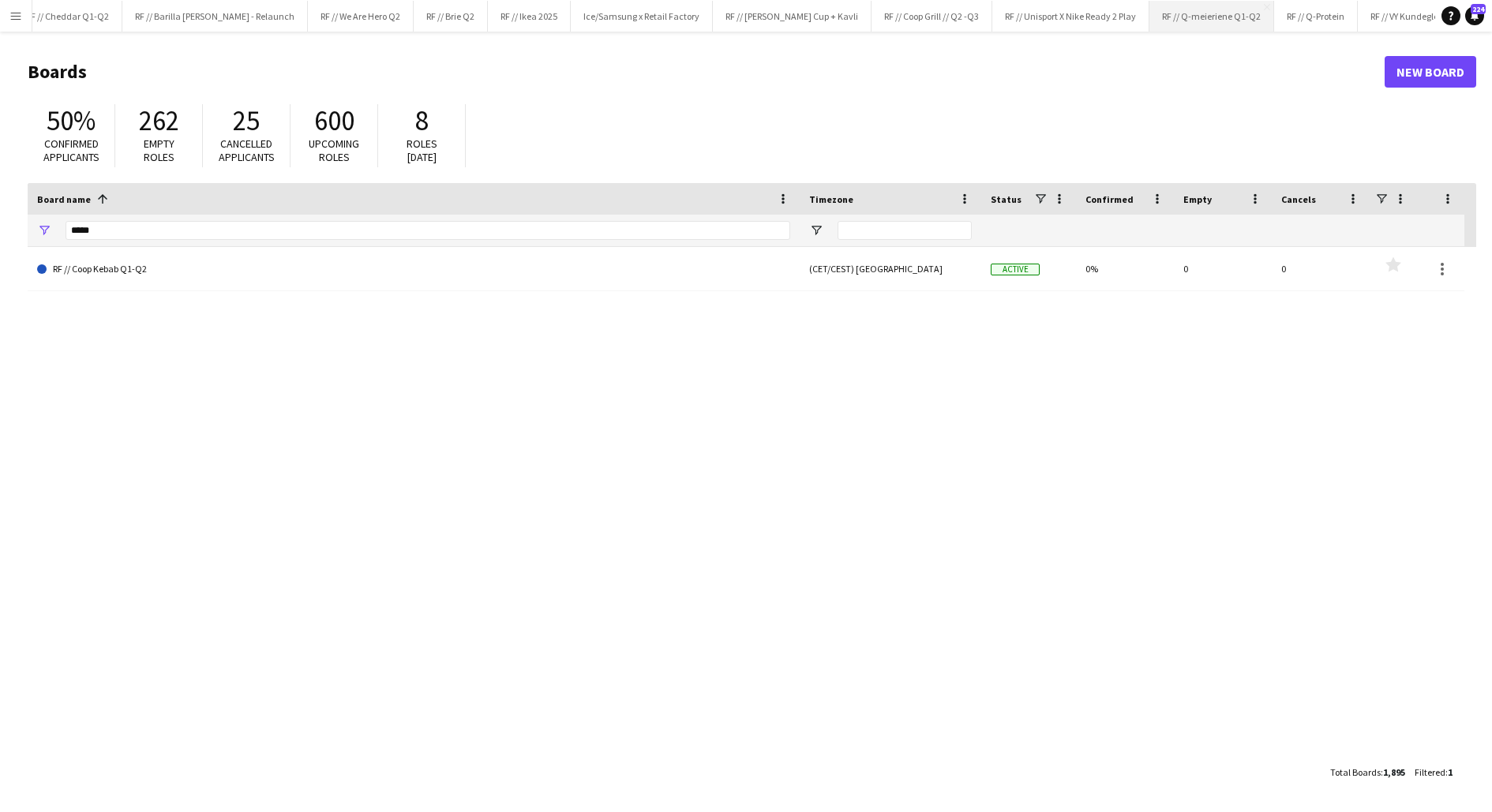
scroll to position [0, 383]
click at [1209, 18] on button "RF // VY Kundeglede Close" at bounding box center [1261, 17] width 104 height 31
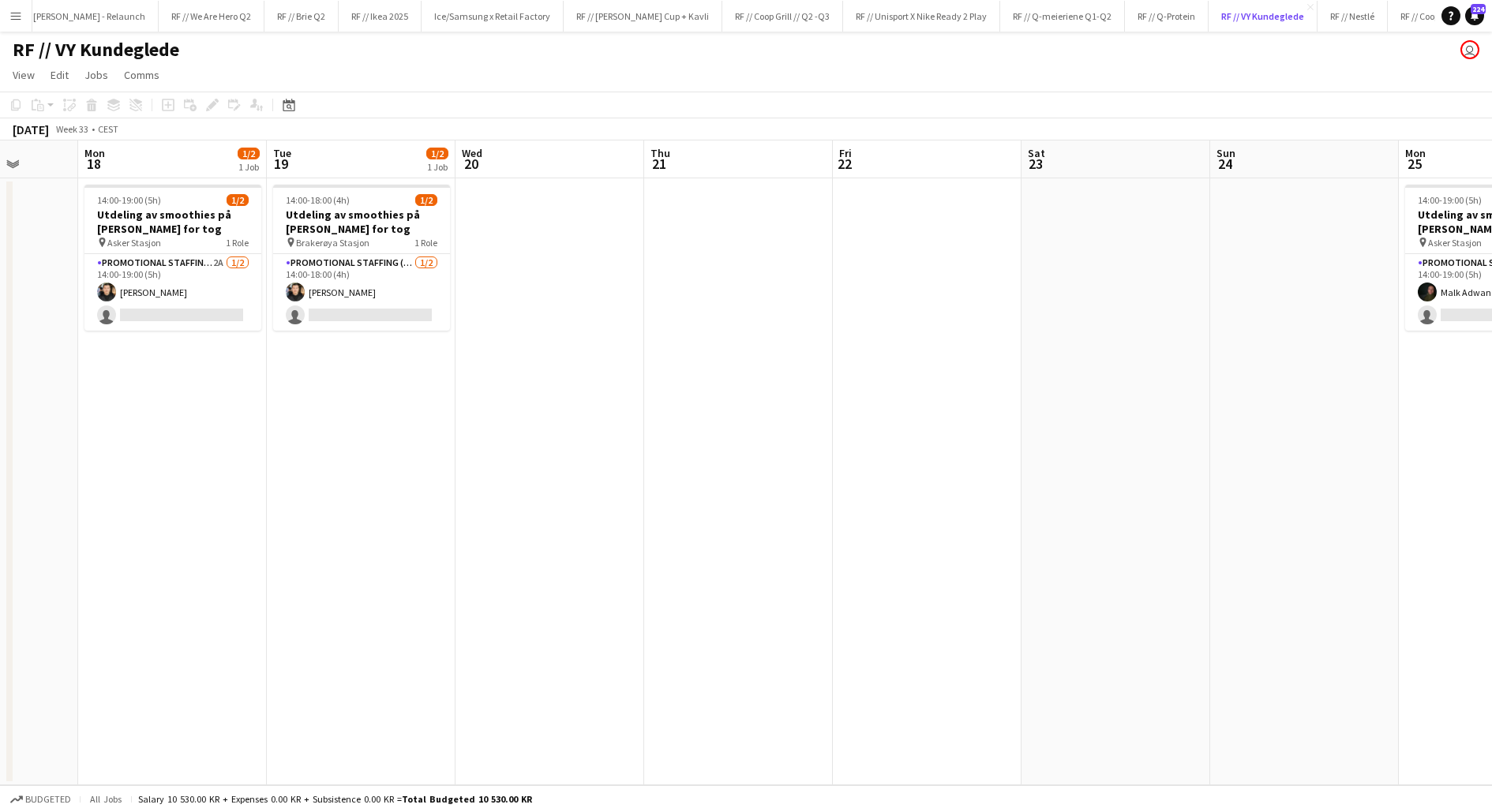
scroll to position [0, 492]
click at [894, 413] on app-date-cell at bounding box center [923, 481] width 189 height 607
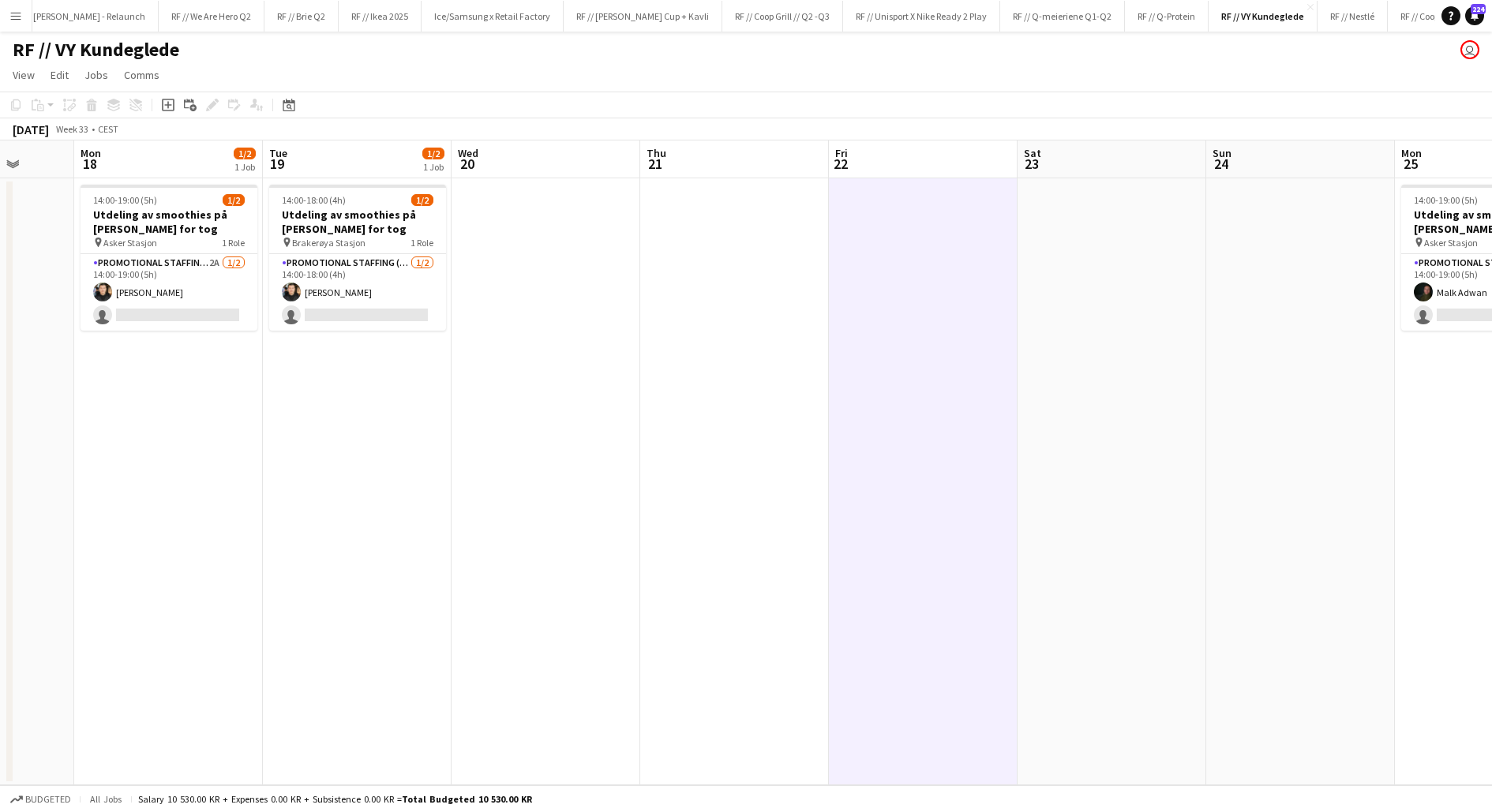
click at [894, 413] on app-date-cell at bounding box center [923, 481] width 189 height 607
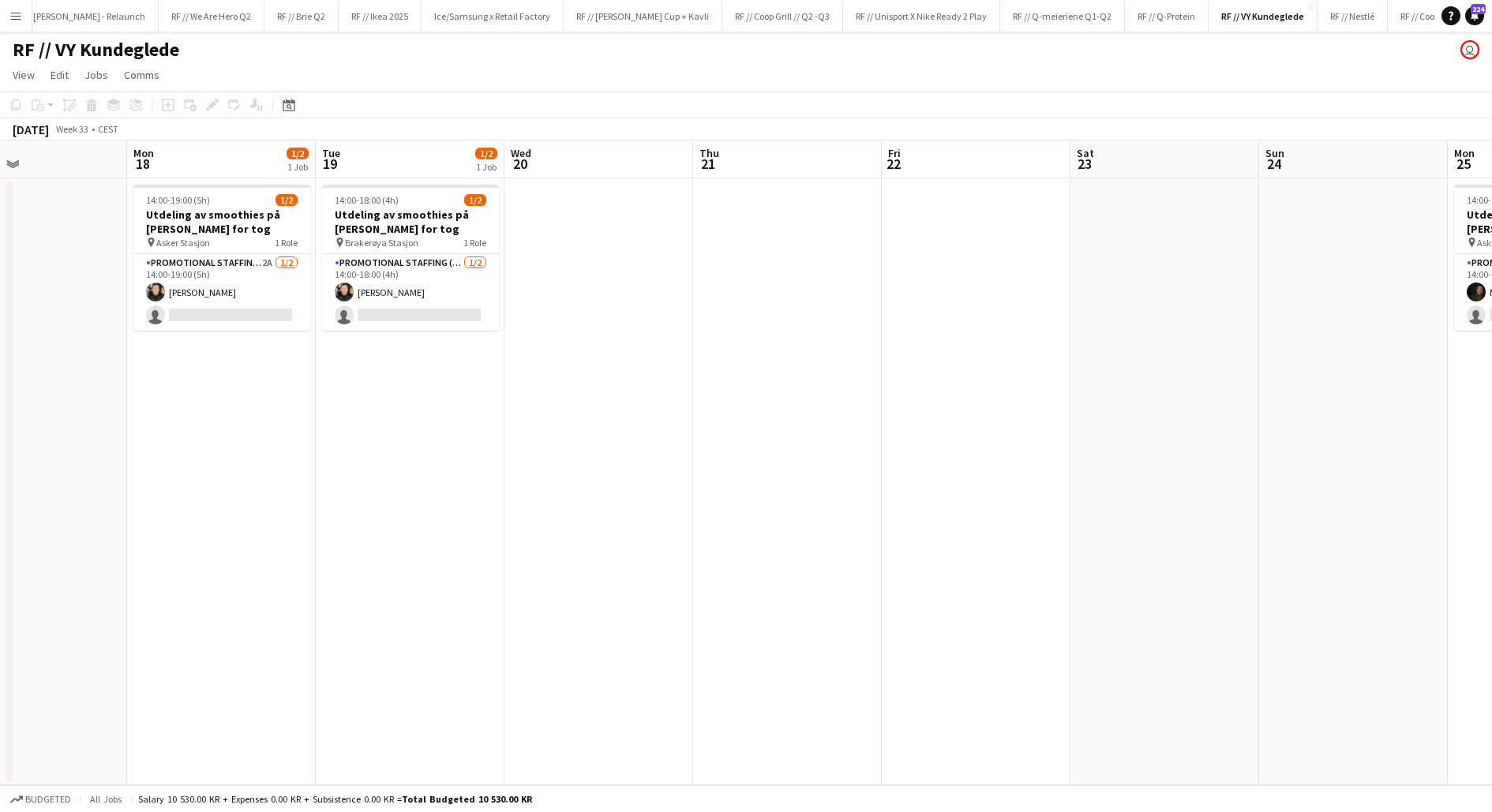
scroll to position [0, 409]
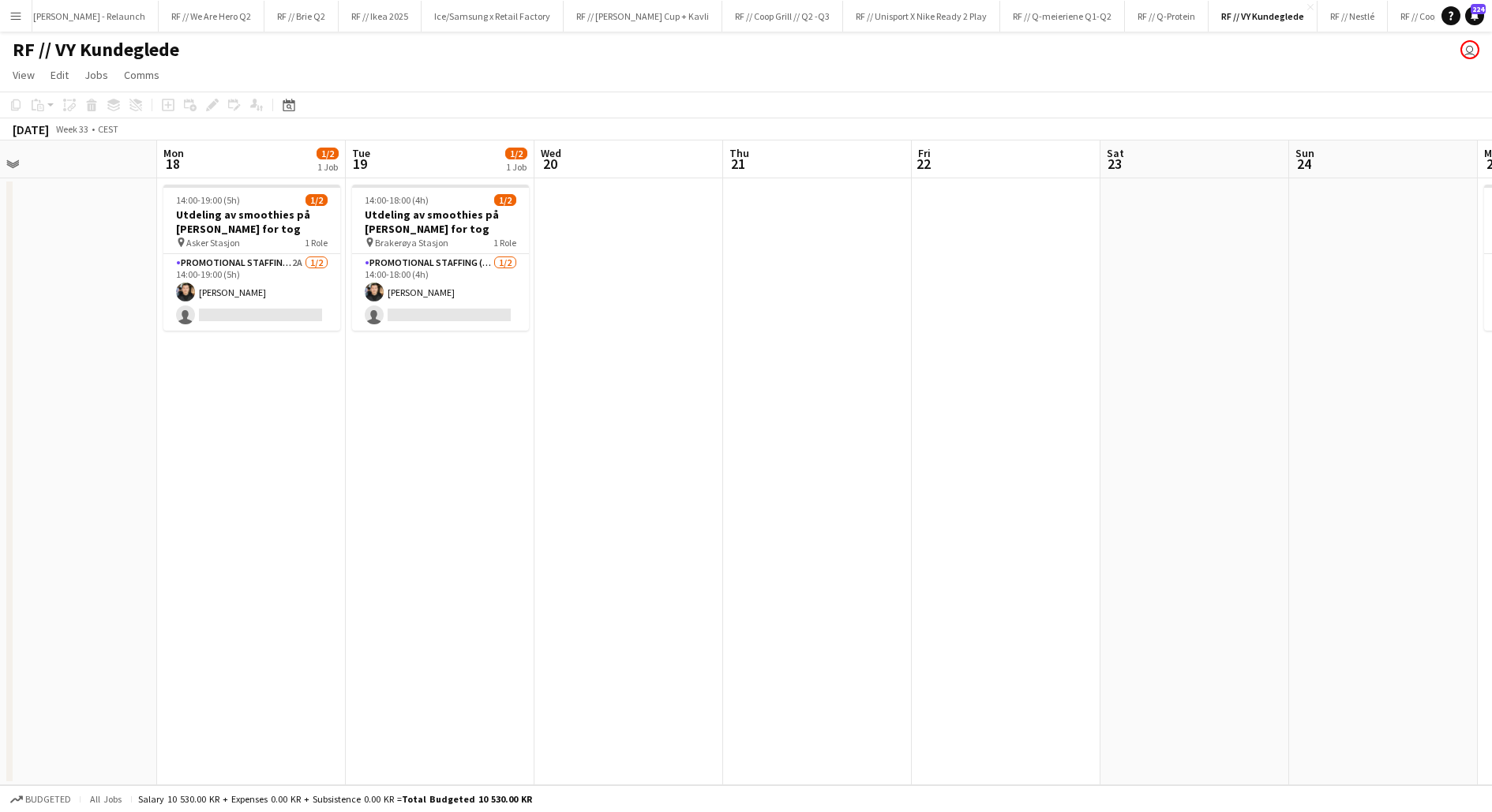
click at [974, 438] on app-date-cell at bounding box center [1006, 481] width 189 height 607
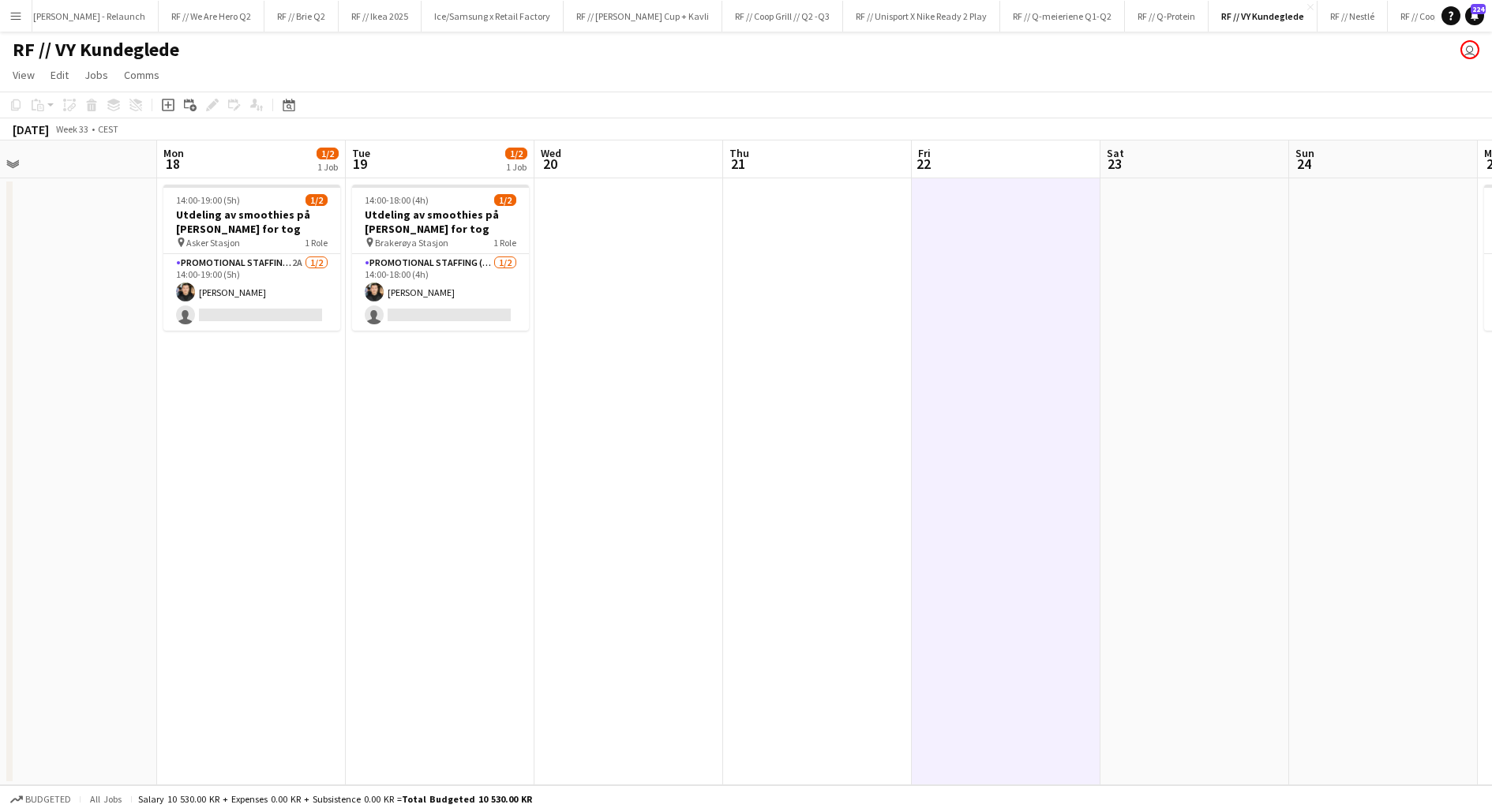
click at [974, 438] on app-date-cell at bounding box center [1006, 481] width 189 height 607
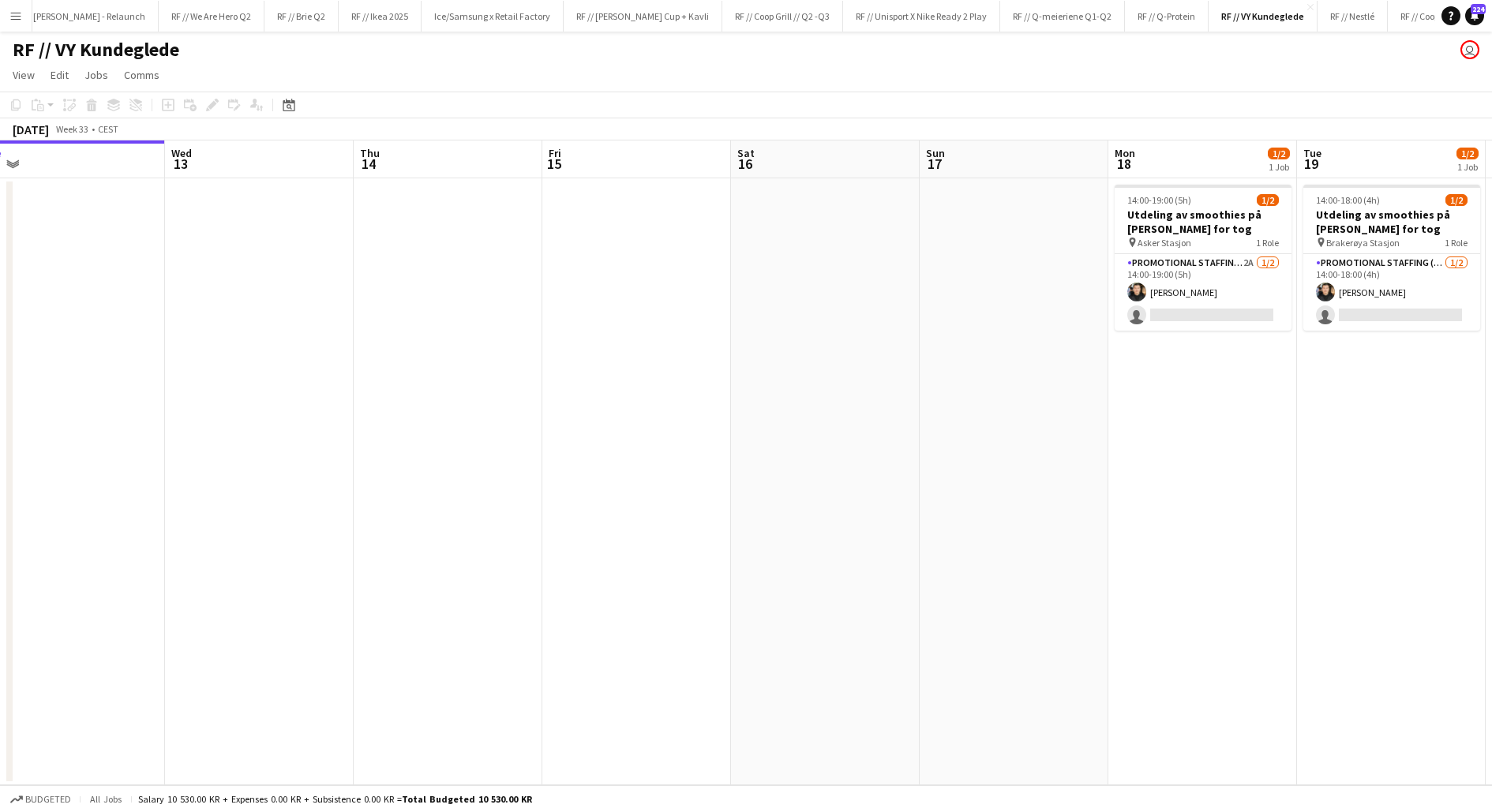
scroll to position [0, 407]
click at [1141, 426] on app-date-cell "14:00-19:00 (5h) 1/2 Utdeling av smoothies på [PERSON_NAME] for tog pin Asker S…" at bounding box center [1197, 481] width 189 height 607
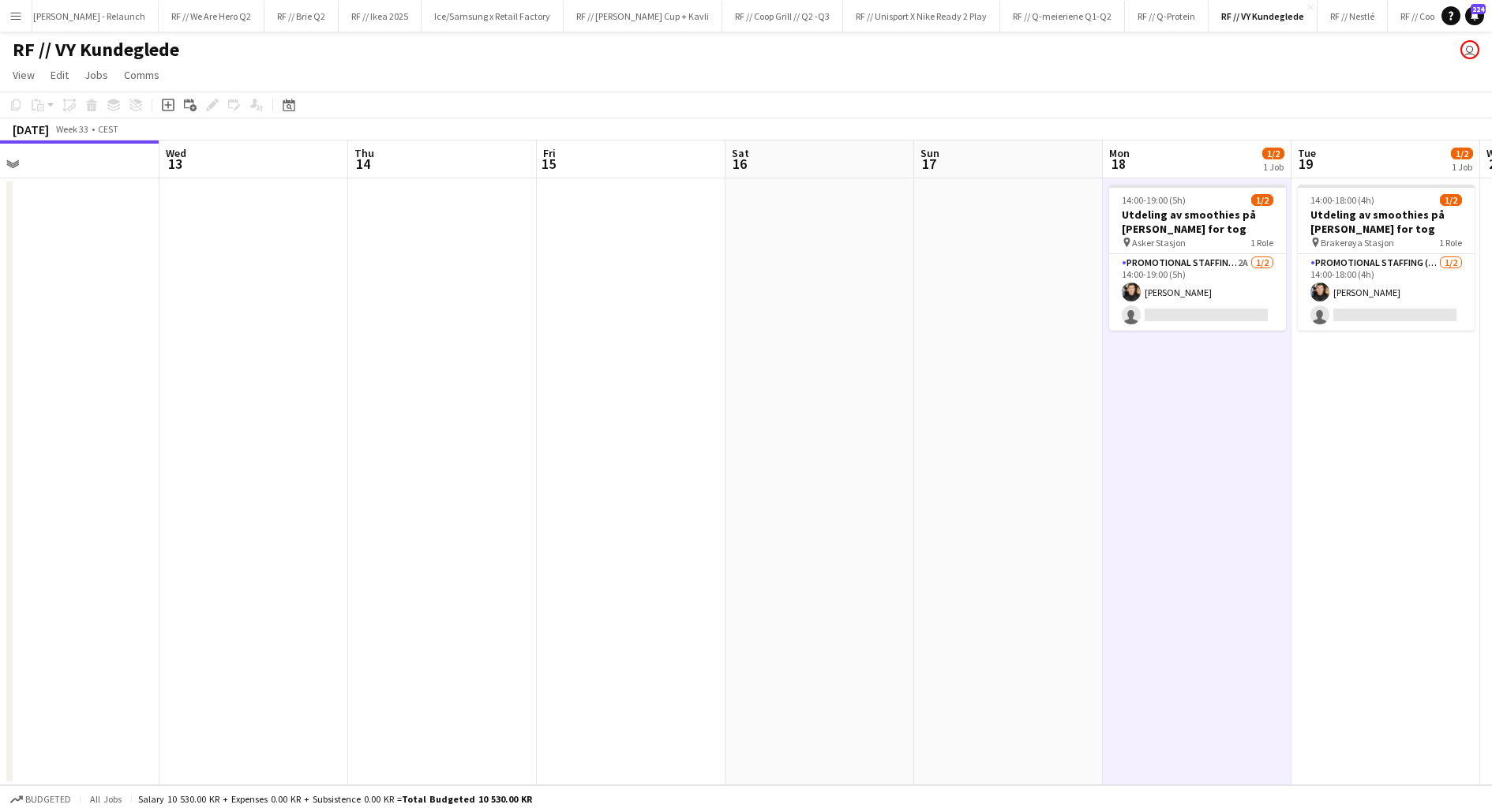
click at [1141, 426] on app-date-cell "14:00-19:00 (5h) 1/2 Utdeling av smoothies på [PERSON_NAME] for tog pin Asker S…" at bounding box center [1197, 481] width 189 height 607
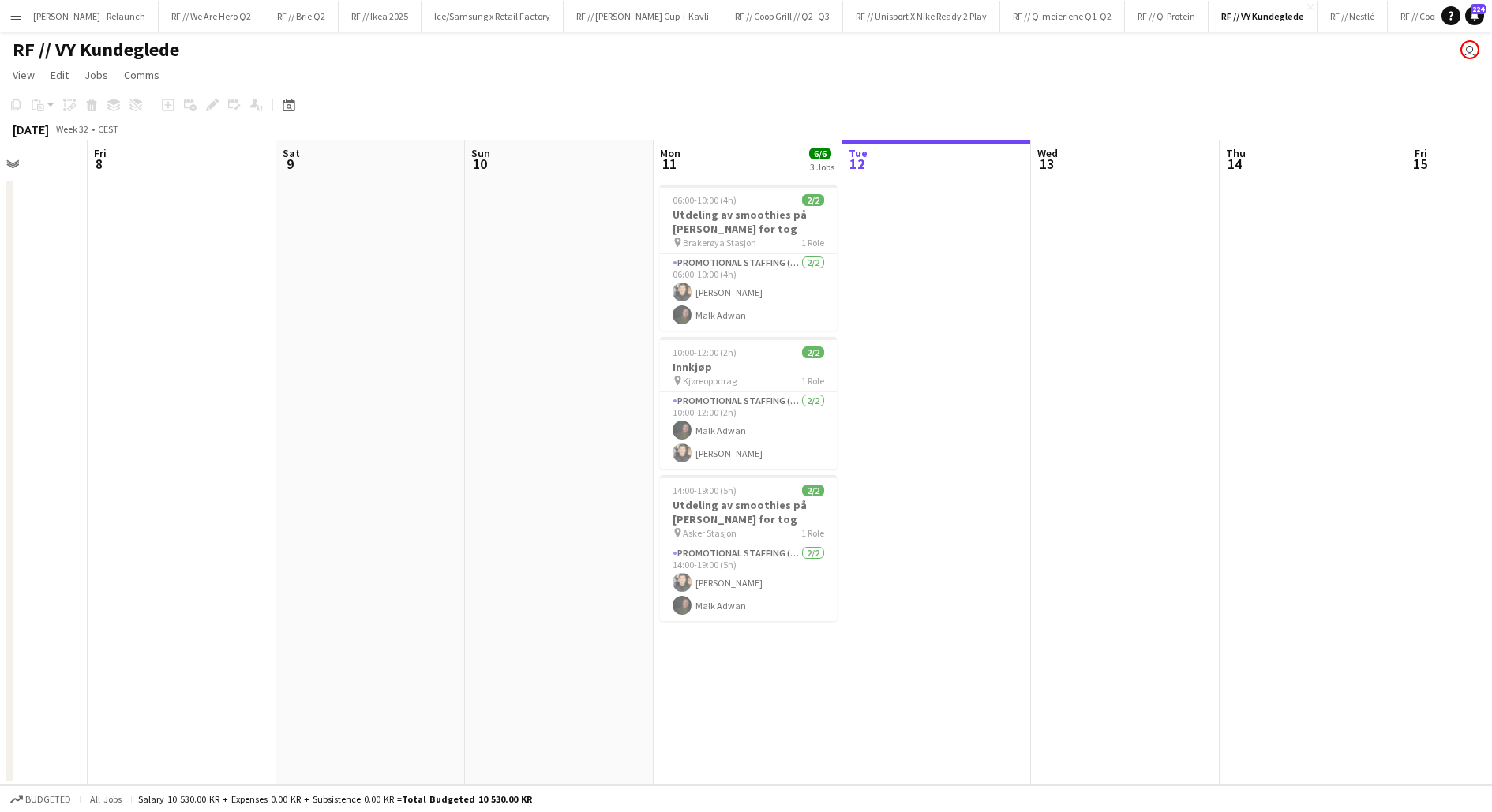
scroll to position [0, 464]
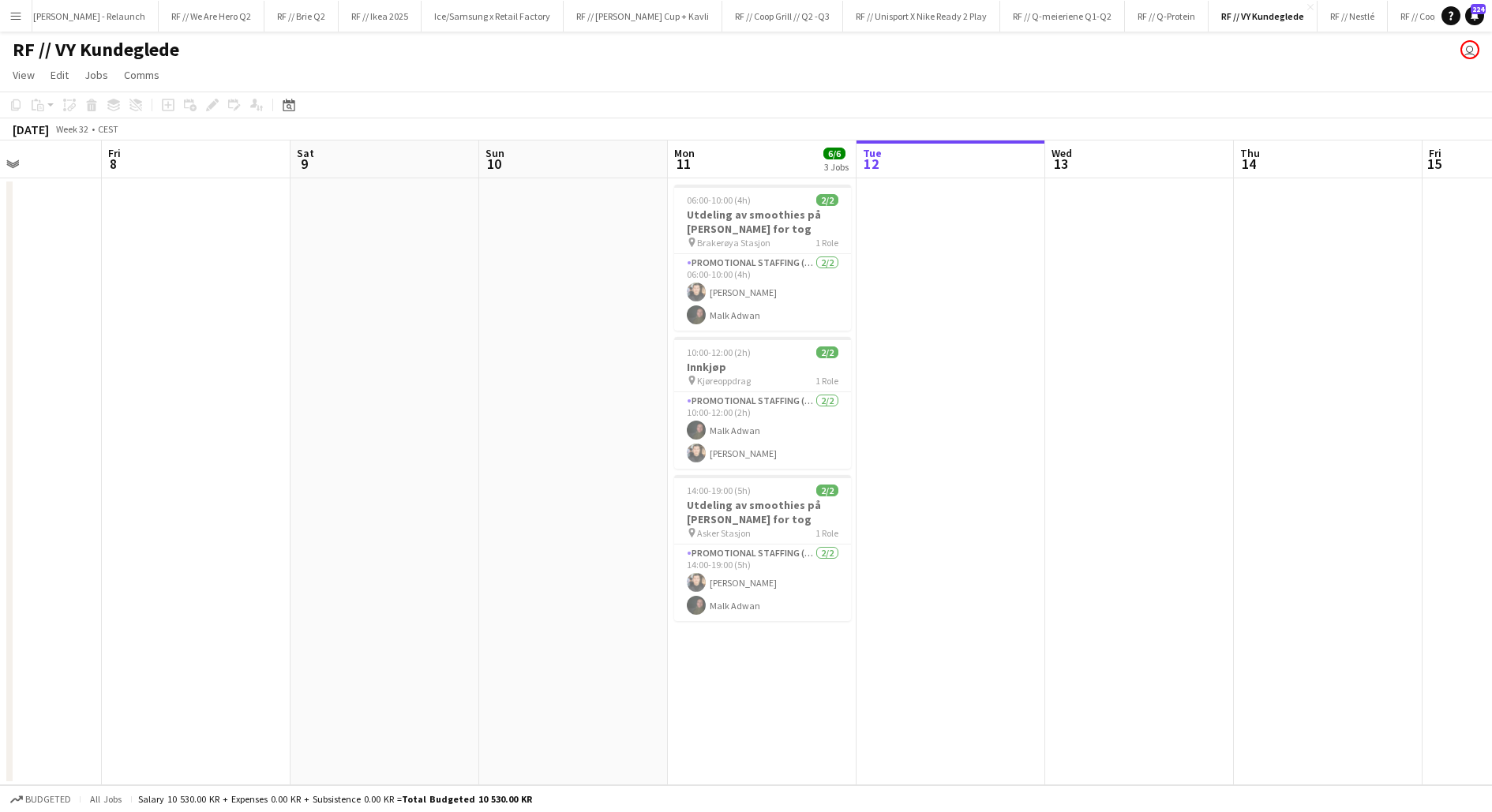
click at [1012, 354] on app-date-cell at bounding box center [951, 481] width 189 height 607
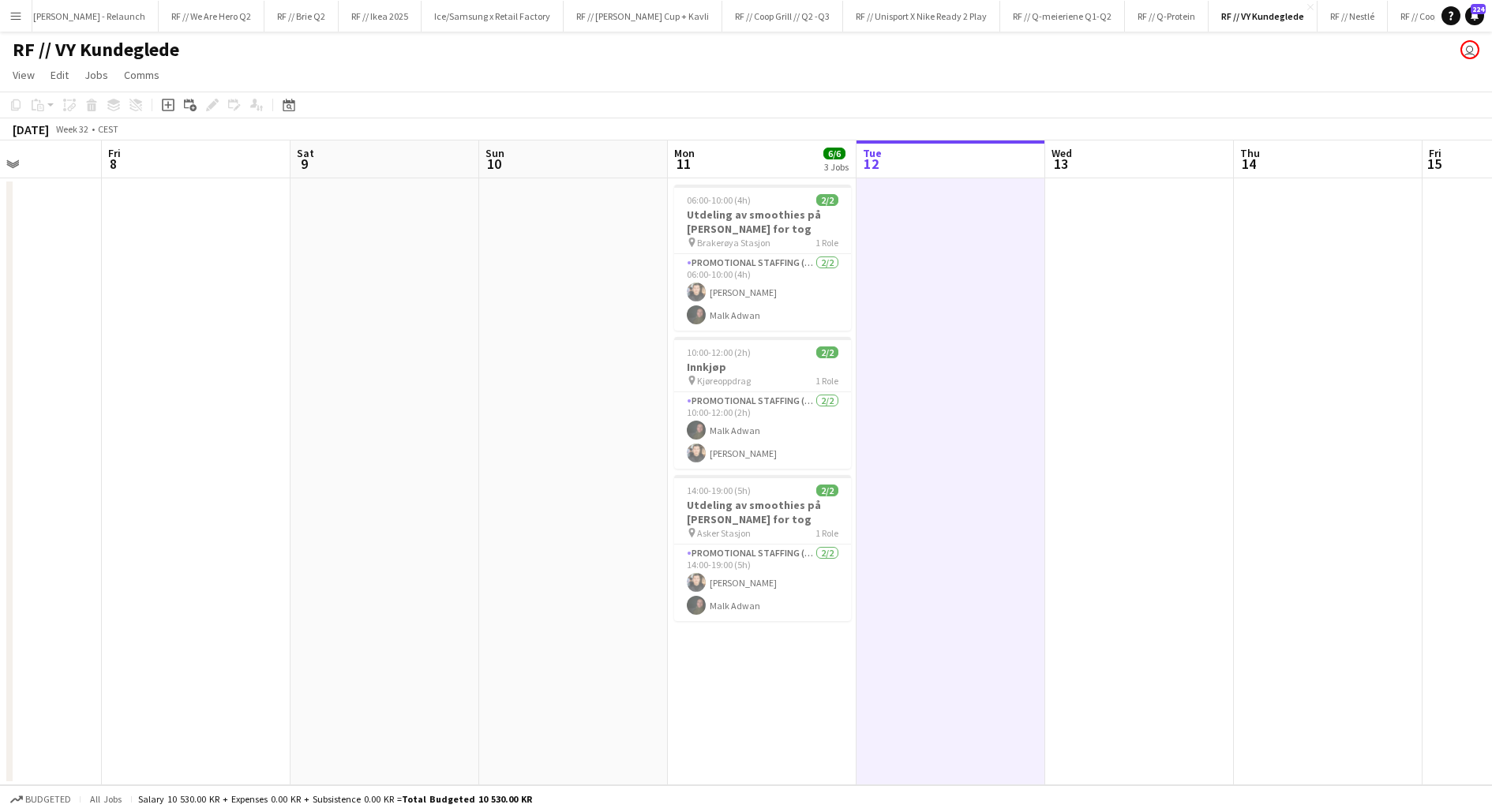
click at [1012, 354] on app-date-cell at bounding box center [951, 481] width 189 height 607
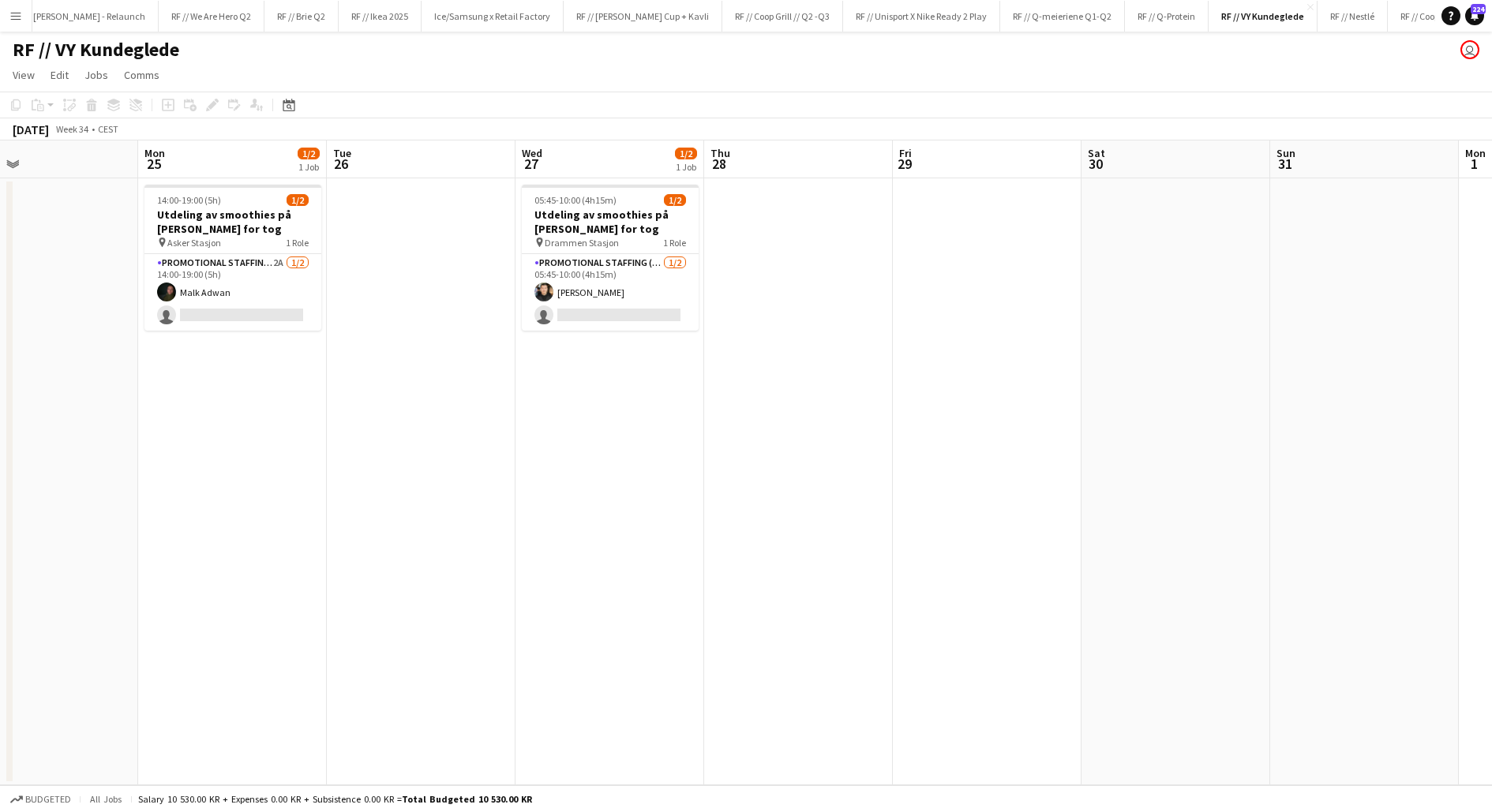
scroll to position [0, 628]
